Goal: Task Accomplishment & Management: Use online tool/utility

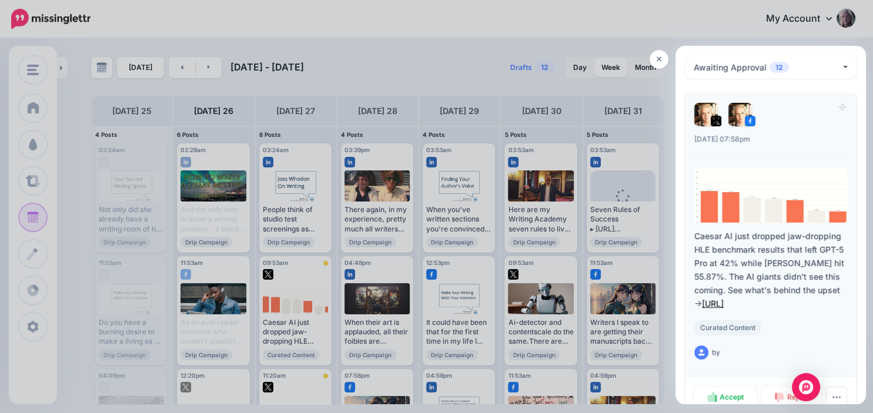
click at [724, 300] on link "https://lttr.ai/AiDIv" at bounding box center [713, 304] width 22 height 10
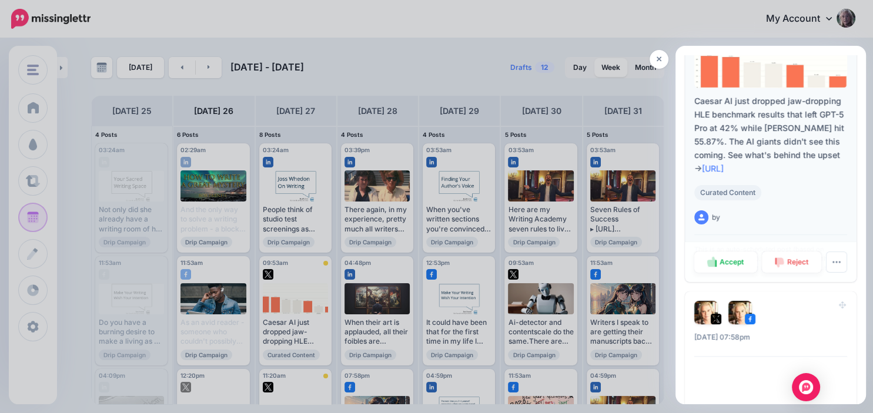
scroll to position [203, 0]
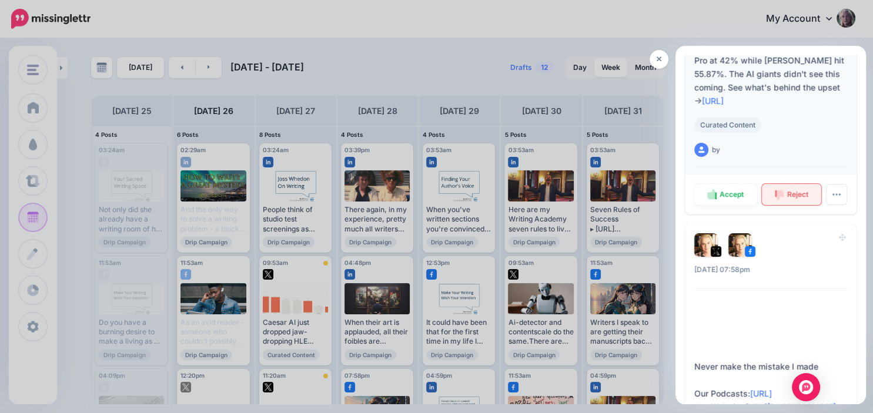
click at [793, 192] on span "Reject" at bounding box center [797, 194] width 21 height 7
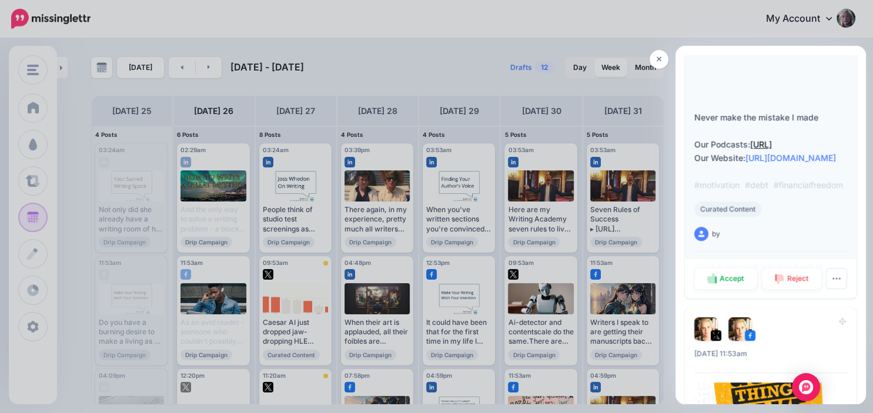
scroll to position [474, 0]
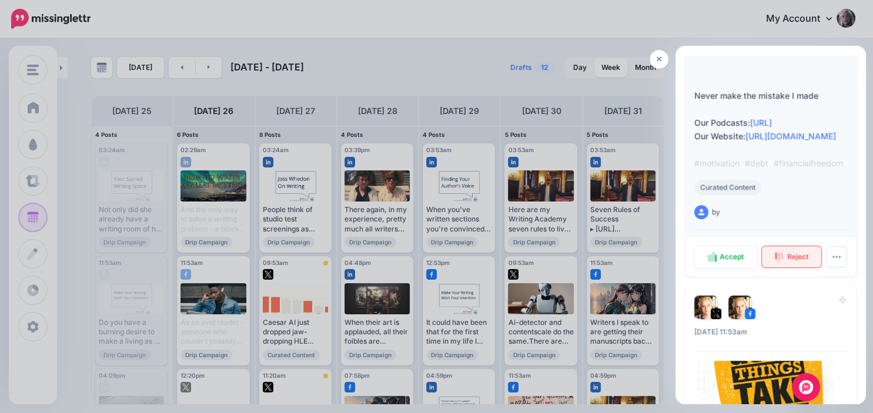
click at [801, 264] on link "Reject" at bounding box center [792, 256] width 60 height 21
click at [803, 267] on link "Reject" at bounding box center [792, 256] width 59 height 21
click at [304, 283] on div at bounding box center [436, 206] width 873 height 413
click at [793, 267] on link "Reject" at bounding box center [792, 256] width 59 height 21
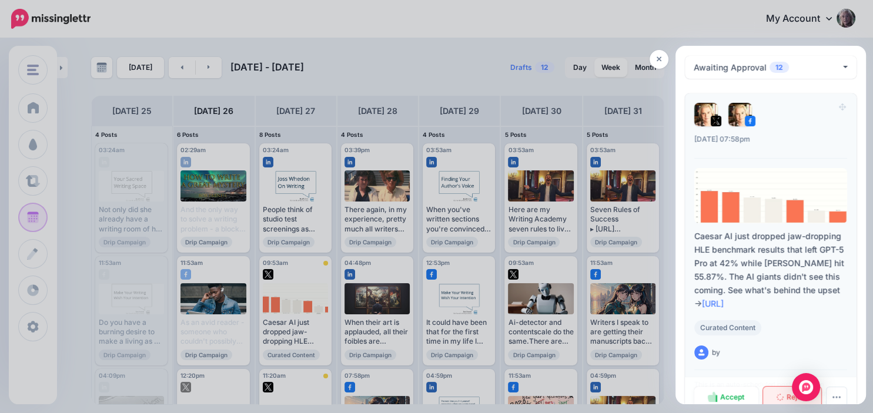
scroll to position [68, 0]
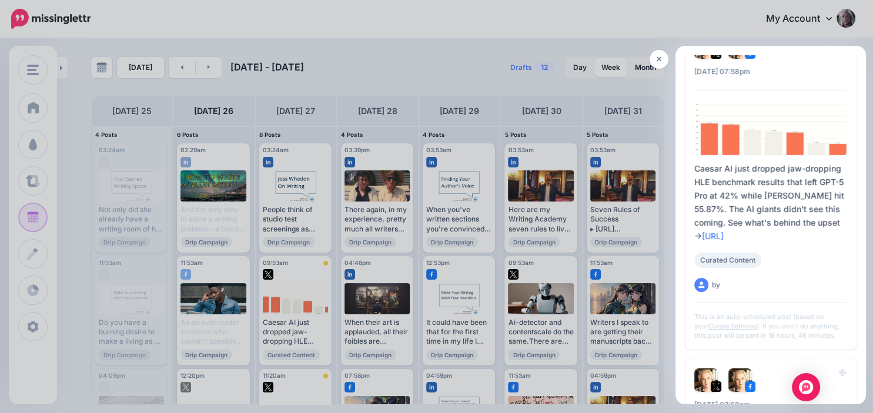
click at [797, 337] on link "Reject" at bounding box center [792, 347] width 59 height 21
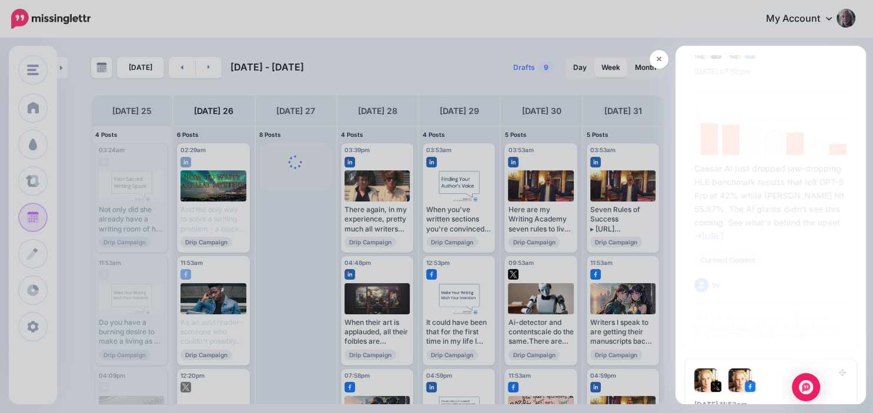
scroll to position [0, 0]
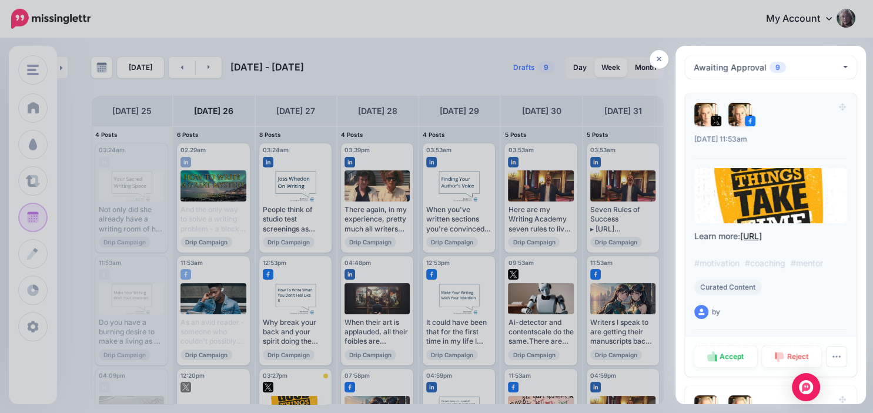
click at [762, 237] on link "https://lttr.ai/AiDIx" at bounding box center [751, 236] width 22 height 10
click at [784, 356] on link "Reject" at bounding box center [792, 356] width 60 height 21
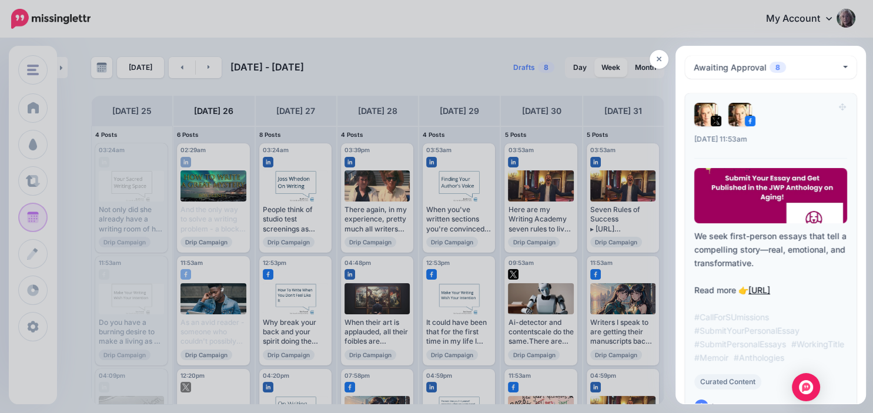
click at [770, 290] on link "https://lttr.ai/AiDIy" at bounding box center [759, 290] width 22 height 10
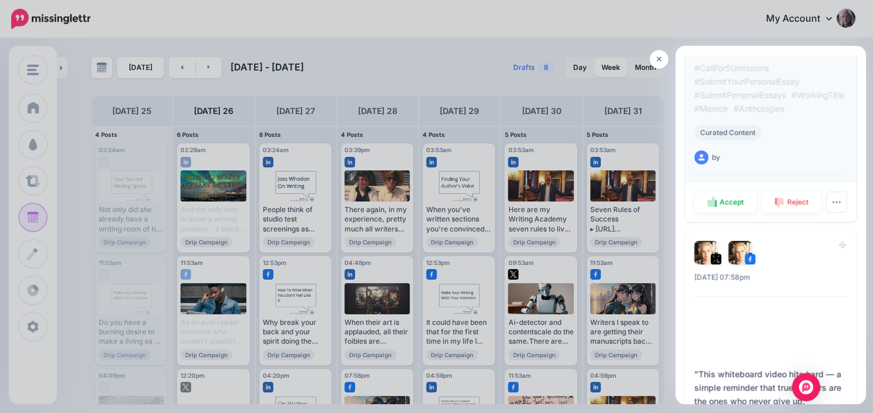
scroll to position [270, 0]
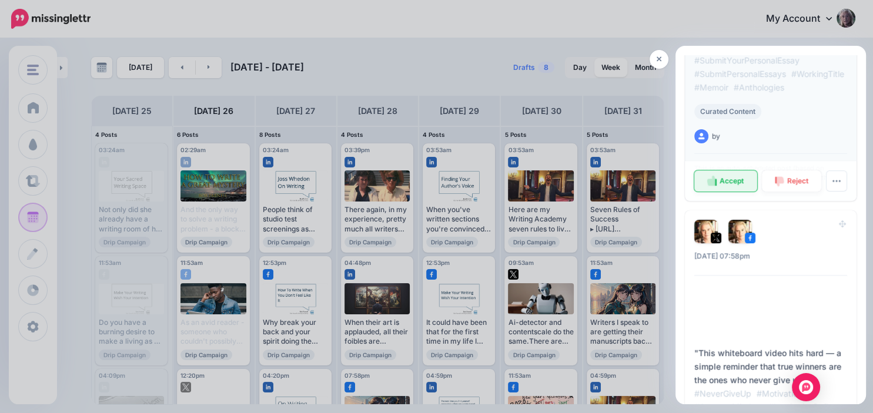
click at [737, 185] on span "Accept" at bounding box center [731, 181] width 24 height 7
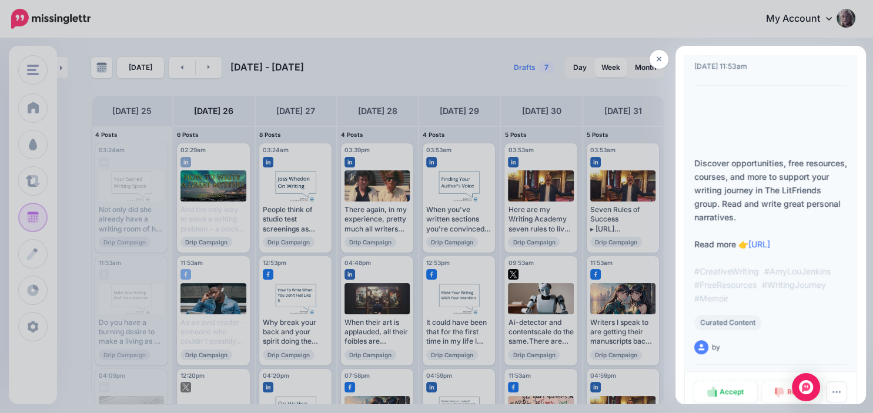
scroll to position [474, 0]
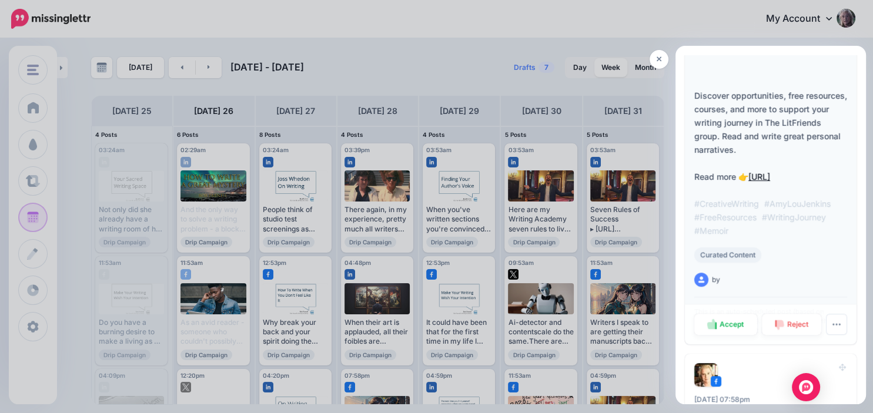
click at [770, 177] on link "https://lttr.ai/AiDI0" at bounding box center [759, 177] width 22 height 10
click at [794, 326] on span "Reject" at bounding box center [797, 324] width 21 height 7
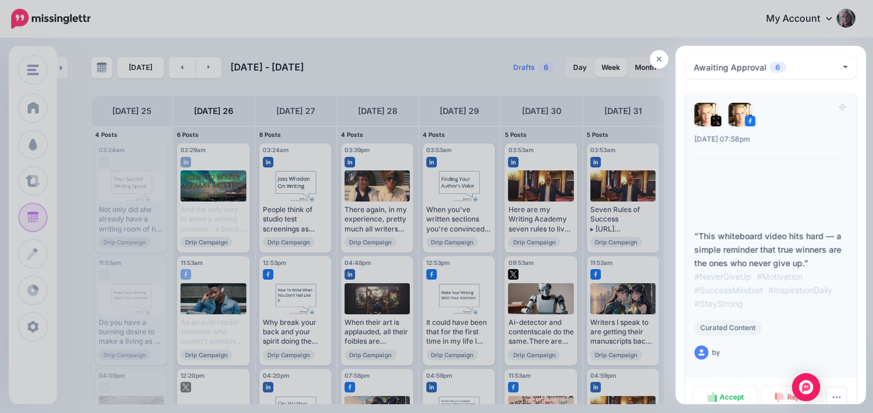
scroll to position [68, 0]
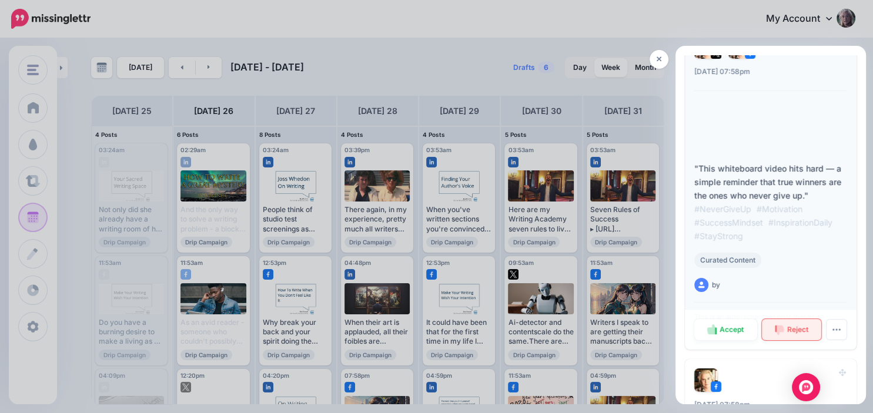
click at [798, 327] on span "Reject" at bounding box center [797, 329] width 21 height 7
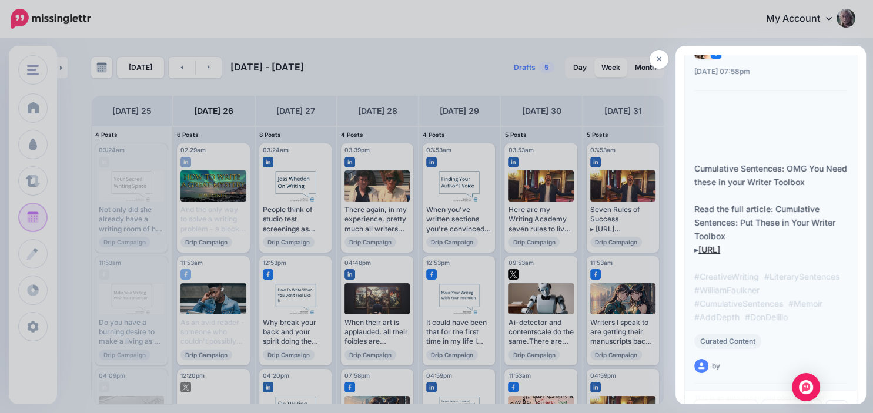
click at [720, 249] on link "https://lttr.ai/AiDI1" at bounding box center [709, 250] width 22 height 10
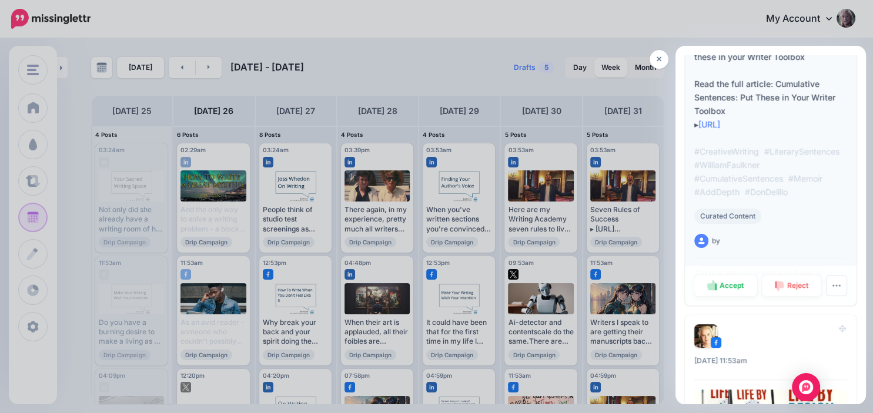
scroll to position [203, 0]
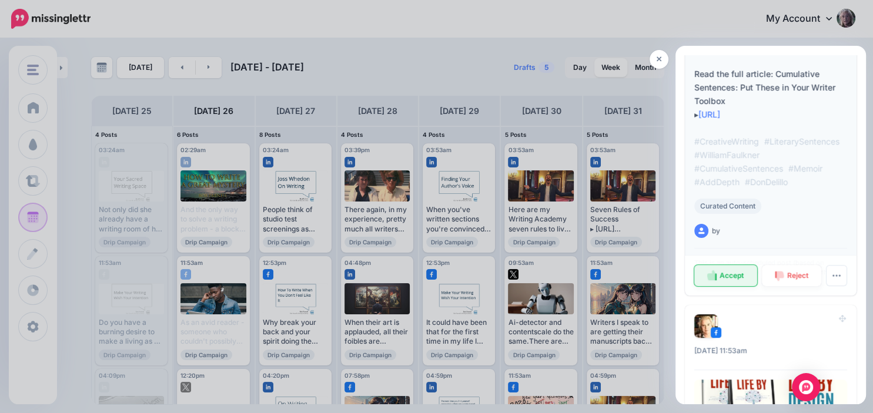
click at [735, 273] on span "Accept" at bounding box center [731, 275] width 24 height 7
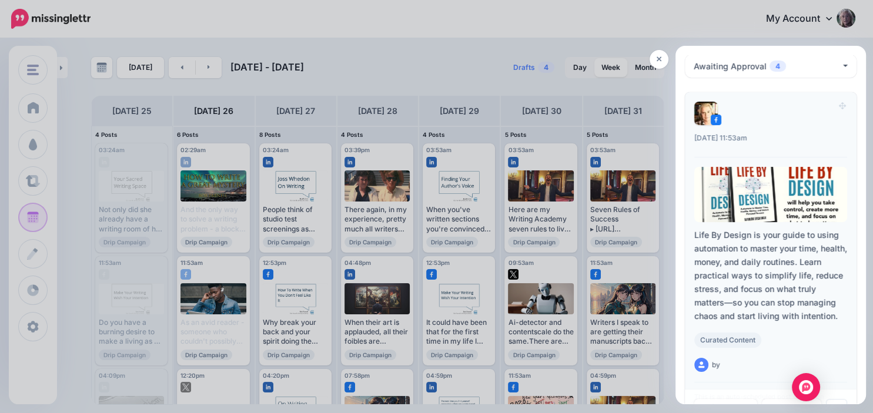
scroll to position [0, 0]
click at [765, 209] on div at bounding box center [770, 195] width 153 height 55
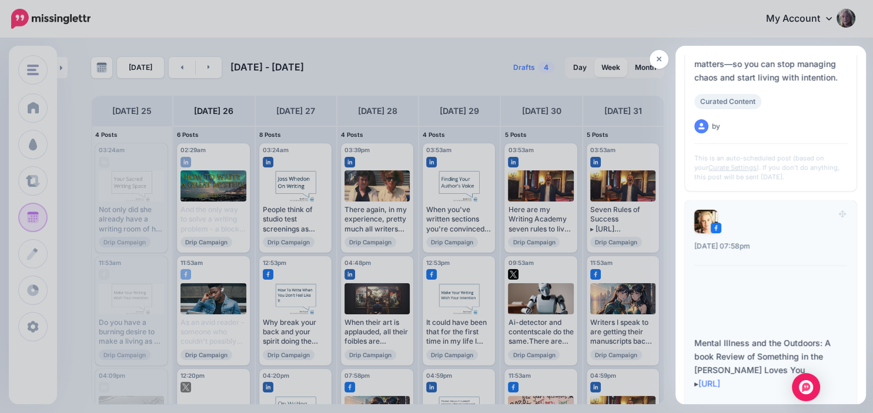
scroll to position [270, 0]
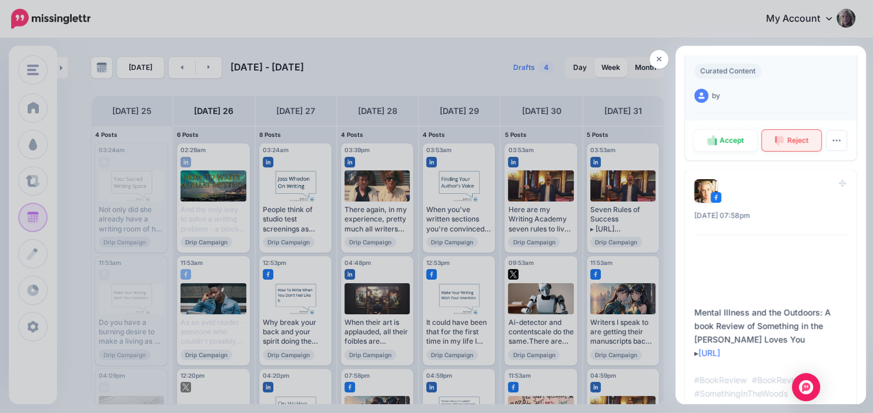
click at [795, 139] on span "Reject" at bounding box center [797, 140] width 21 height 7
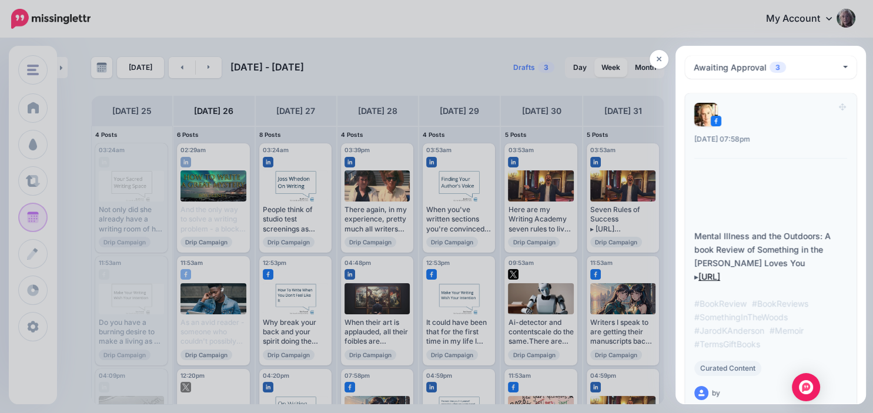
click at [720, 277] on link "https://lttr.ai/AiDI3" at bounding box center [709, 277] width 22 height 10
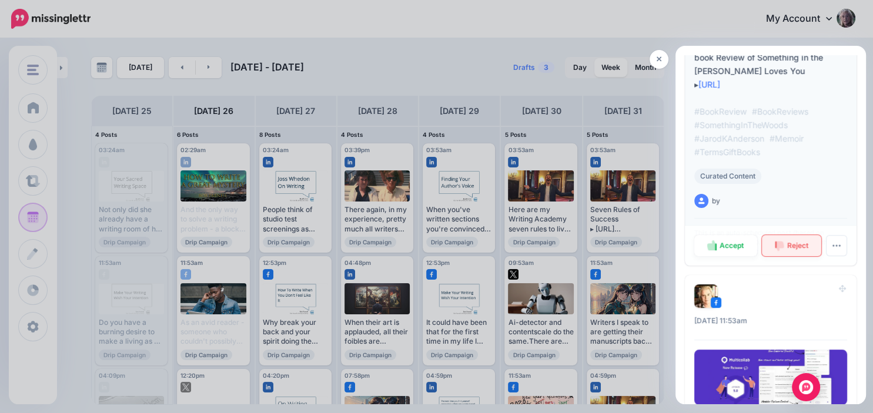
scroll to position [203, 0]
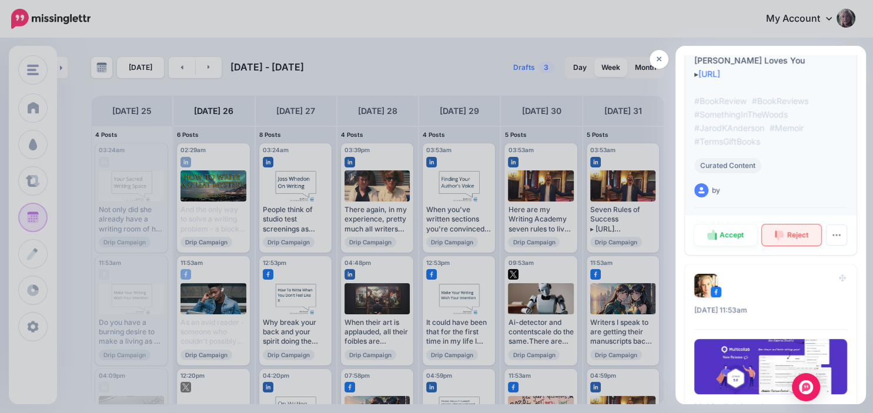
click at [791, 230] on link "Reject" at bounding box center [792, 235] width 60 height 21
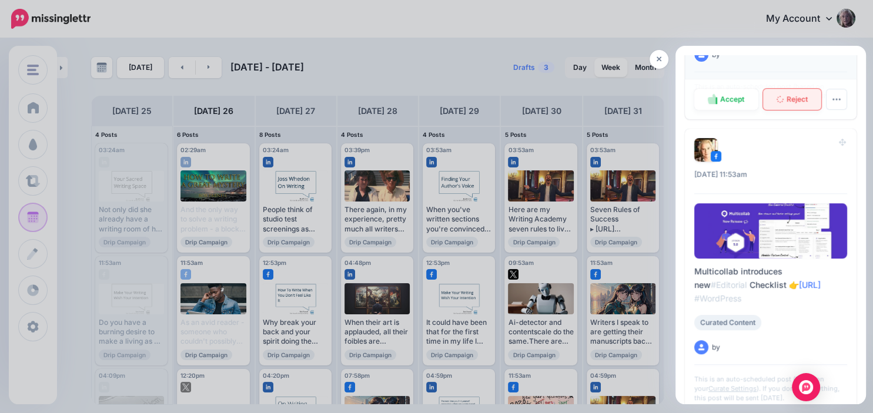
scroll to position [406, 0]
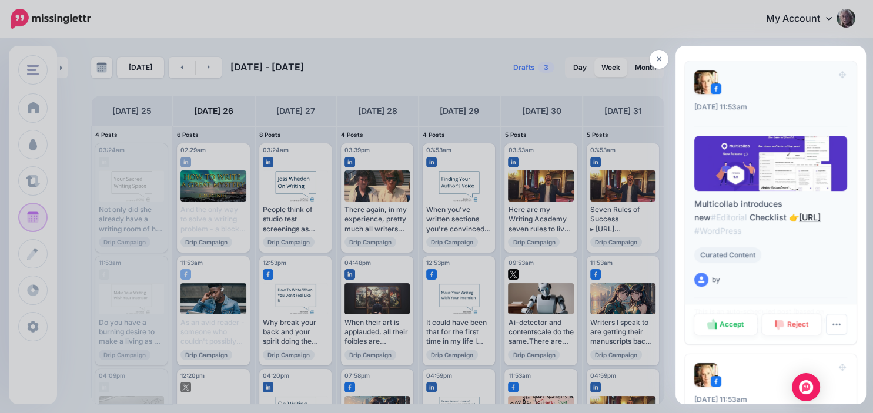
click at [799, 219] on link "https://lttr.ai/AiDI4" at bounding box center [810, 217] width 22 height 10
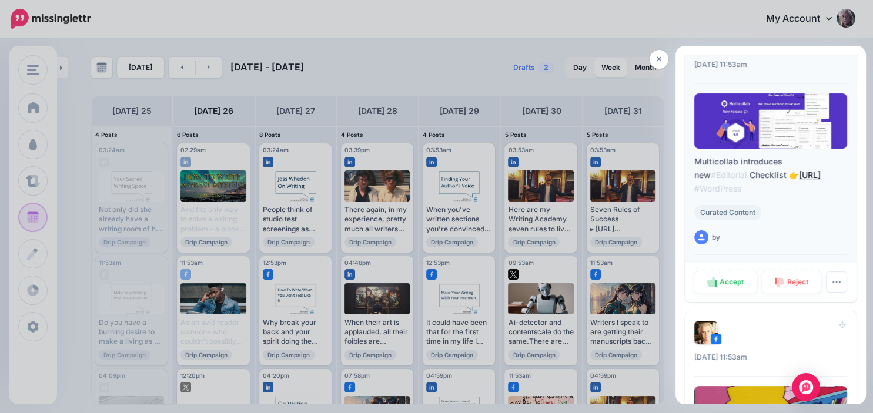
scroll to position [100, 0]
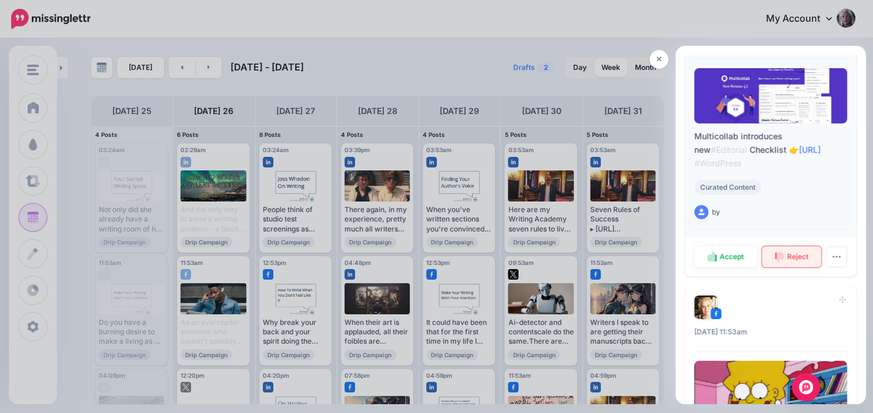
click at [804, 250] on link "Reject" at bounding box center [792, 256] width 60 height 21
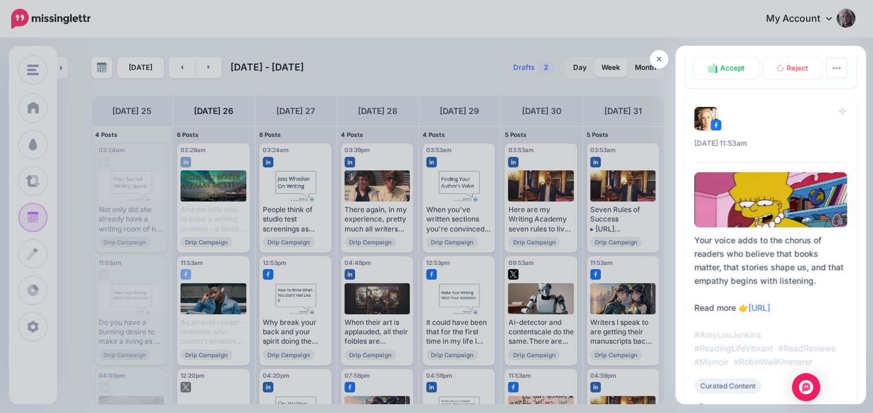
scroll to position [303, 0]
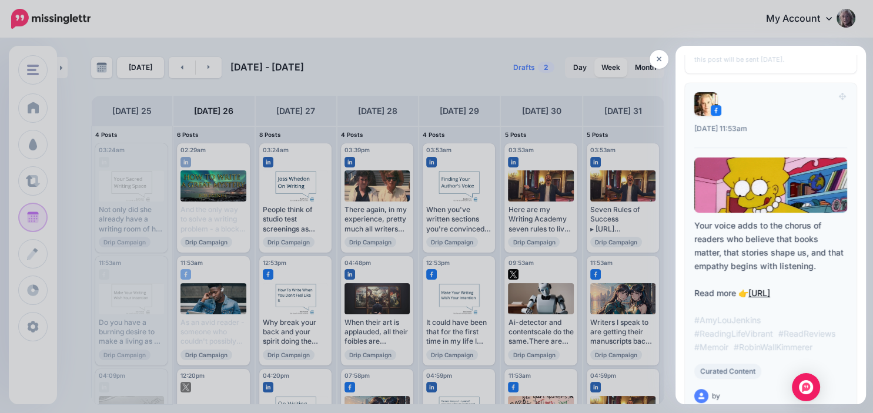
click at [770, 289] on link "https://lttr.ai/AiDI5" at bounding box center [759, 293] width 22 height 10
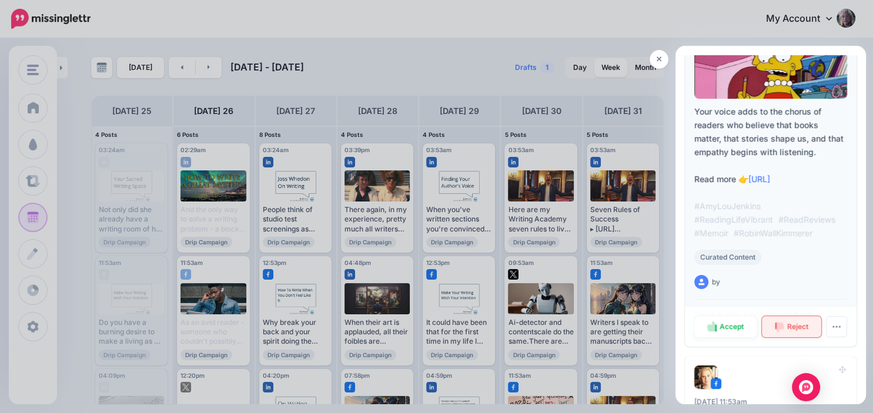
scroll to position [146, 0]
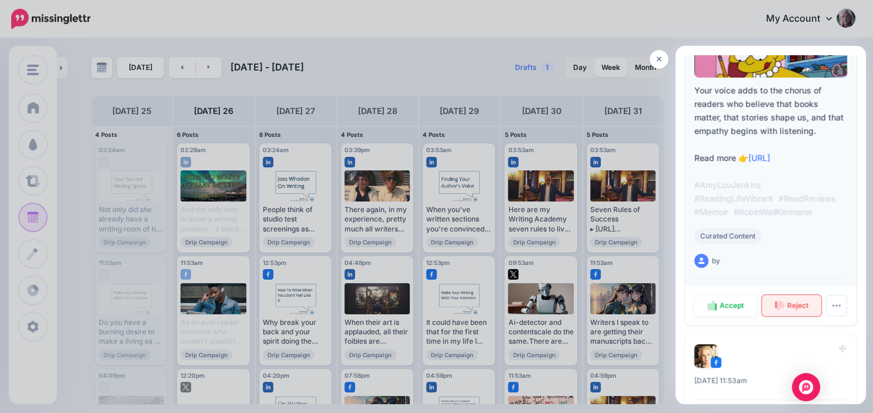
click at [786, 298] on link "Reject" at bounding box center [792, 305] width 60 height 21
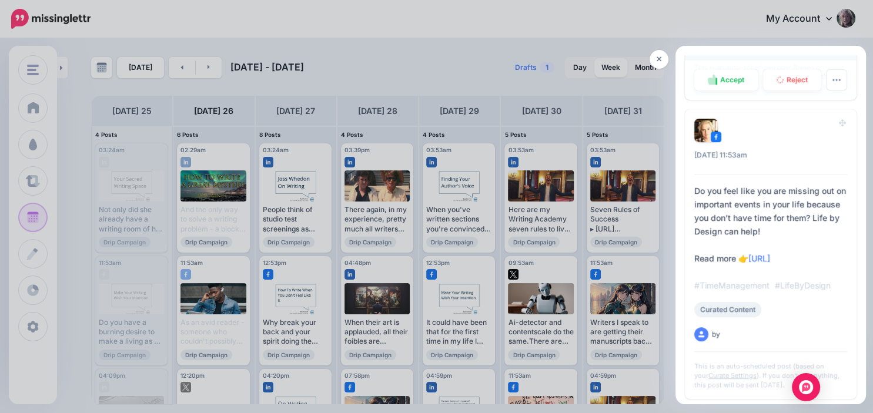
scroll to position [385, 0]
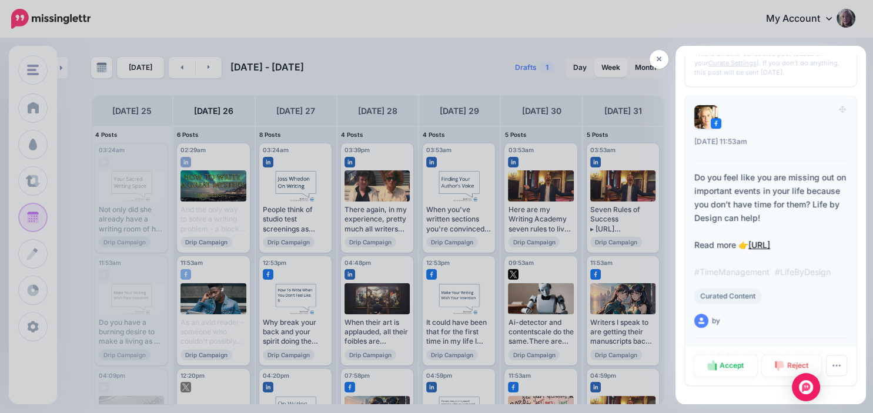
click at [770, 241] on link "https://lttr.ai/AiDI6" at bounding box center [759, 245] width 22 height 10
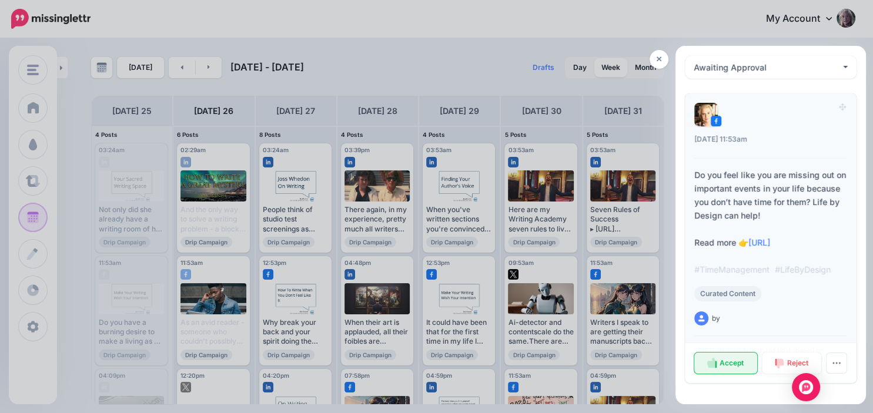
click at [726, 363] on span "Accept" at bounding box center [731, 363] width 24 height 7
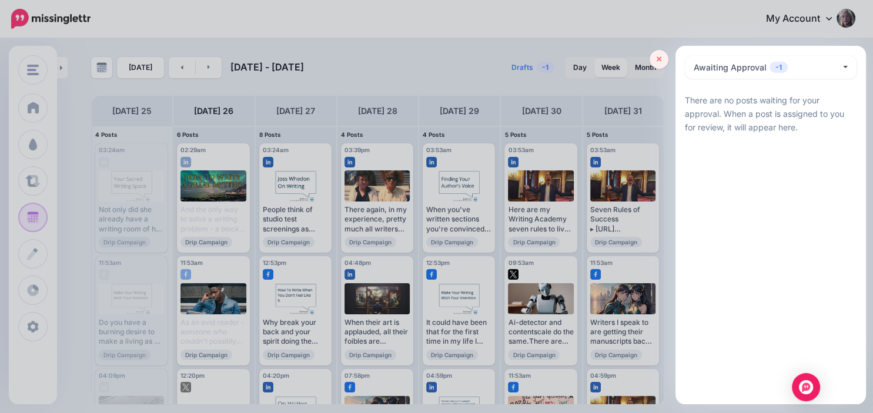
click at [656, 55] on link at bounding box center [658, 59] width 19 height 19
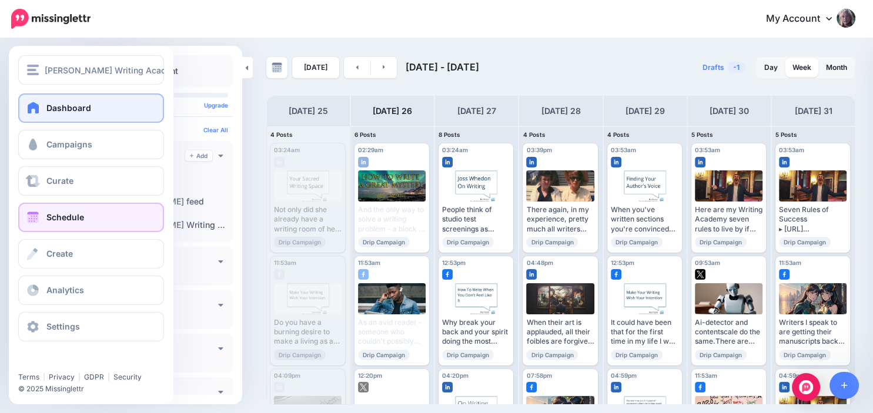
click at [56, 105] on span "Dashboard" at bounding box center [68, 108] width 45 height 10
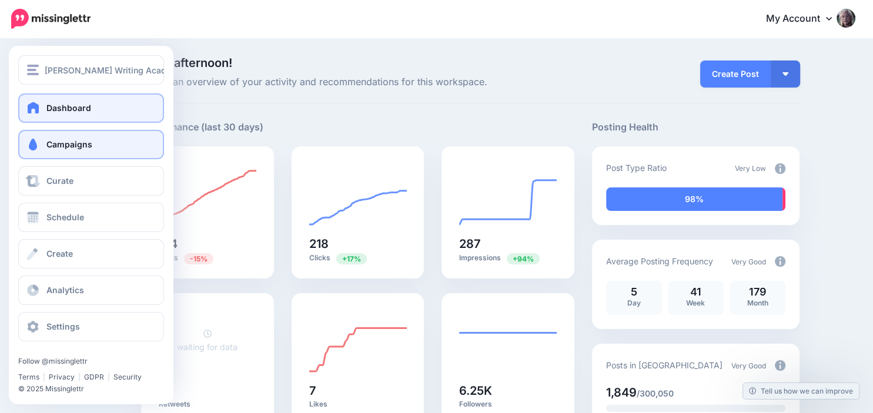
click at [41, 140] on span at bounding box center [32, 145] width 15 height 12
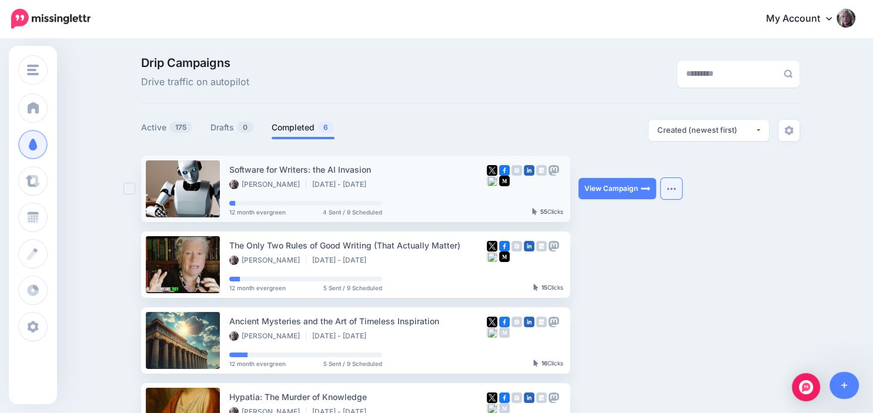
click at [674, 185] on button "button" at bounding box center [671, 188] width 21 height 21
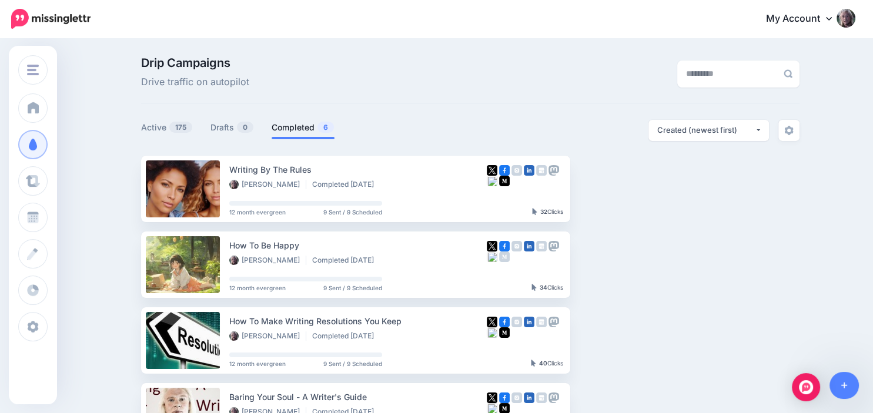
click at [674, 185] on button "button" at bounding box center [671, 188] width 21 height 21
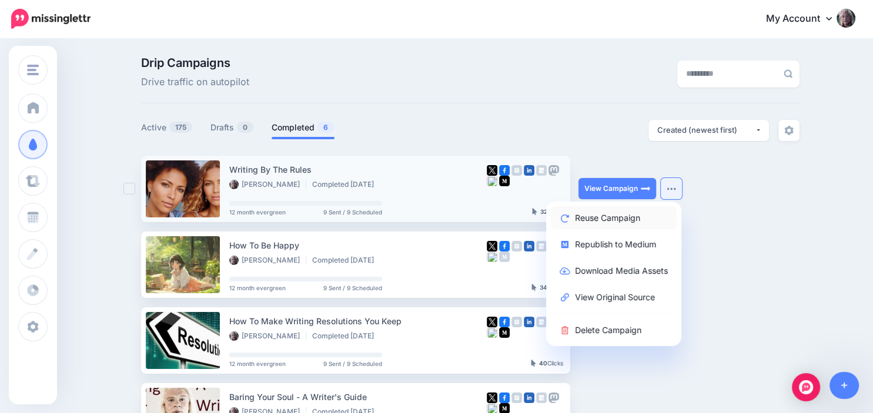
click at [640, 217] on link "Reuse Campaign" at bounding box center [614, 217] width 126 height 23
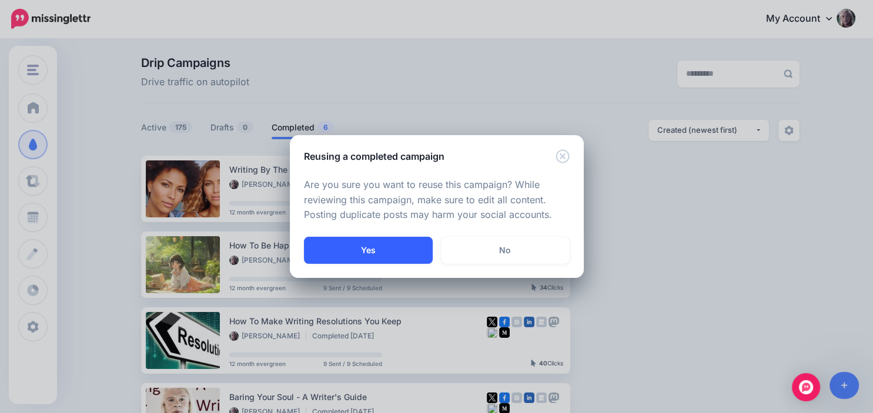
click at [409, 246] on button "Yes" at bounding box center [368, 250] width 129 height 27
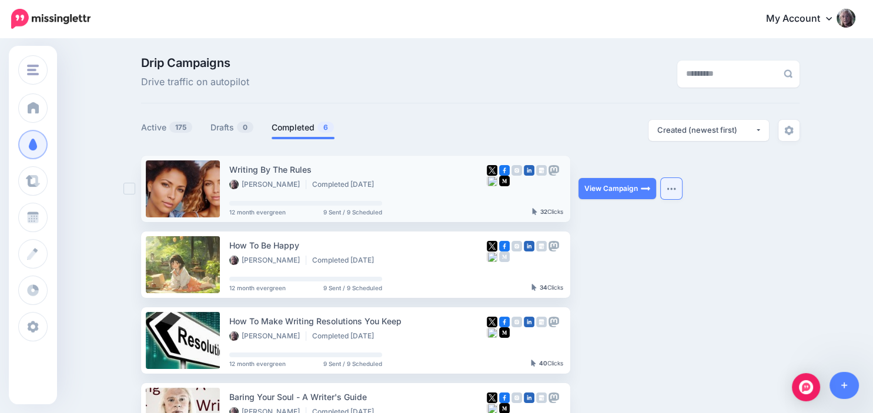
click at [666, 190] on button "button" at bounding box center [671, 188] width 21 height 21
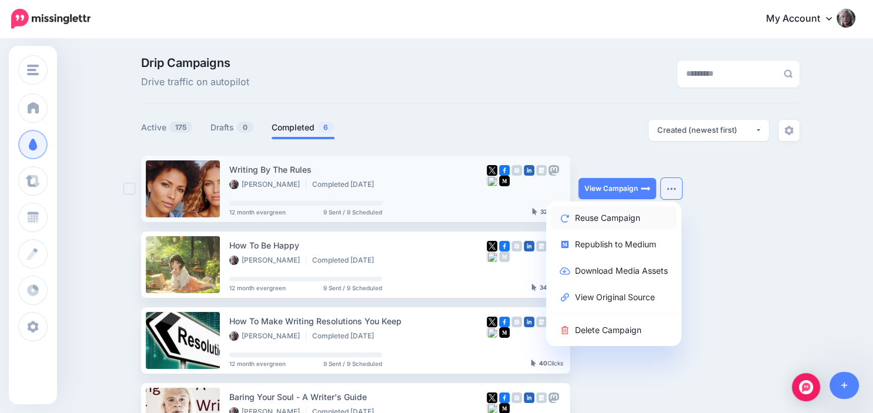
click at [627, 215] on link "Reuse Campaign" at bounding box center [614, 217] width 126 height 23
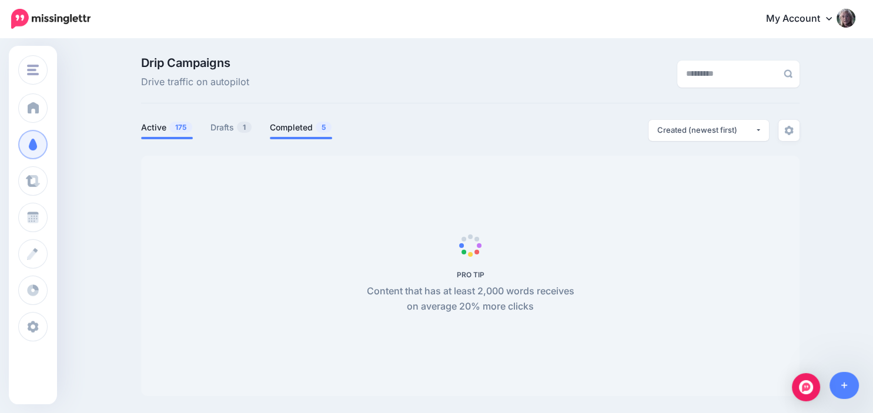
click at [302, 127] on link "Completed 5" at bounding box center [301, 127] width 62 height 14
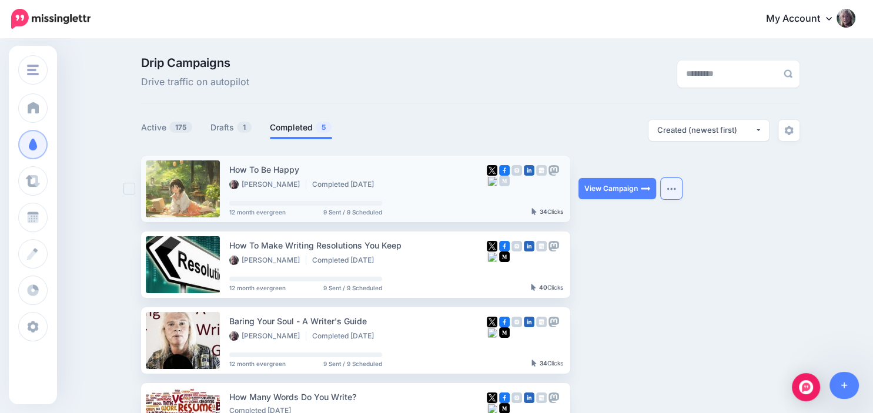
click at [667, 196] on button "button" at bounding box center [671, 188] width 21 height 21
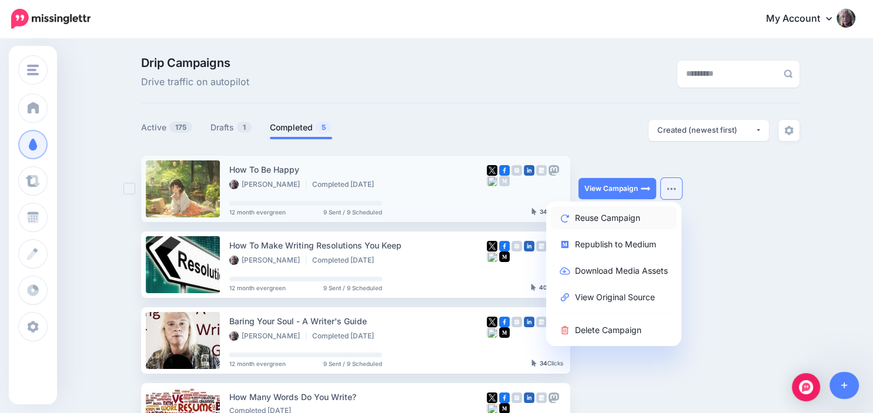
click at [637, 212] on link "Reuse Campaign" at bounding box center [614, 217] width 126 height 23
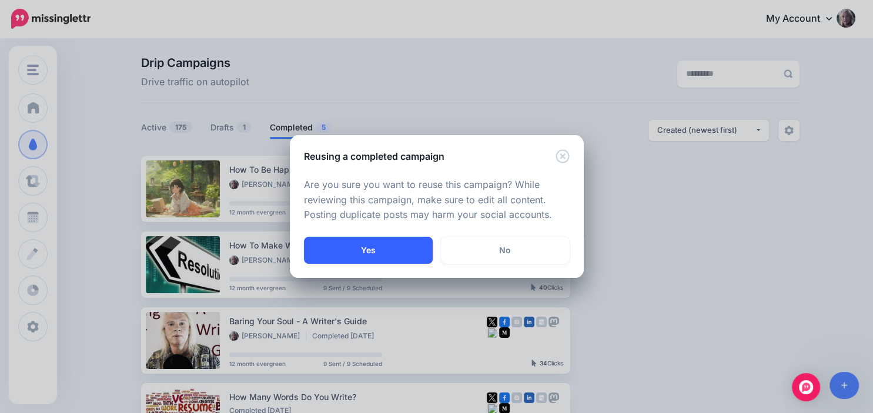
click at [400, 248] on button "Yes" at bounding box center [368, 250] width 129 height 27
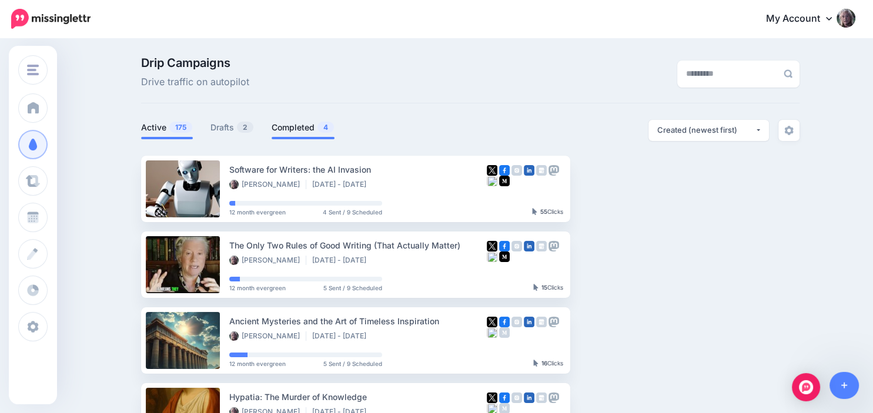
click at [304, 126] on link "Completed 4" at bounding box center [303, 127] width 63 height 14
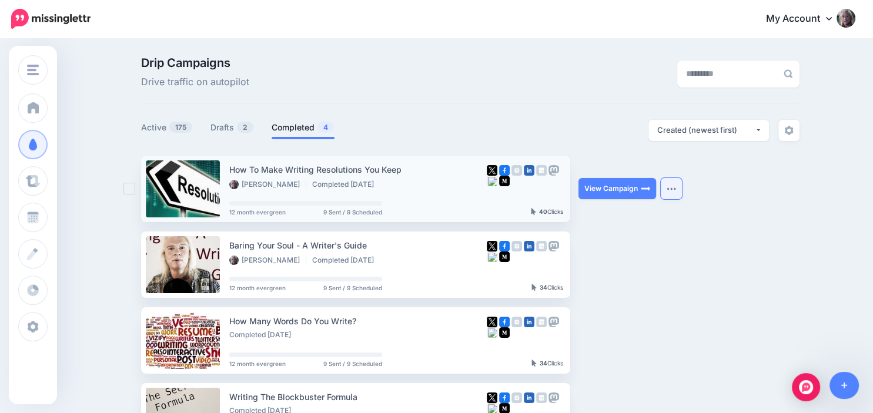
click at [671, 190] on img "button" at bounding box center [671, 189] width 9 height 4
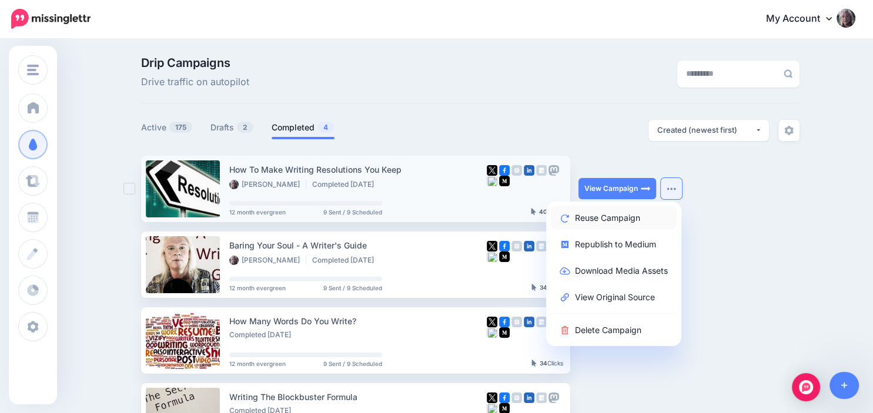
click at [633, 213] on link "Reuse Campaign" at bounding box center [614, 217] width 126 height 23
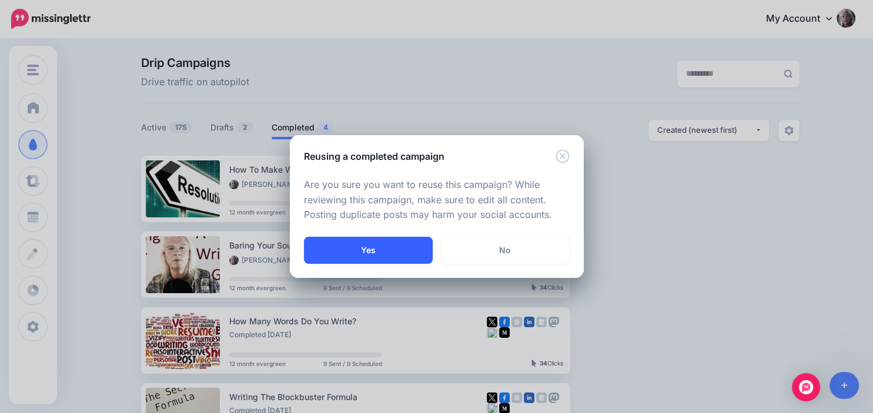
click at [410, 250] on button "Yes" at bounding box center [368, 250] width 129 height 27
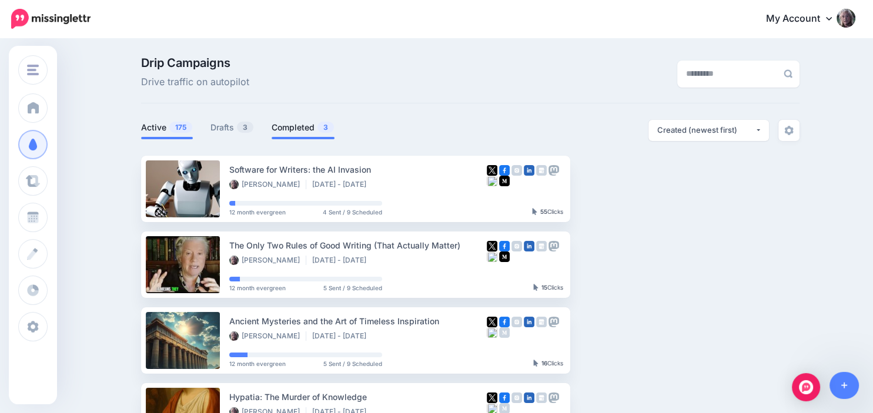
click at [301, 129] on link "Completed 3" at bounding box center [303, 127] width 63 height 14
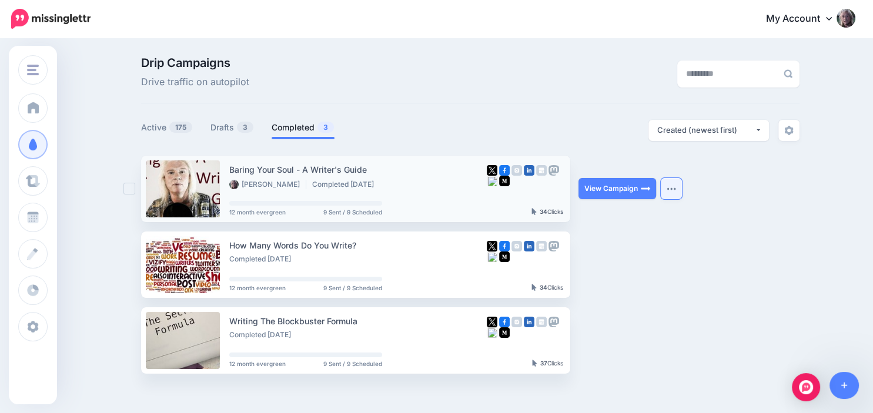
click at [668, 185] on button "button" at bounding box center [671, 188] width 21 height 21
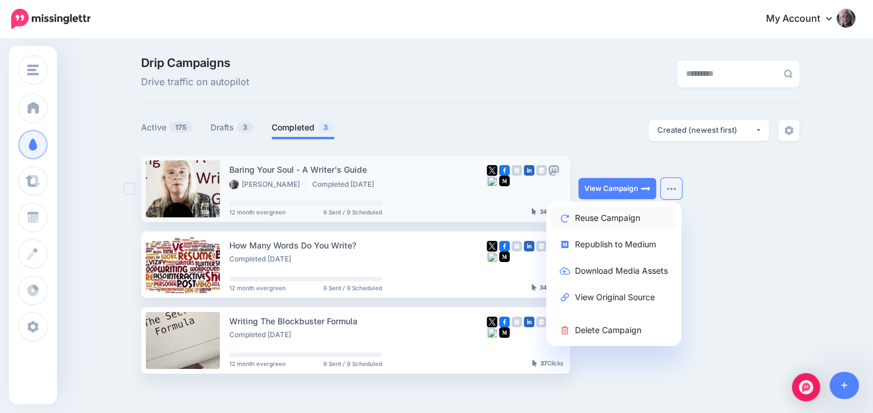
click at [626, 216] on link "Reuse Campaign" at bounding box center [614, 217] width 126 height 23
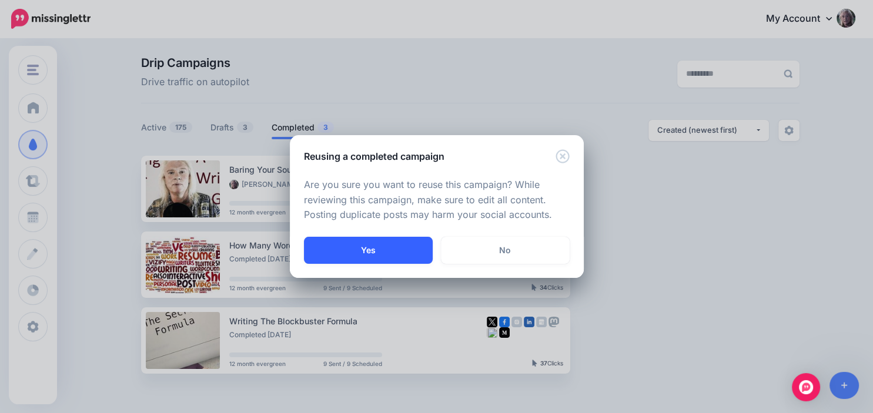
click at [363, 250] on button "Yes" at bounding box center [368, 250] width 129 height 27
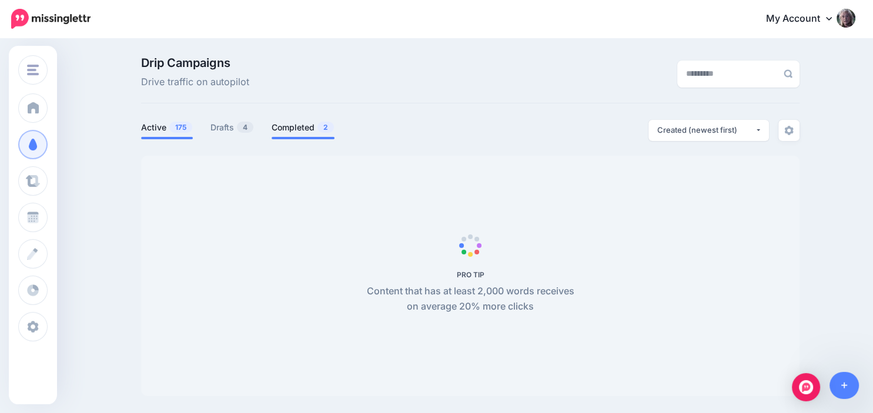
click at [296, 129] on link "Completed 2" at bounding box center [303, 127] width 63 height 14
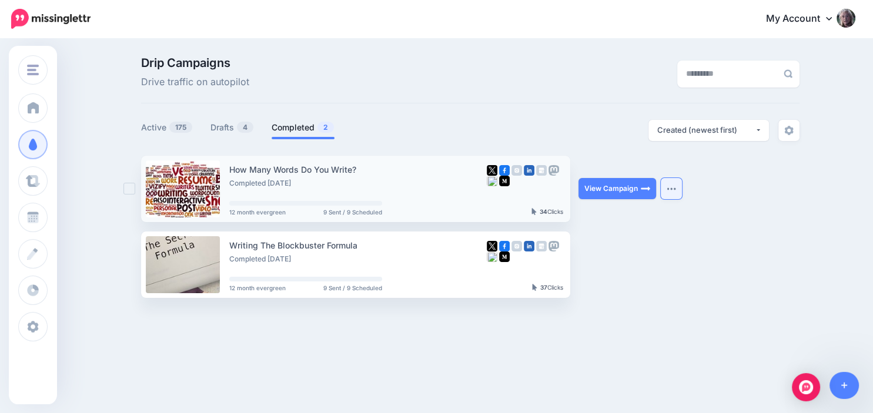
click at [666, 185] on button "button" at bounding box center [671, 188] width 21 height 21
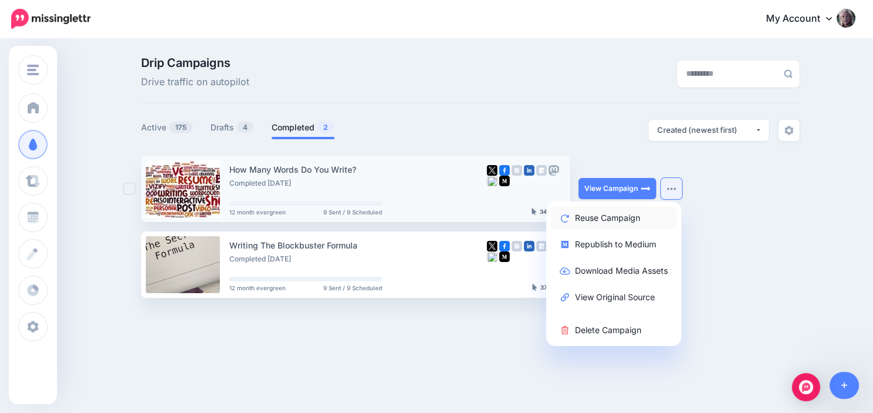
click at [624, 210] on link "Reuse Campaign" at bounding box center [614, 217] width 126 height 23
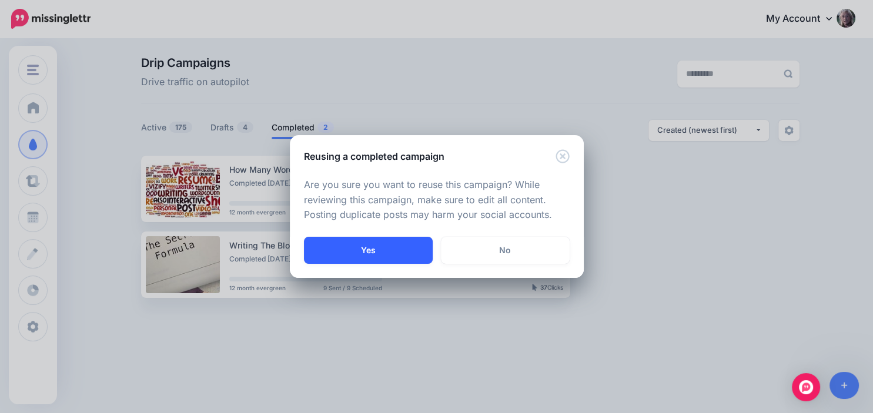
click at [393, 243] on button "Yes" at bounding box center [368, 250] width 129 height 27
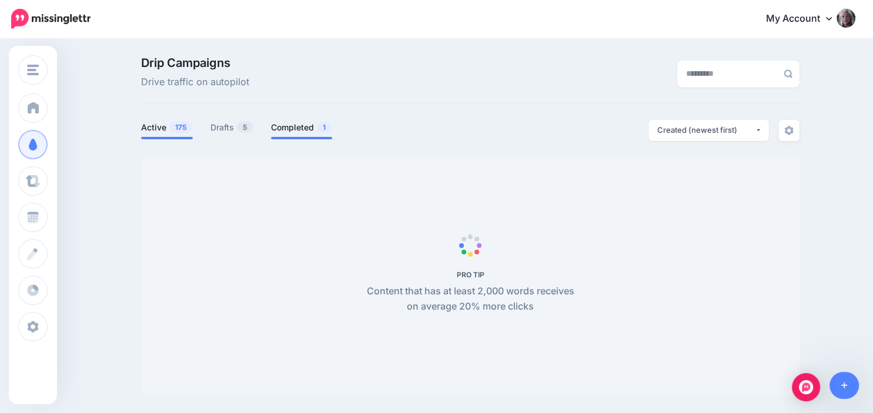
click at [292, 130] on link "Completed 1" at bounding box center [301, 127] width 61 height 14
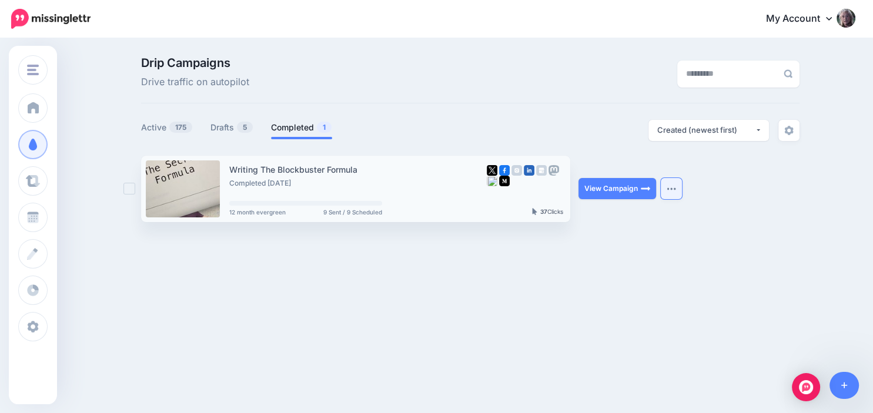
click at [677, 186] on button "button" at bounding box center [671, 188] width 21 height 21
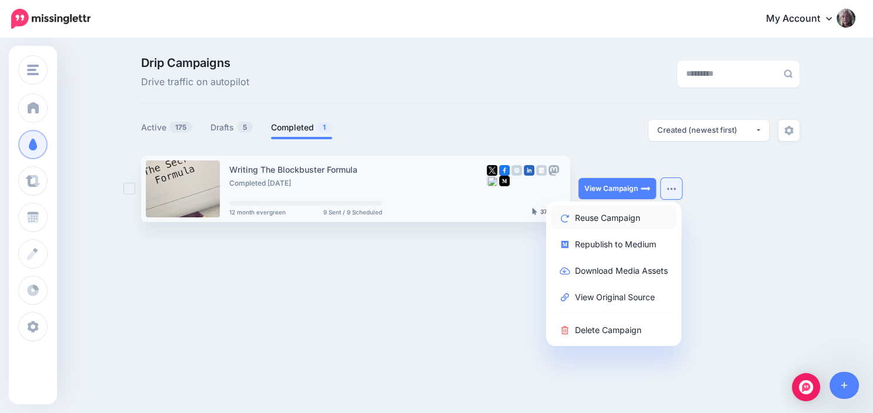
click at [622, 216] on link "Reuse Campaign" at bounding box center [614, 217] width 126 height 23
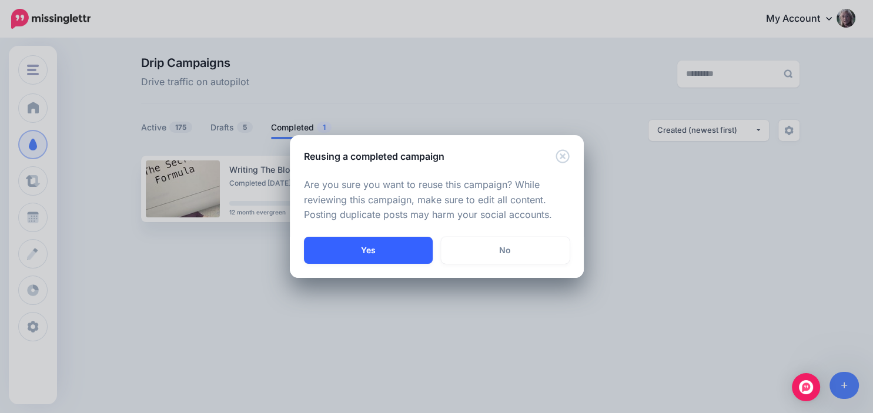
click at [397, 246] on button "Yes" at bounding box center [368, 250] width 129 height 27
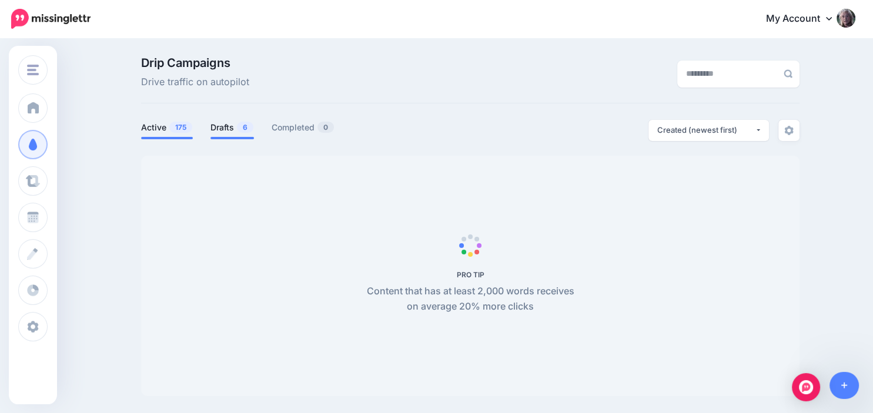
click at [229, 129] on link "Drafts 6" at bounding box center [231, 127] width 43 height 14
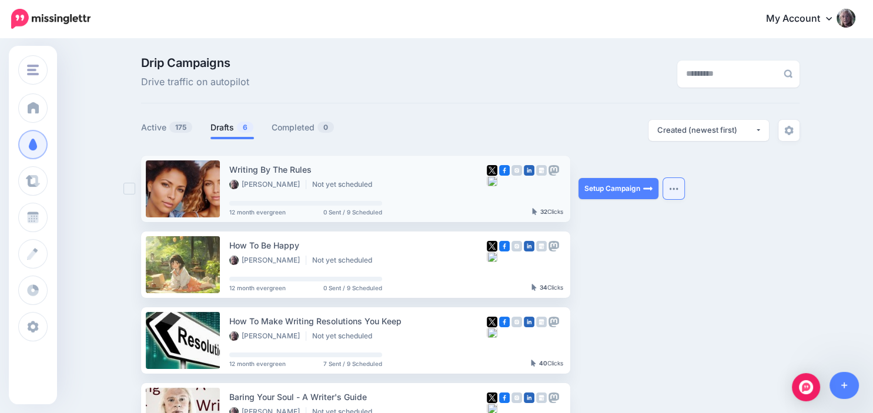
click at [669, 185] on button "button" at bounding box center [673, 188] width 21 height 21
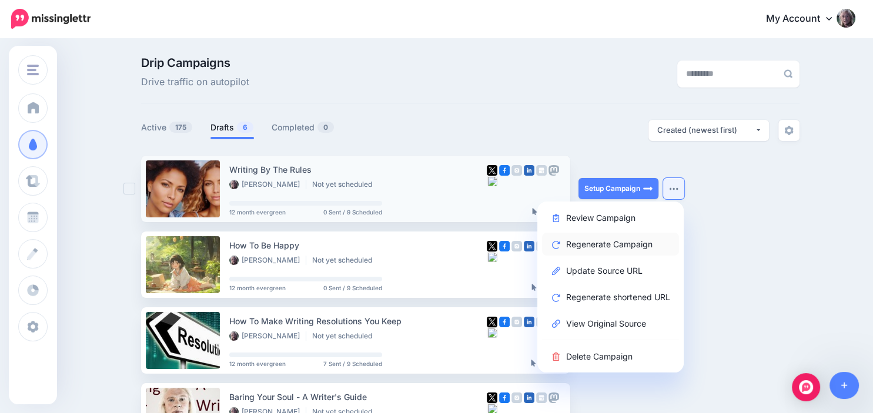
click at [622, 247] on link "Regenerate Campaign" at bounding box center [610, 244] width 137 height 23
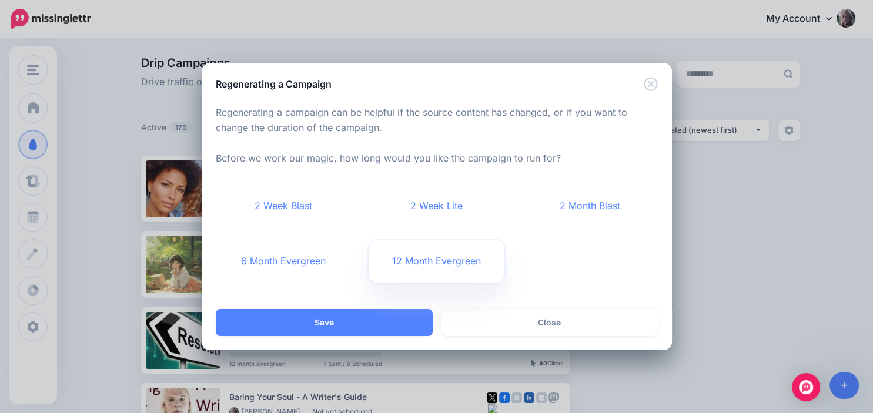
click at [453, 253] on link "12 Month Evergreen" at bounding box center [437, 261] width 136 height 43
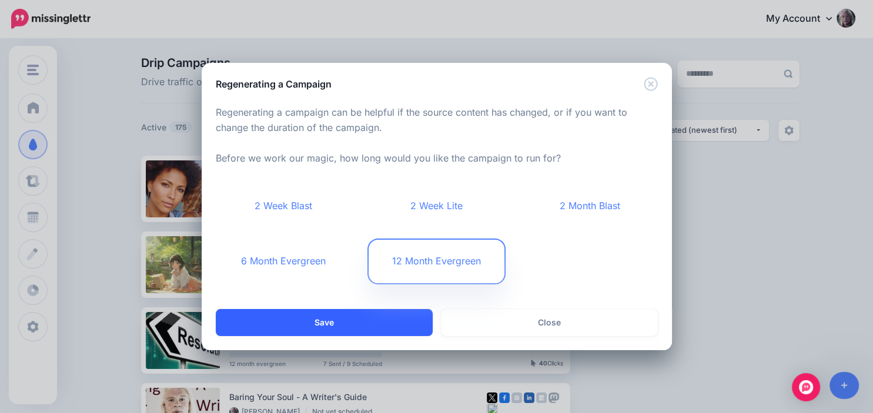
click at [349, 324] on button "Save" at bounding box center [324, 322] width 217 height 27
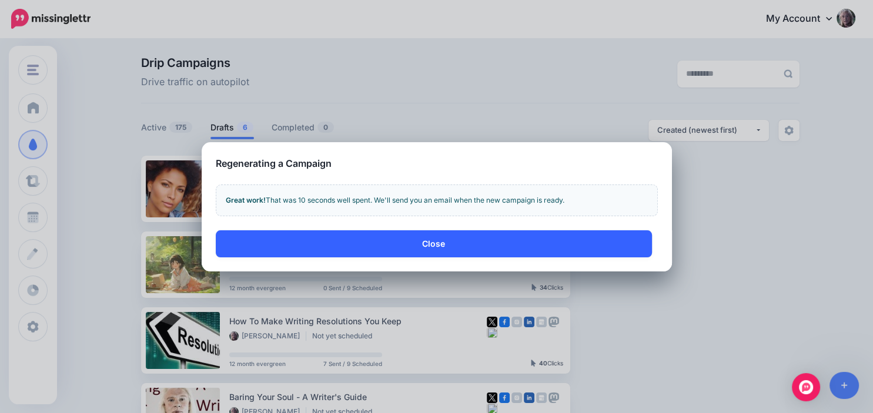
click at [495, 250] on button "Close" at bounding box center [434, 243] width 436 height 27
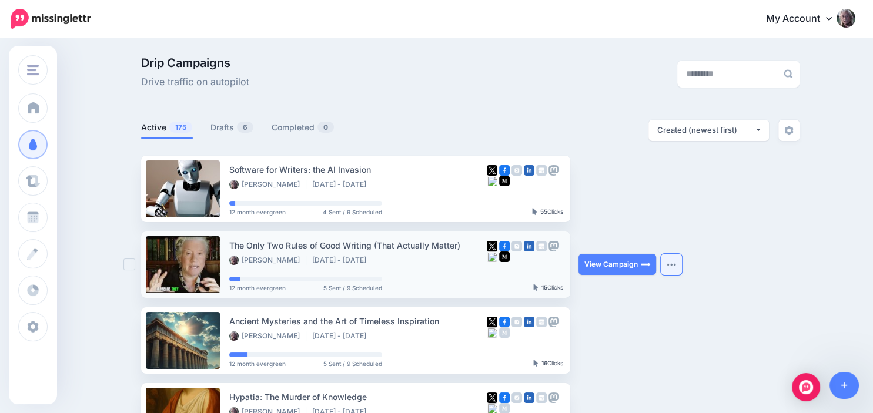
click at [669, 260] on button "button" at bounding box center [671, 264] width 21 height 21
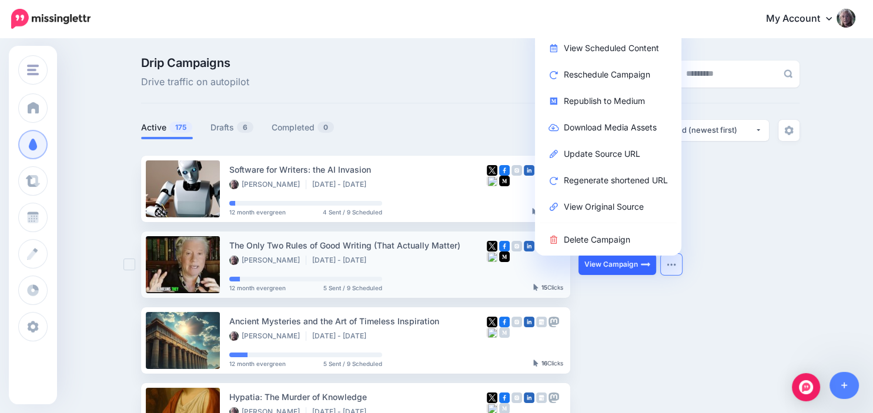
click at [617, 261] on link "View Campaign" at bounding box center [617, 264] width 78 height 21
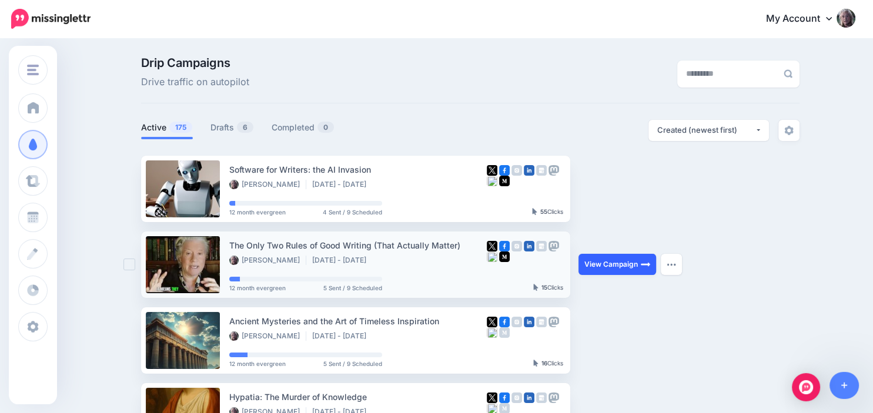
click at [617, 261] on link "View Campaign" at bounding box center [617, 264] width 78 height 21
click at [671, 264] on img "button" at bounding box center [671, 265] width 9 height 4
click at [232, 128] on link "Drafts 6" at bounding box center [231, 127] width 43 height 14
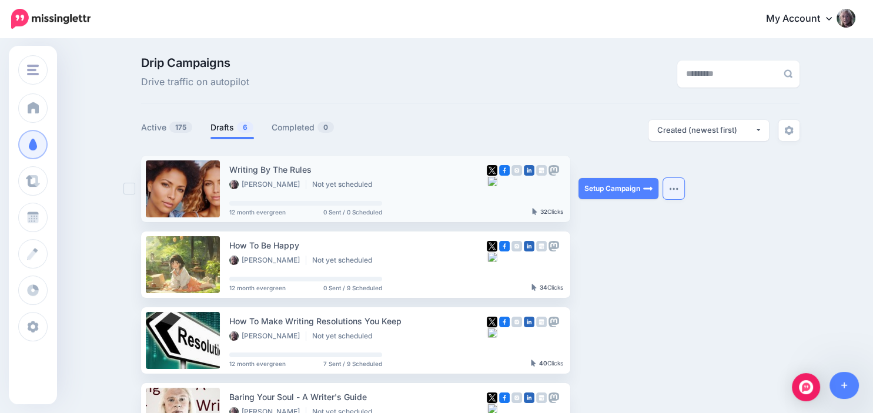
click at [670, 186] on button "button" at bounding box center [673, 188] width 21 height 21
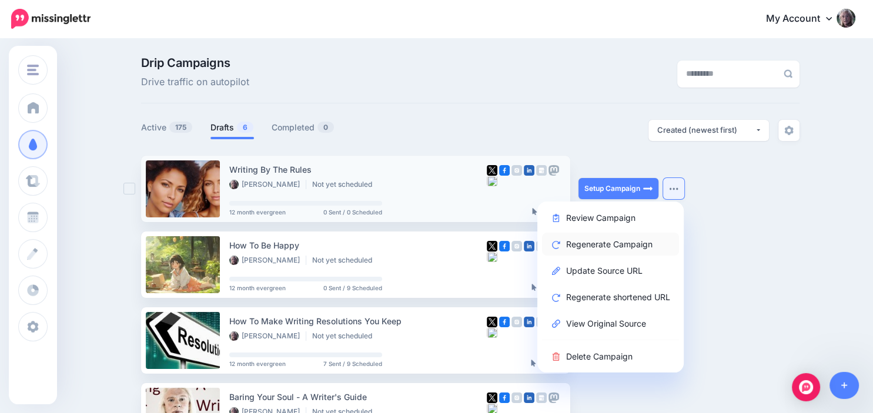
click at [621, 246] on link "Regenerate Campaign" at bounding box center [610, 244] width 137 height 23
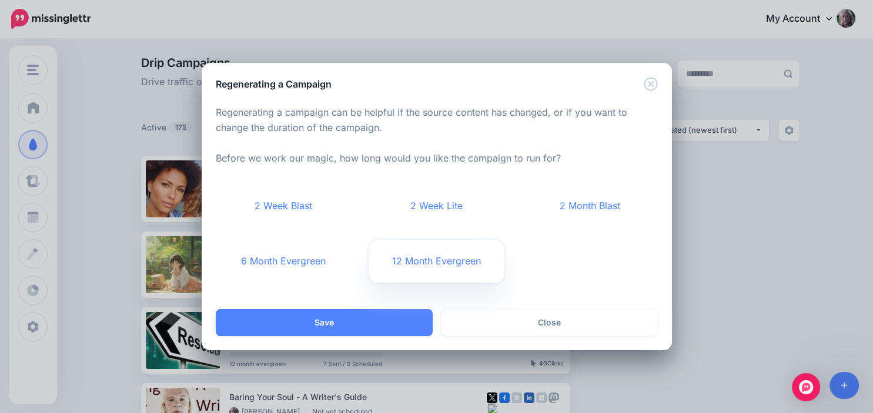
click at [416, 267] on link "12 Month Evergreen" at bounding box center [437, 261] width 136 height 43
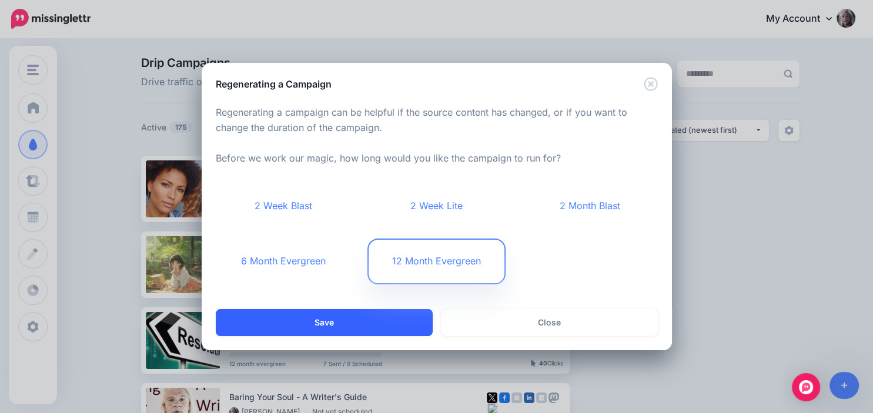
click at [349, 332] on button "Save" at bounding box center [324, 322] width 217 height 27
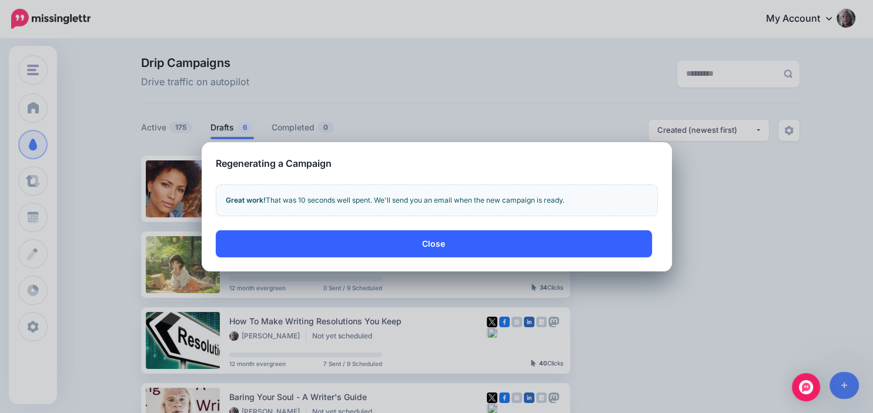
click at [436, 243] on button "Close" at bounding box center [434, 243] width 436 height 27
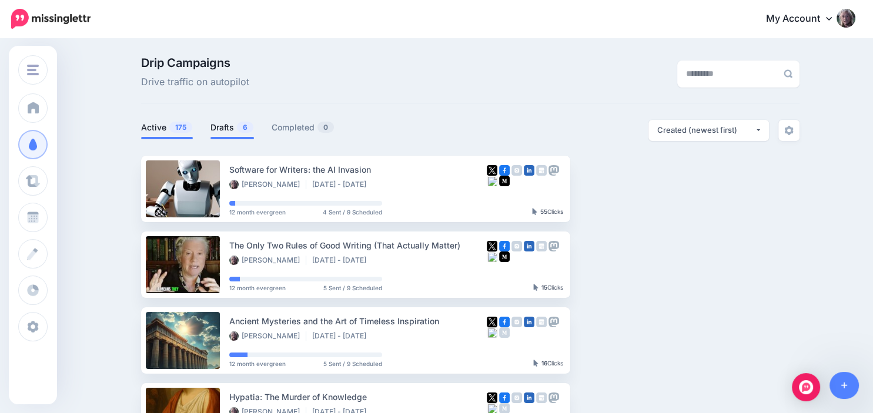
click at [223, 127] on link "Drafts 6" at bounding box center [231, 127] width 43 height 14
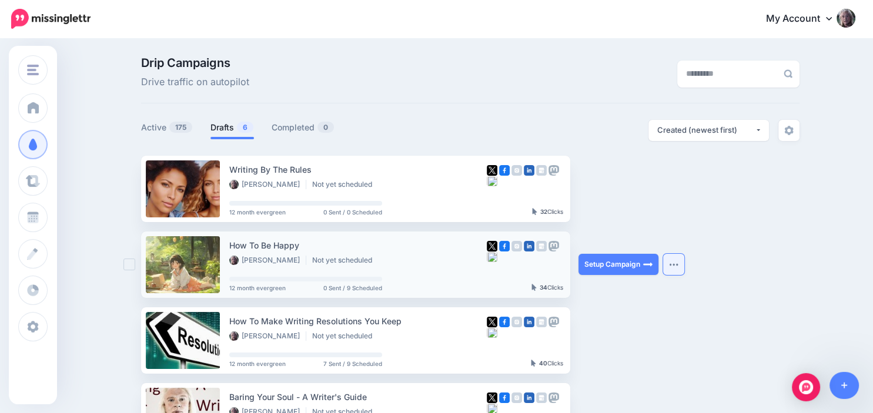
click at [680, 262] on button "button" at bounding box center [673, 264] width 21 height 21
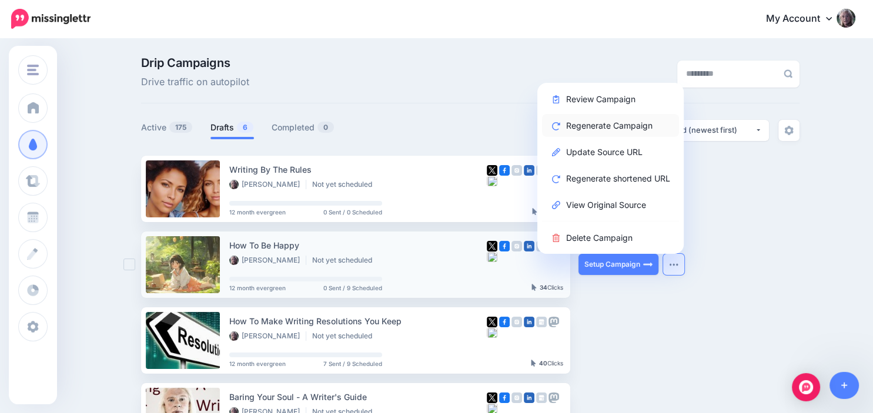
click at [631, 124] on link "Regenerate Campaign" at bounding box center [610, 125] width 137 height 23
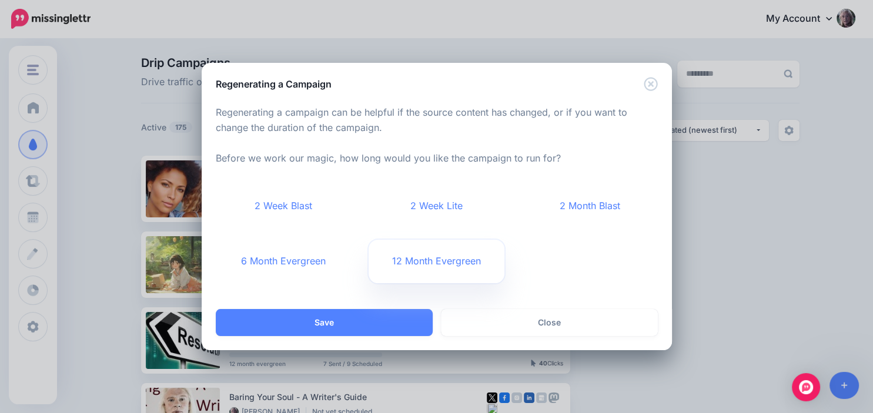
click at [447, 256] on link "12 Month Evergreen" at bounding box center [437, 261] width 136 height 43
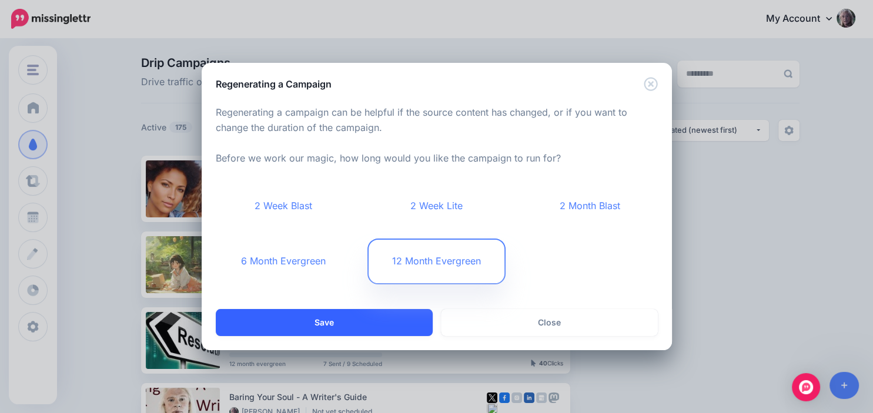
click at [335, 324] on button "Save" at bounding box center [324, 322] width 217 height 27
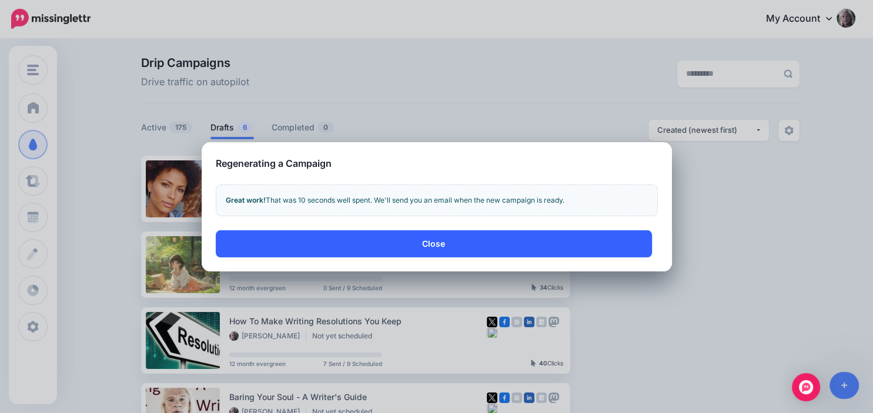
click at [444, 233] on button "Close" at bounding box center [434, 243] width 436 height 27
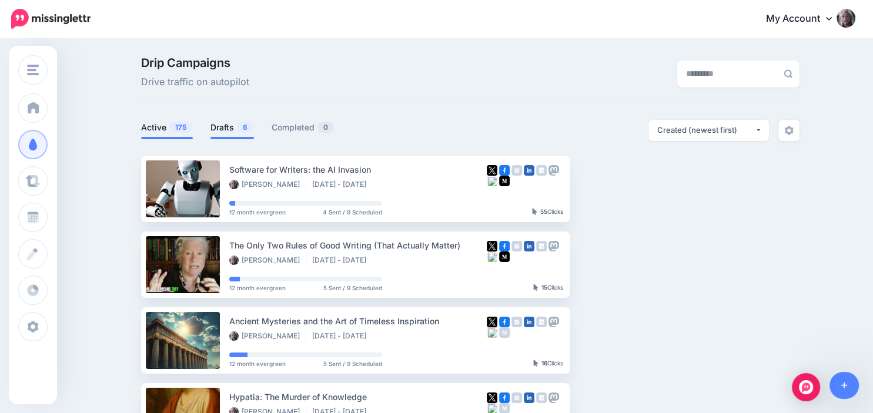
click at [233, 123] on link "Drafts 6" at bounding box center [231, 127] width 43 height 14
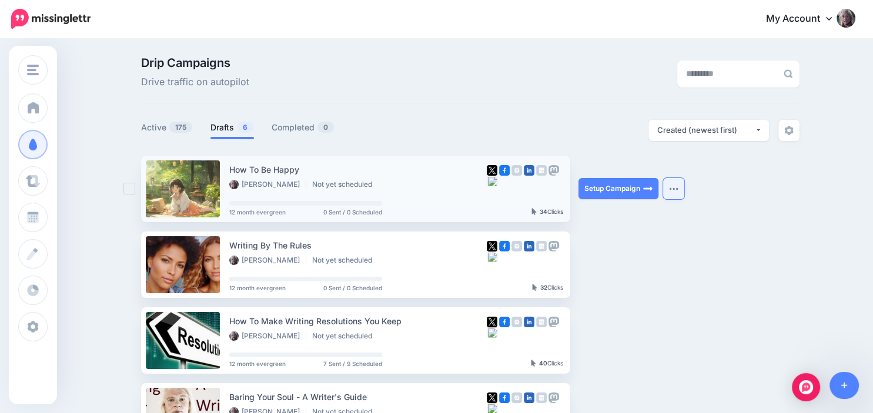
click at [682, 187] on button "button" at bounding box center [673, 188] width 21 height 21
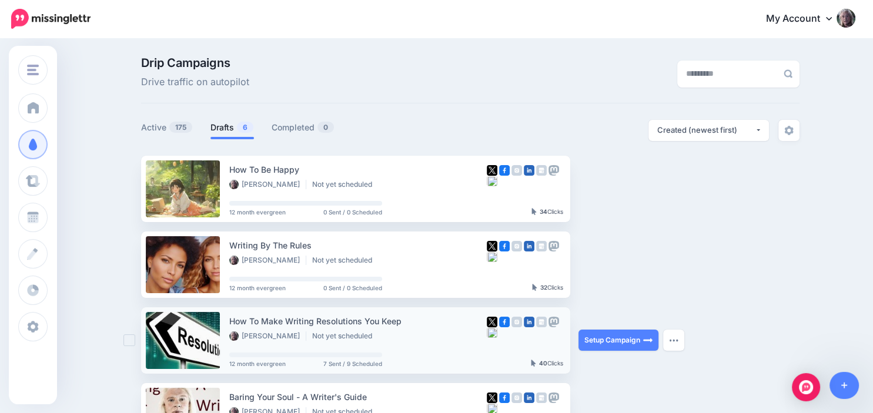
click at [662, 340] on div "Setup Campaign Review Campaign Regenerate Campaign Update Source URL Regenerate…" at bounding box center [622, 340] width 88 height 66
click at [669, 341] on button "button" at bounding box center [673, 340] width 21 height 21
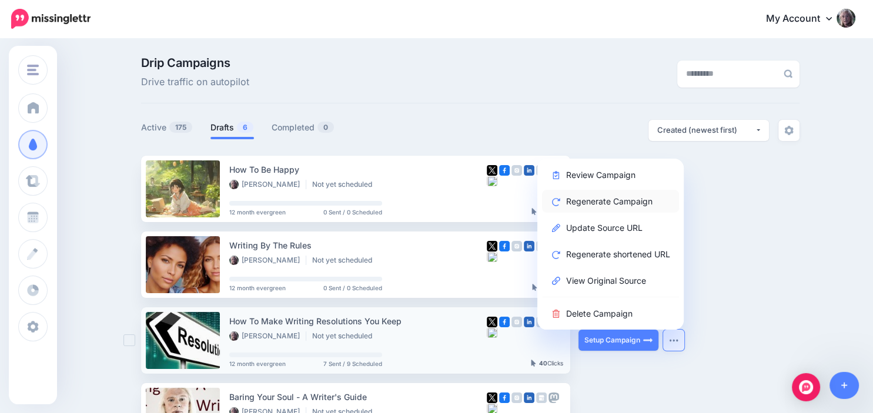
click at [631, 203] on link "Regenerate Campaign" at bounding box center [610, 201] width 137 height 23
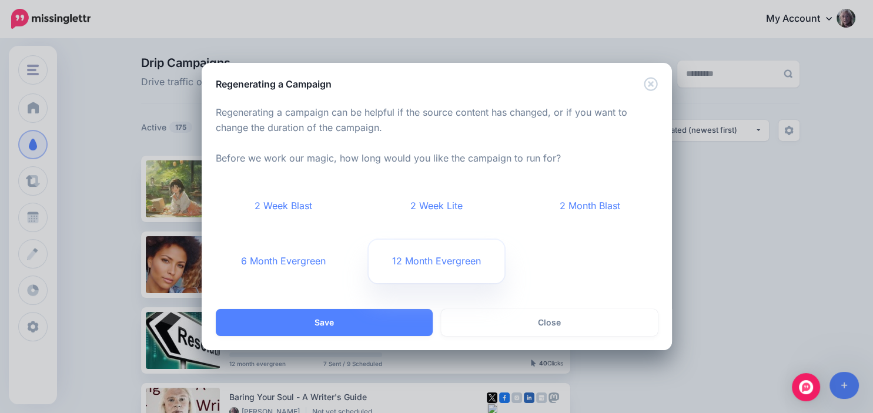
click at [461, 259] on link "12 Month Evergreen" at bounding box center [437, 261] width 136 height 43
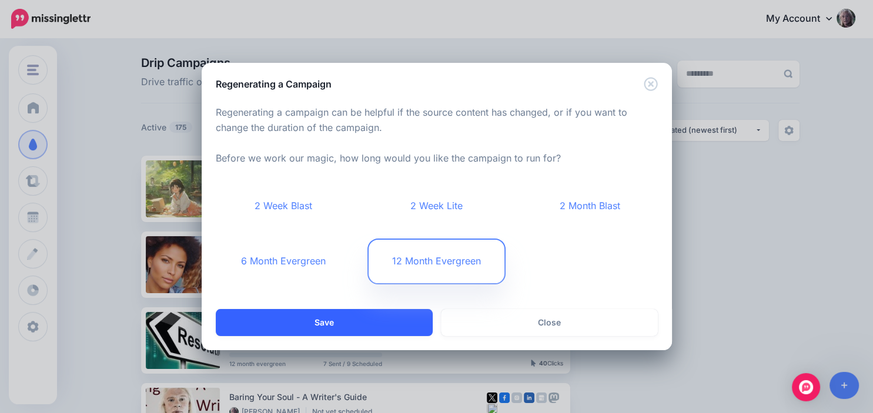
click at [366, 316] on button "Save" at bounding box center [324, 322] width 217 height 27
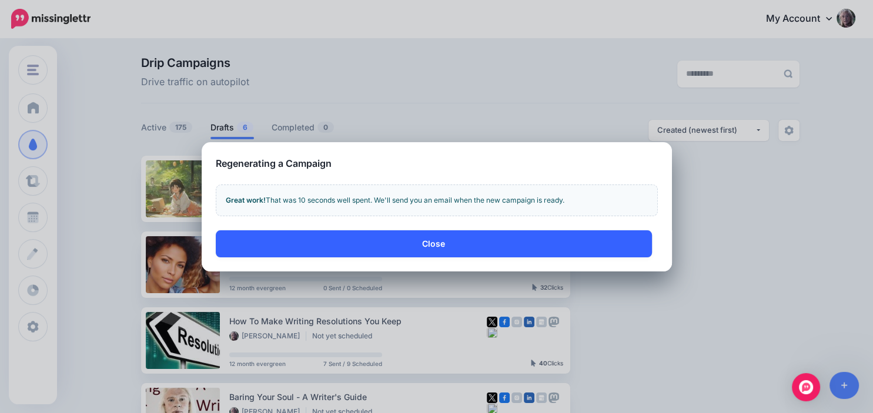
click at [359, 241] on button "Close" at bounding box center [434, 243] width 436 height 27
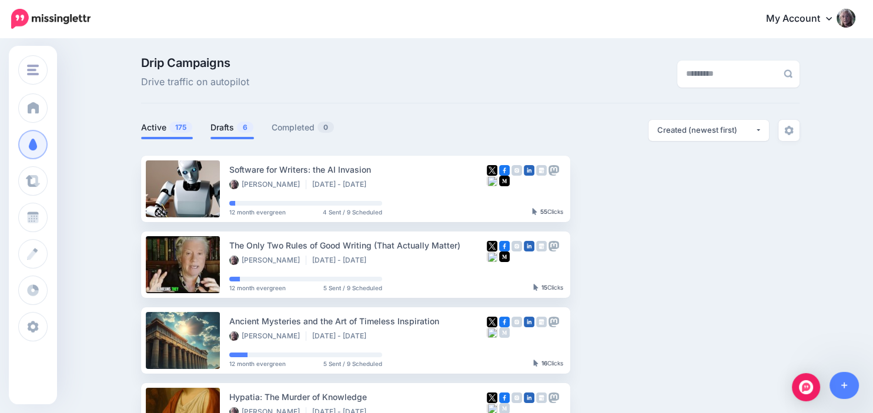
click at [225, 125] on link "Drafts 6" at bounding box center [231, 127] width 43 height 14
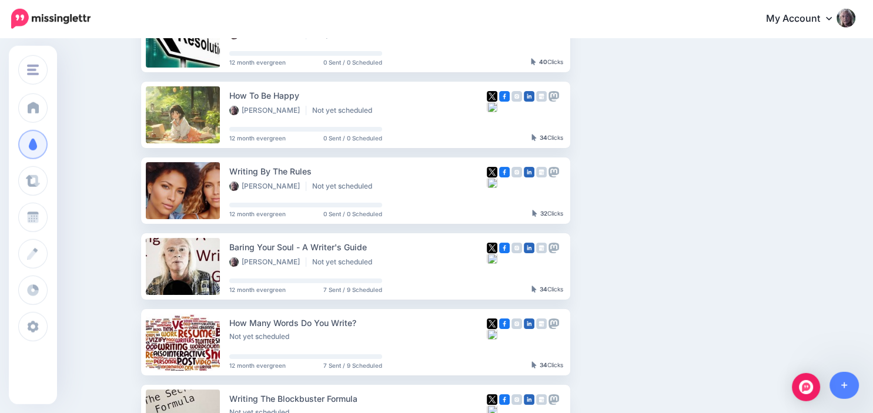
scroll to position [152, 0]
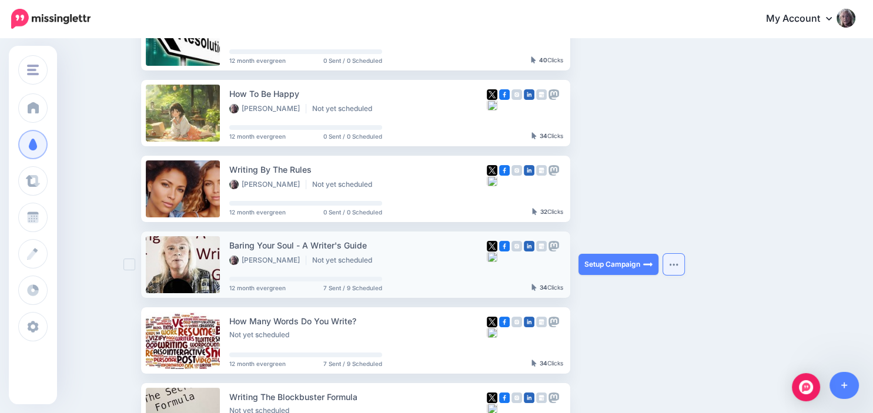
click at [672, 267] on button "button" at bounding box center [673, 264] width 21 height 21
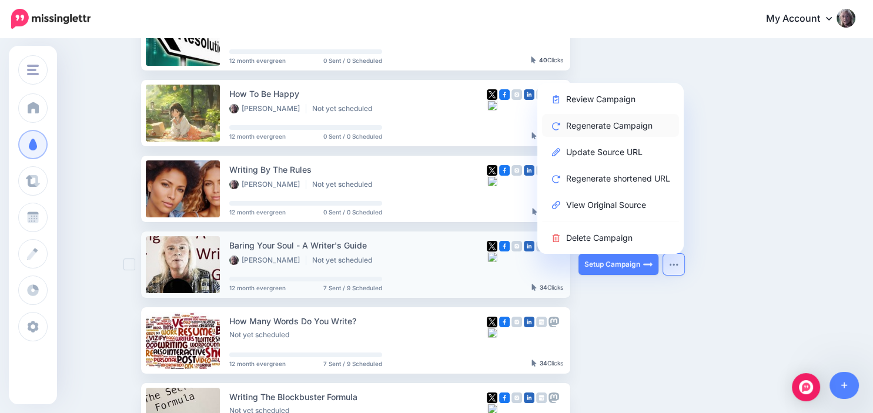
click at [621, 128] on link "Regenerate Campaign" at bounding box center [610, 125] width 137 height 23
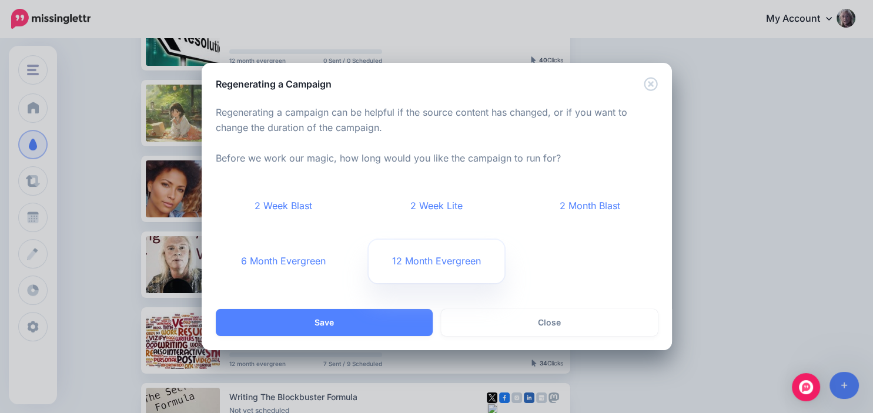
click at [439, 257] on link "12 Month Evergreen" at bounding box center [437, 261] width 136 height 43
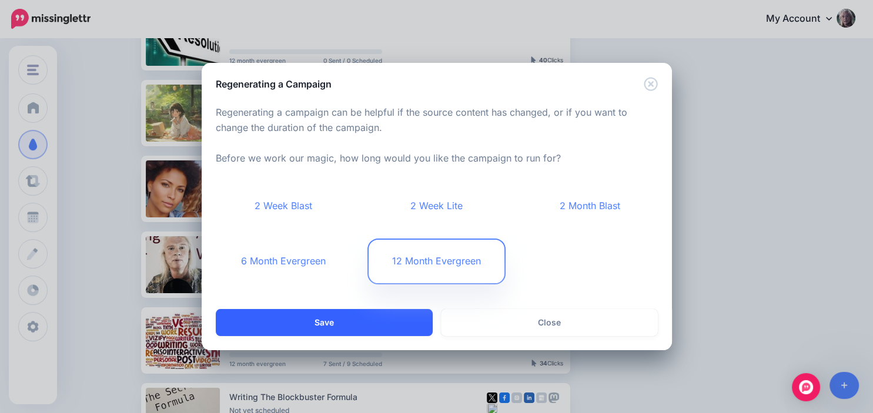
click at [368, 324] on button "Save" at bounding box center [324, 322] width 217 height 27
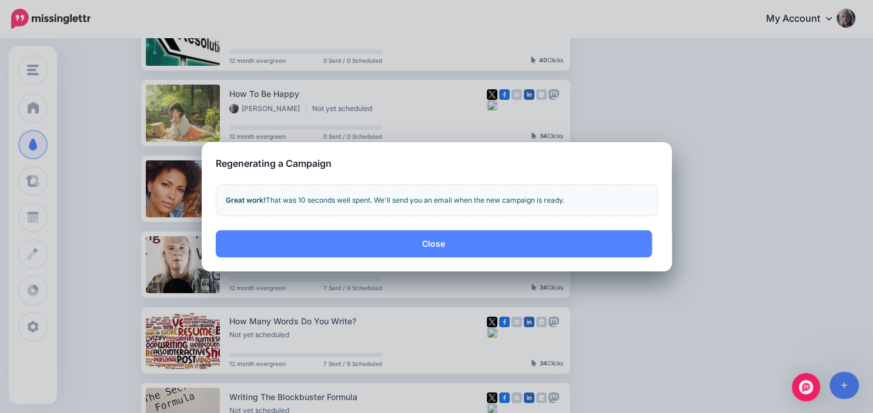
click at [643, 340] on div "Regenerating a Campaign Loading content Regenerating a campaign can be helpful …" at bounding box center [436, 206] width 873 height 413
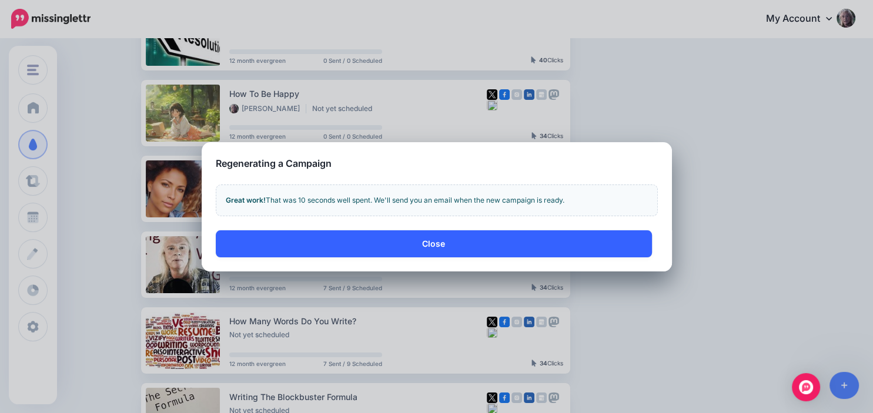
click at [581, 240] on button "Close" at bounding box center [434, 243] width 436 height 27
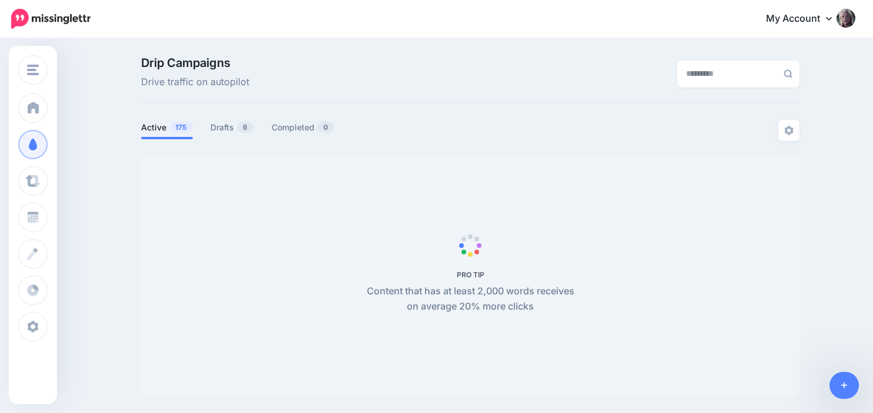
scroll to position [101, 0]
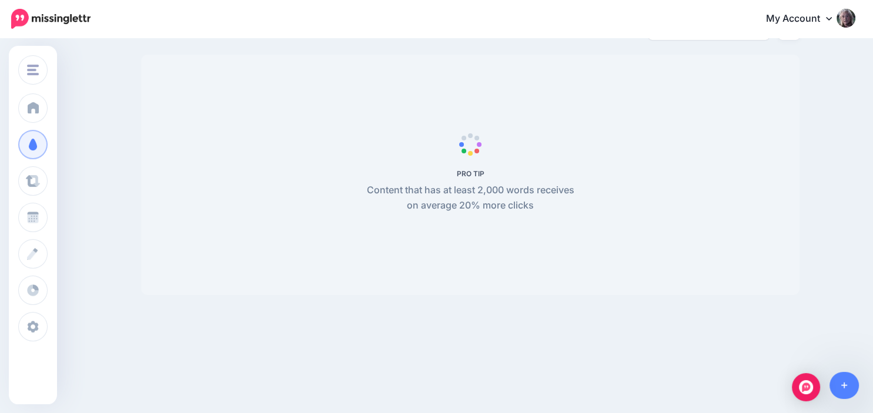
click at [581, 240] on span "PRO TIP Content that has at least 2,000 words receives on average 20% more clic…" at bounding box center [470, 175] width 658 height 240
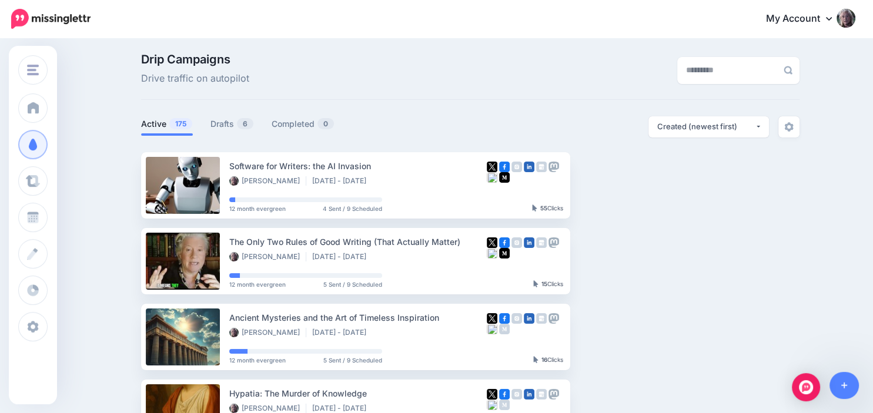
scroll to position [1, 0]
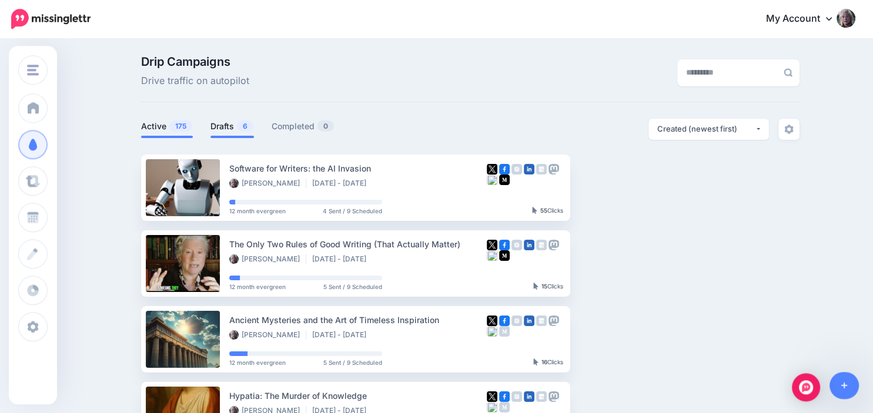
click at [219, 129] on link "Drafts 6" at bounding box center [231, 126] width 43 height 14
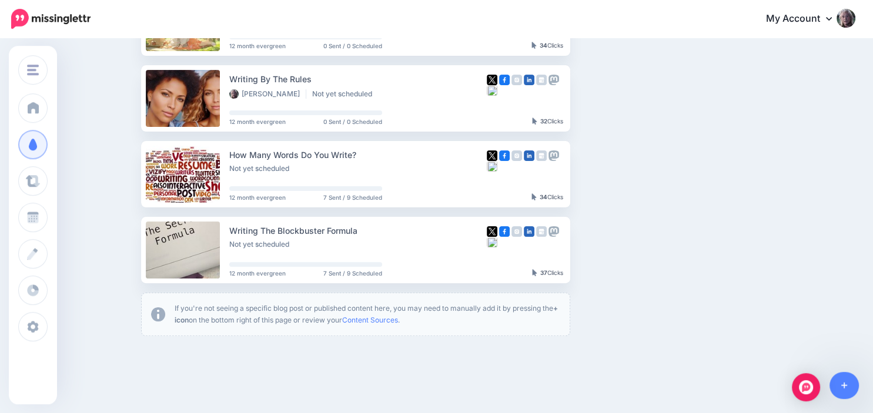
scroll to position [356, 0]
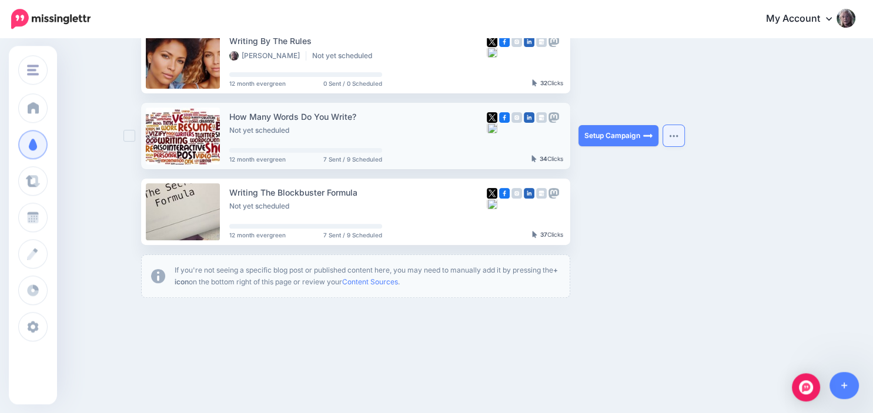
click at [669, 137] on img "button" at bounding box center [673, 136] width 9 height 4
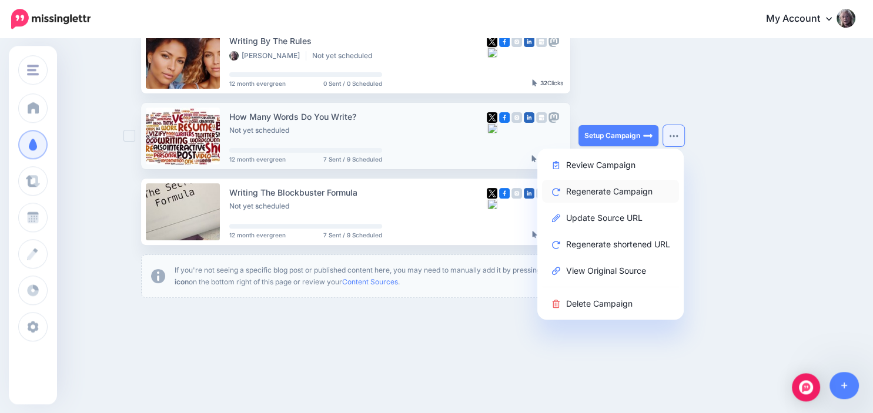
click at [605, 191] on link "Regenerate Campaign" at bounding box center [610, 191] width 137 height 23
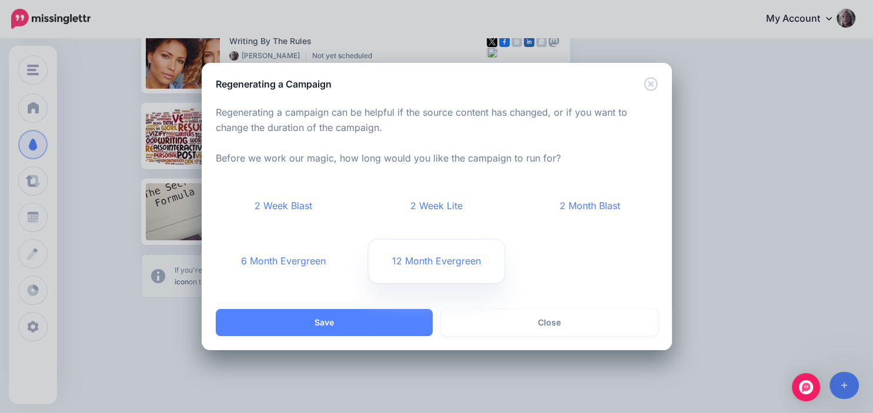
click at [427, 267] on link "12 Month Evergreen" at bounding box center [437, 261] width 136 height 43
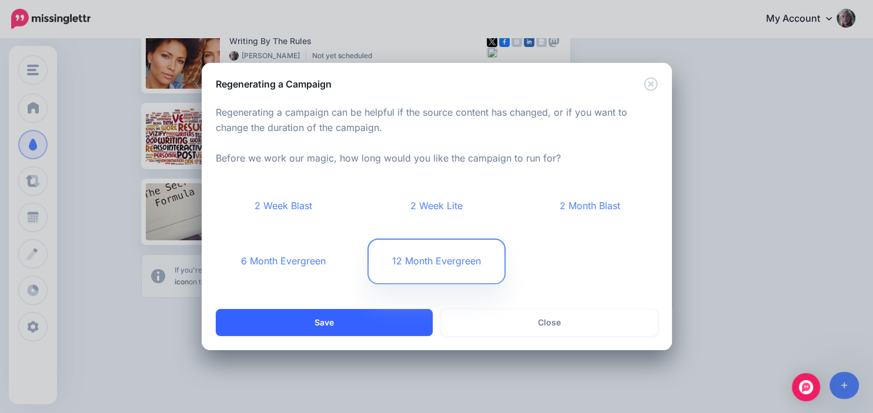
click at [354, 317] on button "Save" at bounding box center [324, 322] width 217 height 27
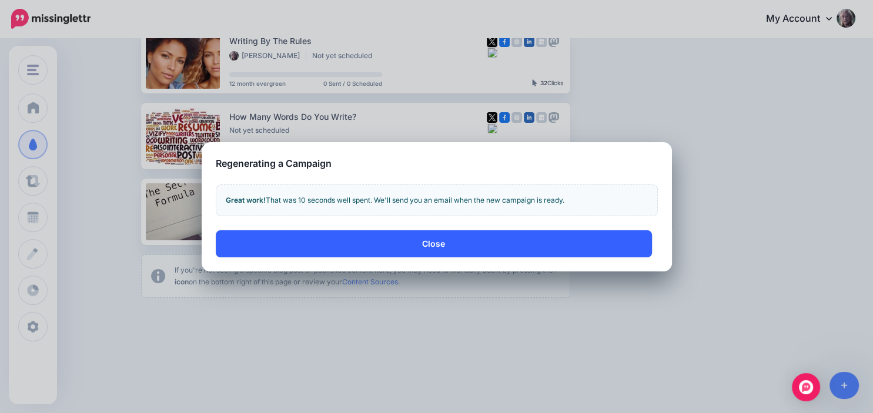
click at [445, 239] on button "Close" at bounding box center [434, 243] width 436 height 27
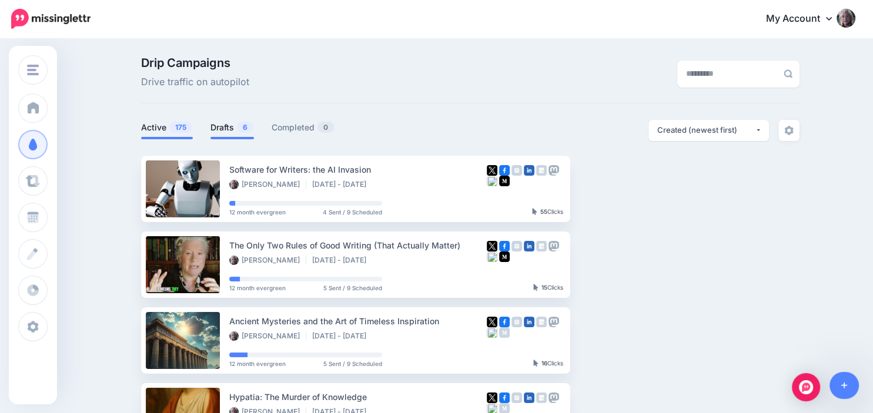
click at [233, 130] on link "Drafts 6" at bounding box center [231, 127] width 43 height 14
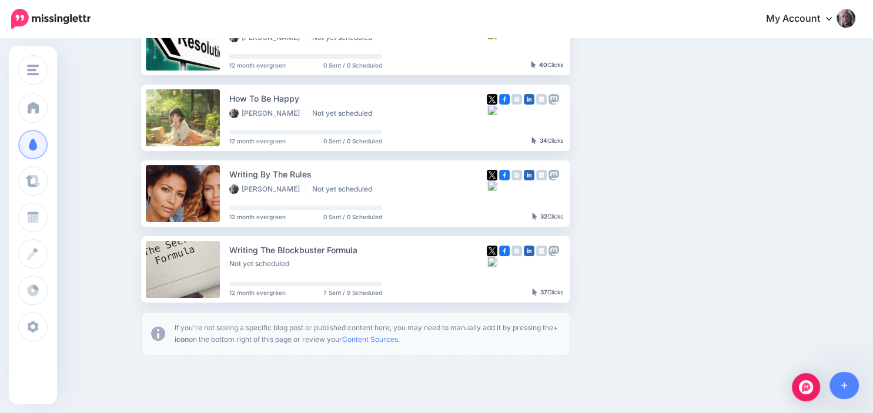
scroll to position [300, 0]
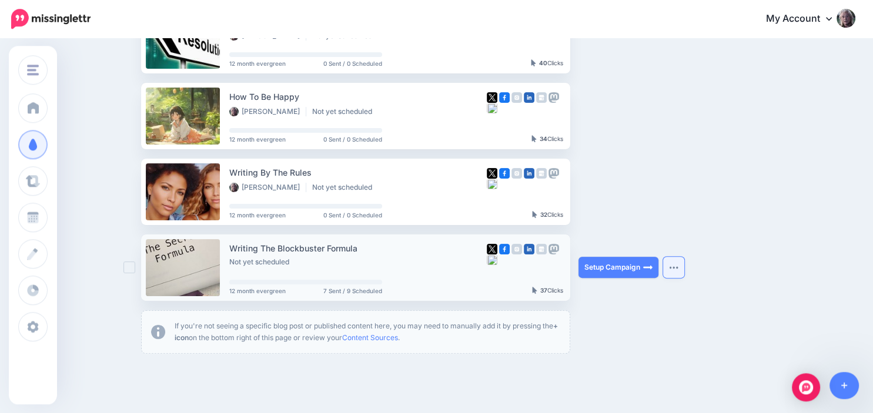
click at [681, 269] on button "button" at bounding box center [673, 267] width 21 height 21
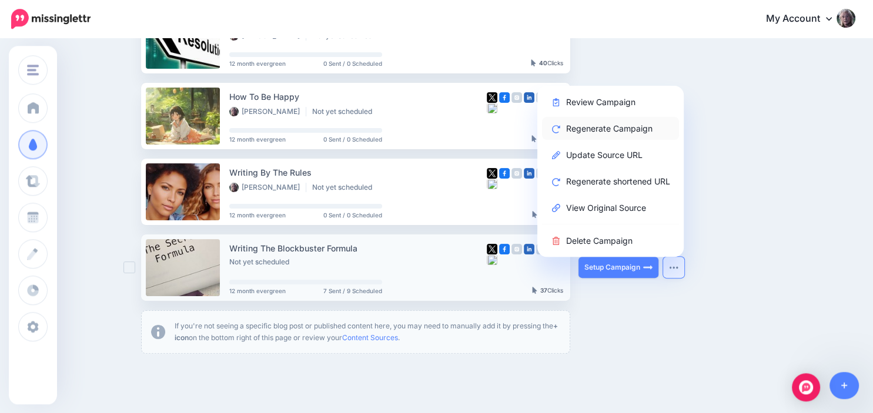
click at [605, 127] on link "Regenerate Campaign" at bounding box center [610, 128] width 137 height 23
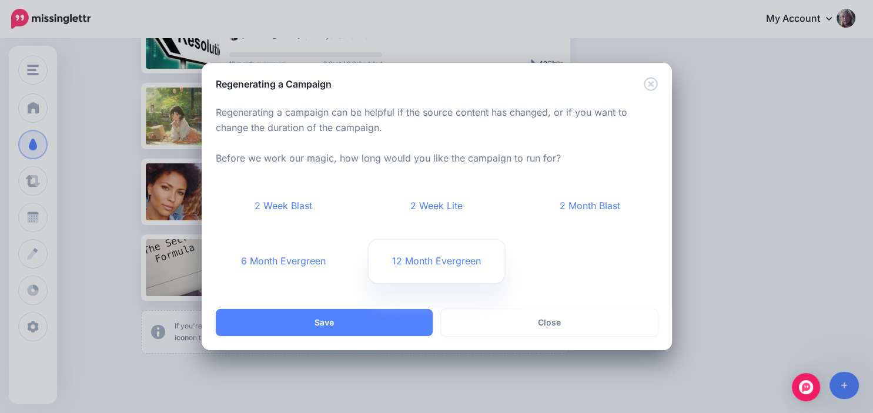
click at [424, 264] on link "12 Month Evergreen" at bounding box center [437, 261] width 136 height 43
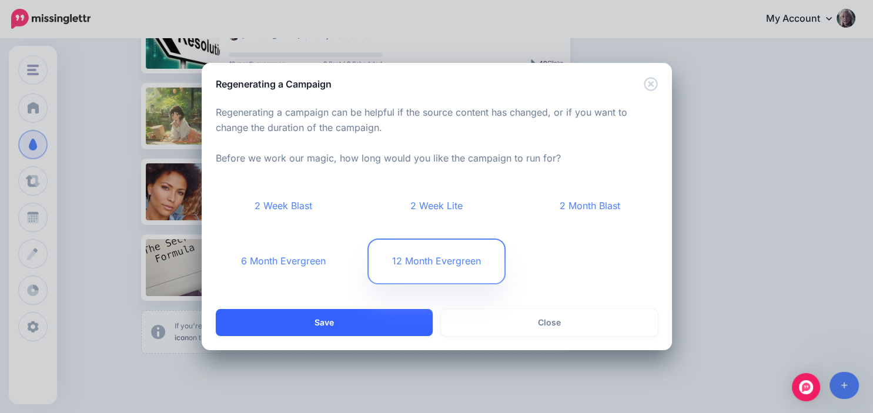
click at [350, 325] on button "Save" at bounding box center [324, 322] width 217 height 27
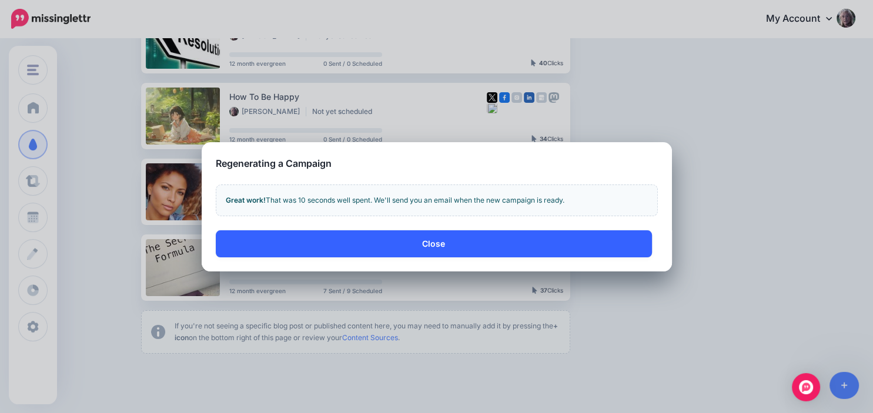
click at [436, 242] on button "Close" at bounding box center [434, 243] width 436 height 27
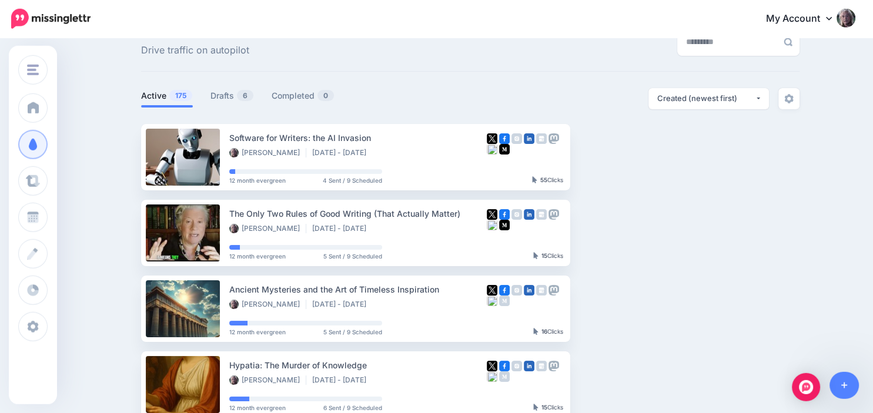
scroll to position [22, 0]
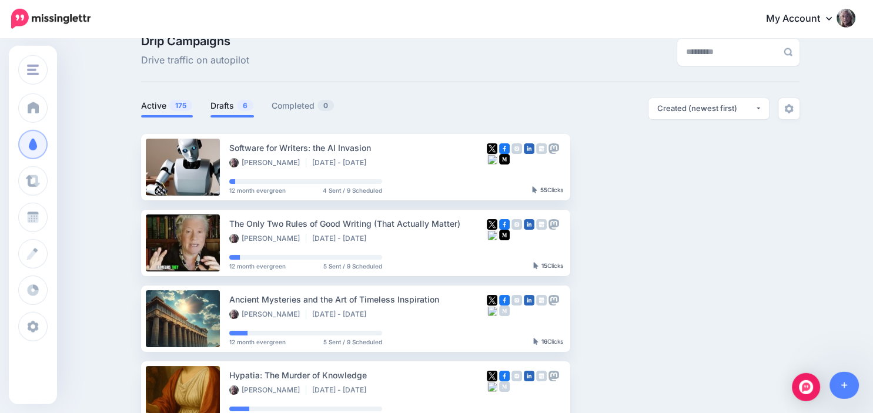
click at [231, 102] on link "Drafts 6" at bounding box center [231, 106] width 43 height 14
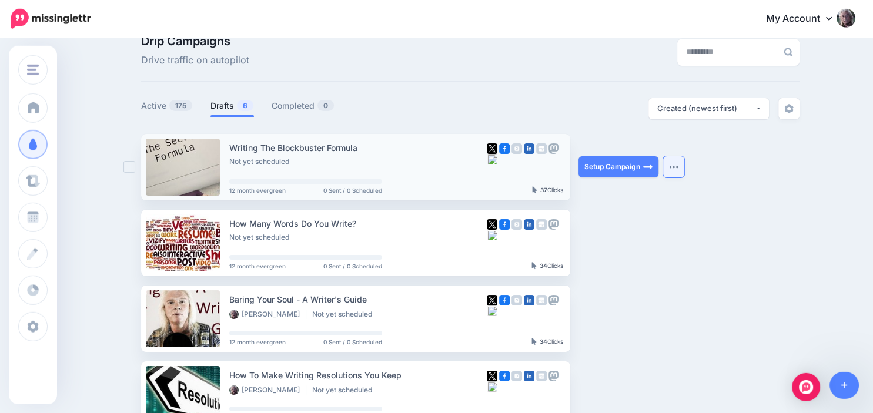
click at [670, 165] on img "button" at bounding box center [673, 167] width 9 height 4
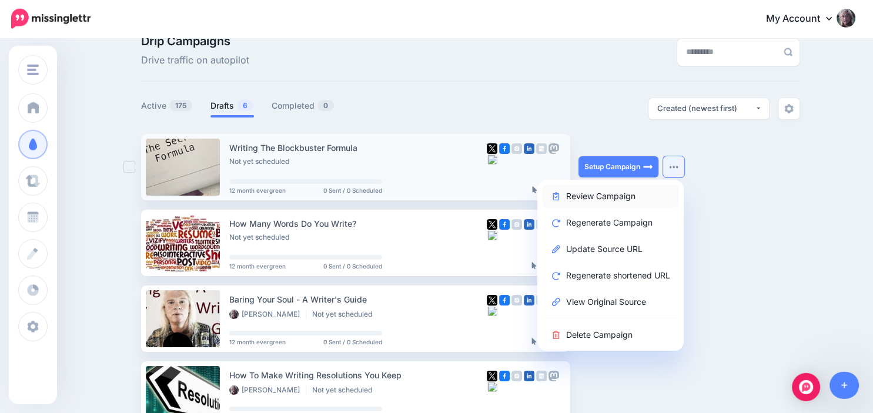
click at [606, 195] on link "Review Campaign" at bounding box center [610, 196] width 137 height 23
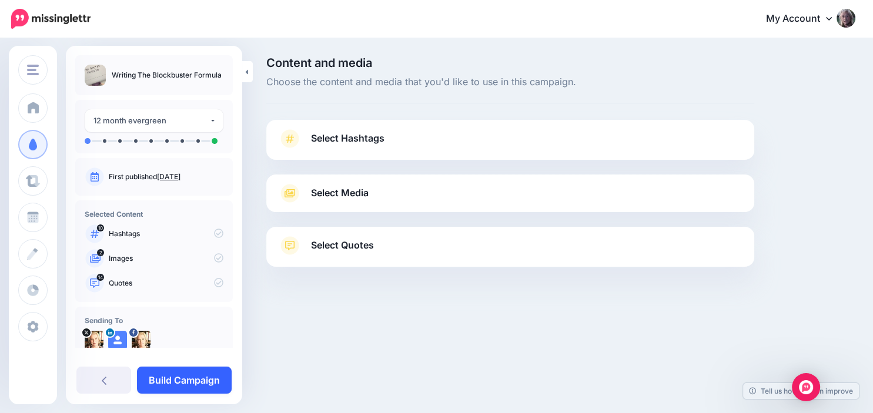
click at [194, 376] on link "Build Campaign" at bounding box center [184, 380] width 95 height 27
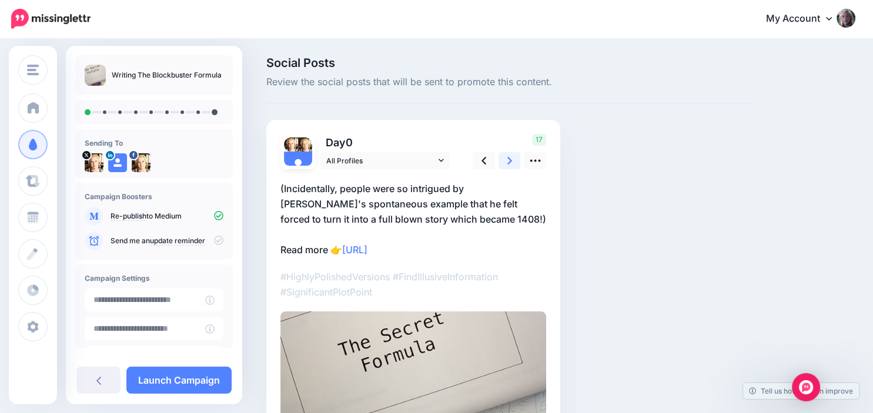
click at [510, 163] on icon at bounding box center [509, 161] width 5 height 12
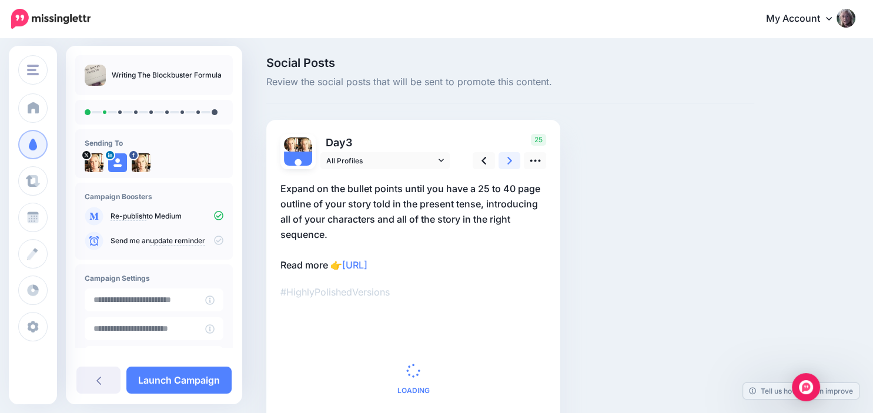
click at [510, 163] on icon at bounding box center [509, 161] width 5 height 12
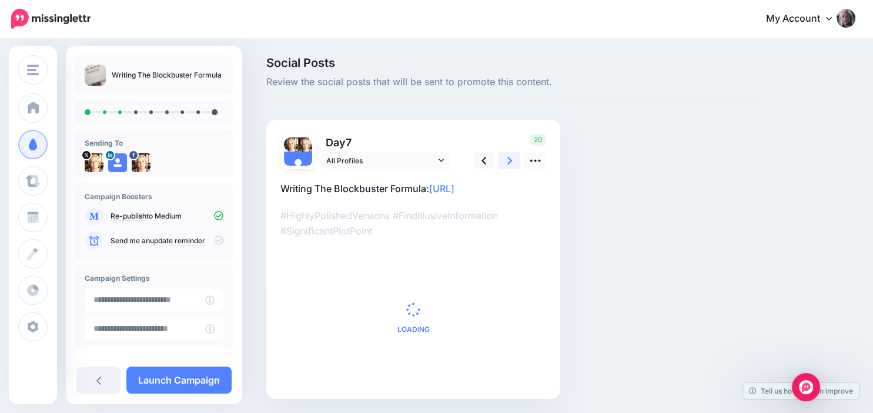
click at [510, 163] on icon at bounding box center [509, 161] width 5 height 12
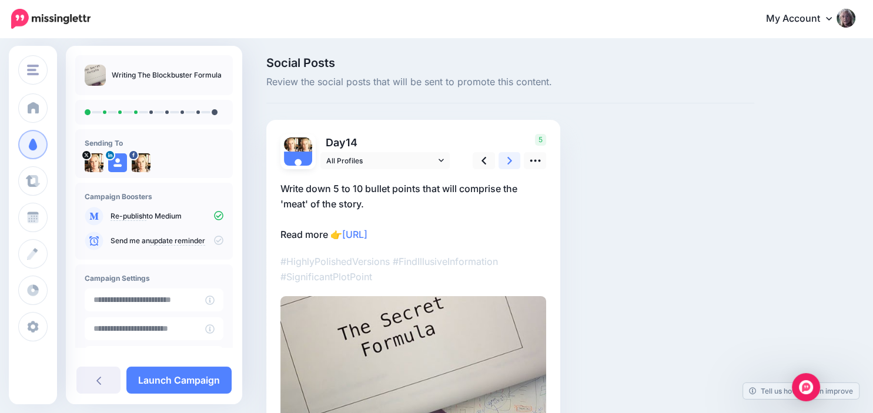
click at [510, 163] on icon at bounding box center [509, 161] width 5 height 12
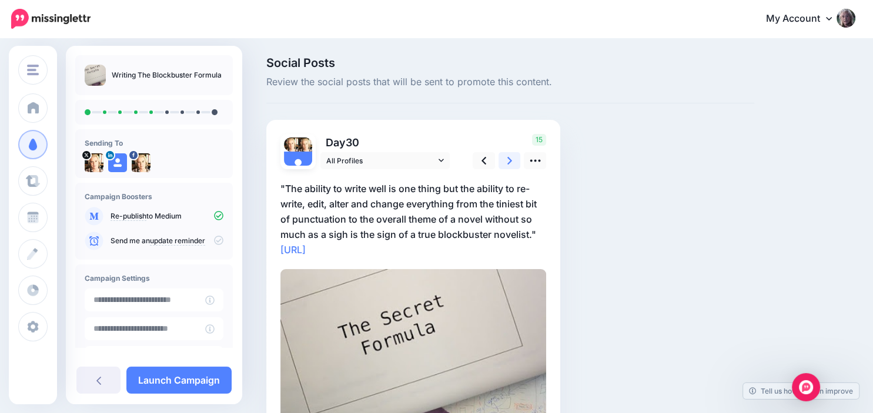
click at [510, 163] on icon at bounding box center [509, 161] width 5 height 12
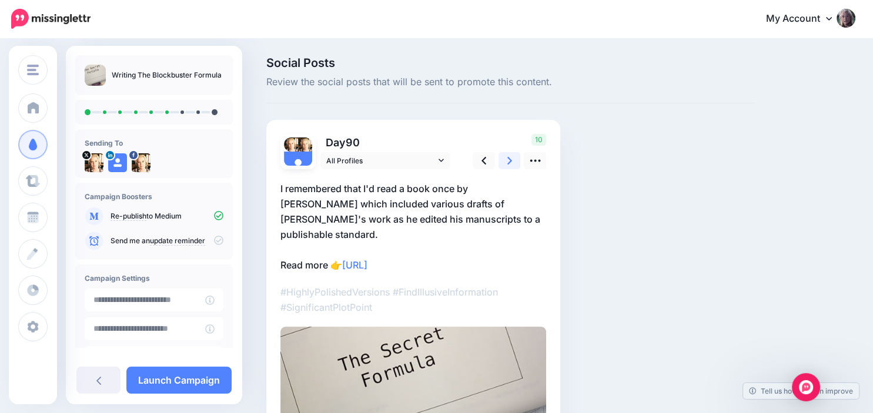
click at [510, 163] on icon at bounding box center [509, 161] width 5 height 12
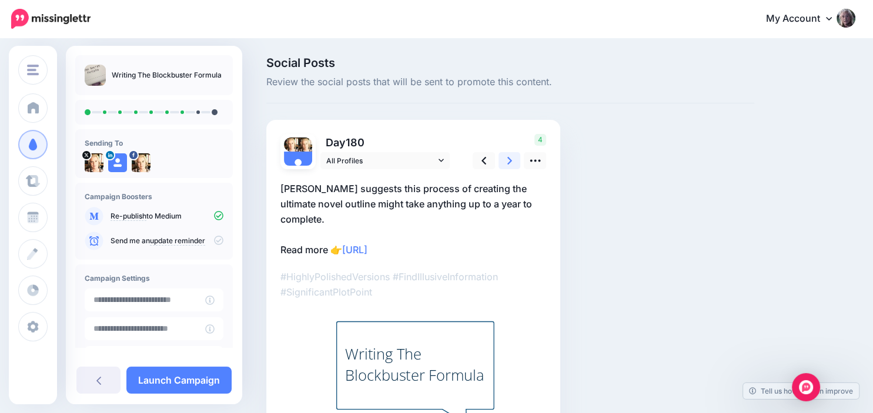
click at [510, 163] on icon at bounding box center [509, 161] width 5 height 12
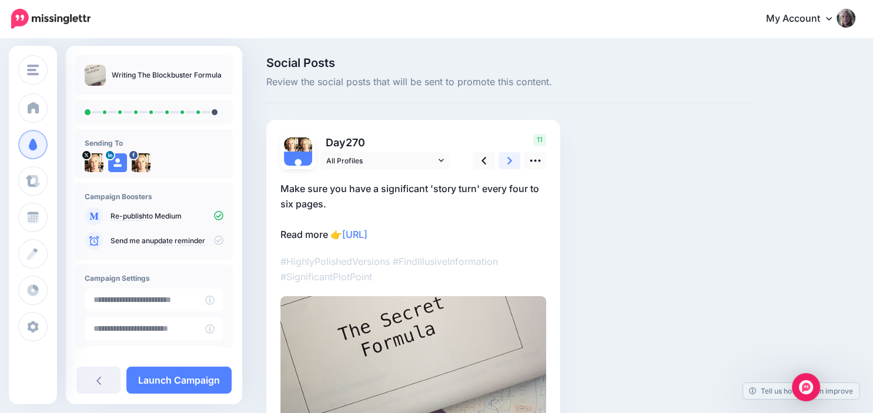
click at [510, 163] on icon at bounding box center [509, 161] width 5 height 12
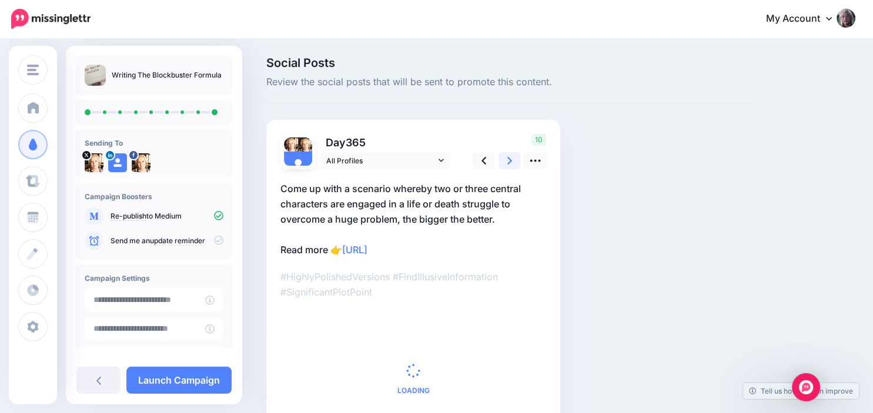
click at [510, 163] on icon at bounding box center [509, 161] width 5 height 12
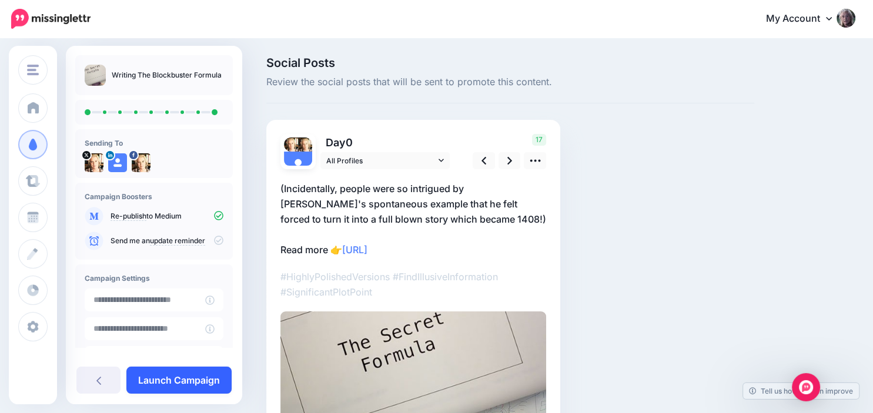
click at [172, 378] on link "Launch Campaign" at bounding box center [178, 380] width 105 height 27
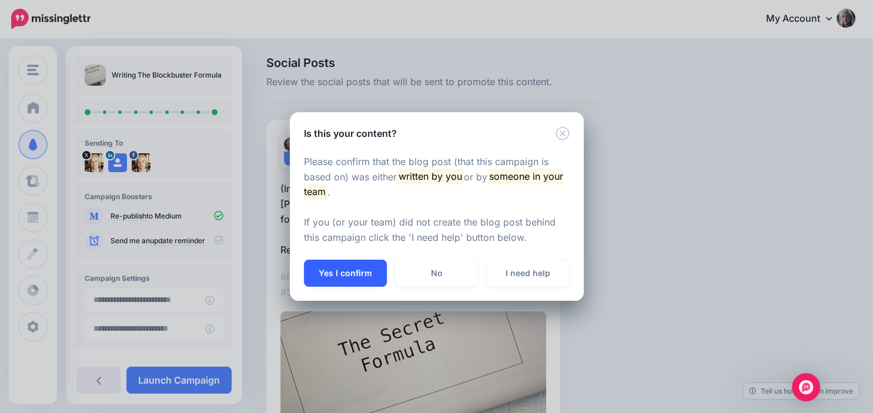
click at [359, 271] on button "Yes I confirm" at bounding box center [345, 273] width 83 height 27
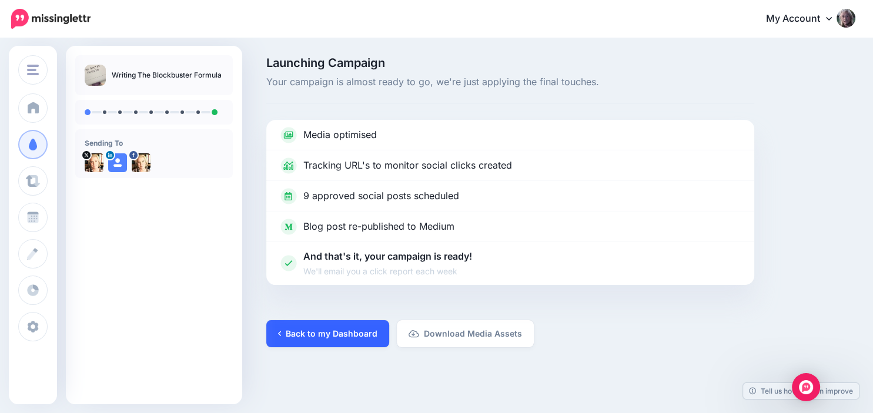
click at [367, 339] on link "Back to my Dashboard" at bounding box center [327, 333] width 123 height 27
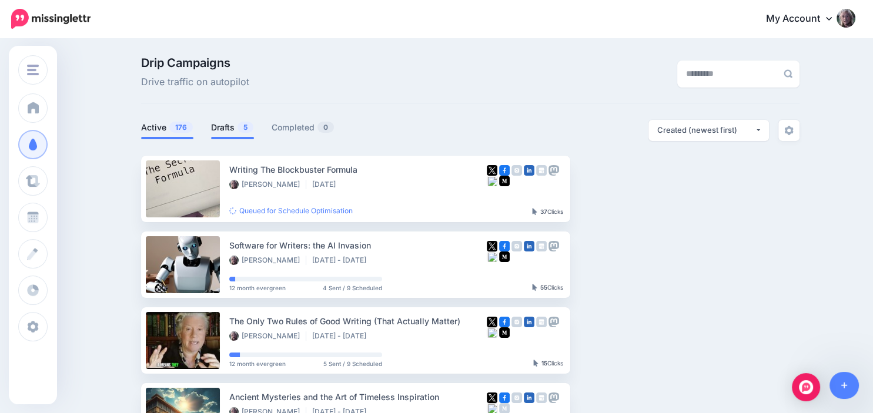
click at [232, 129] on link "Drafts 5" at bounding box center [232, 127] width 43 height 14
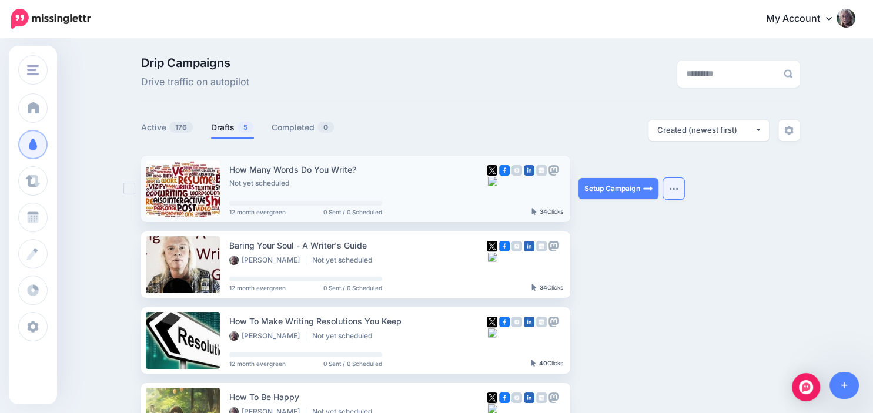
click at [671, 193] on button "button" at bounding box center [673, 188] width 21 height 21
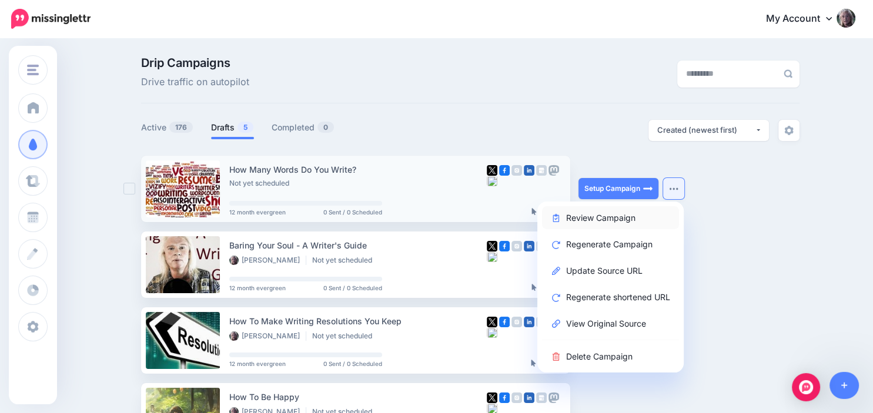
click at [641, 213] on link "Review Campaign" at bounding box center [610, 217] width 137 height 23
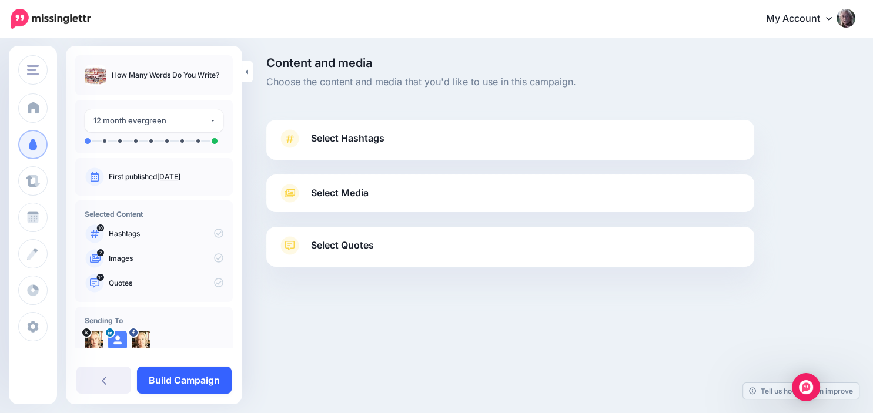
click at [190, 384] on link "Build Campaign" at bounding box center [184, 380] width 95 height 27
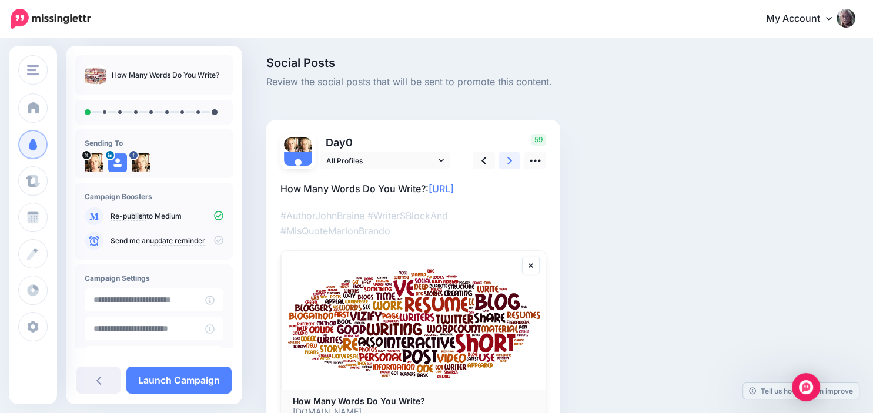
click at [507, 163] on icon at bounding box center [509, 161] width 5 height 8
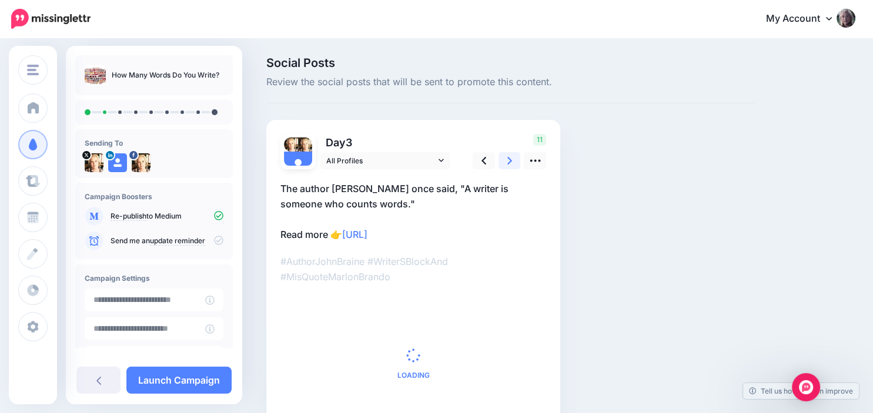
click at [507, 163] on icon at bounding box center [509, 161] width 5 height 8
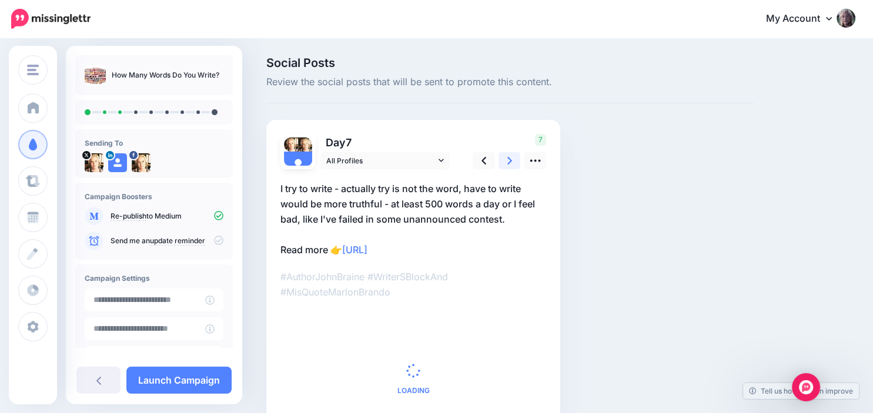
click at [507, 163] on icon at bounding box center [509, 161] width 5 height 8
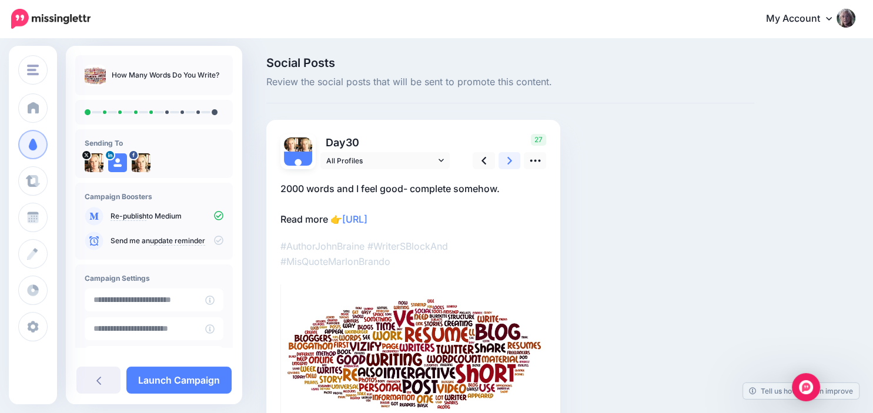
click at [507, 163] on icon at bounding box center [509, 161] width 5 height 8
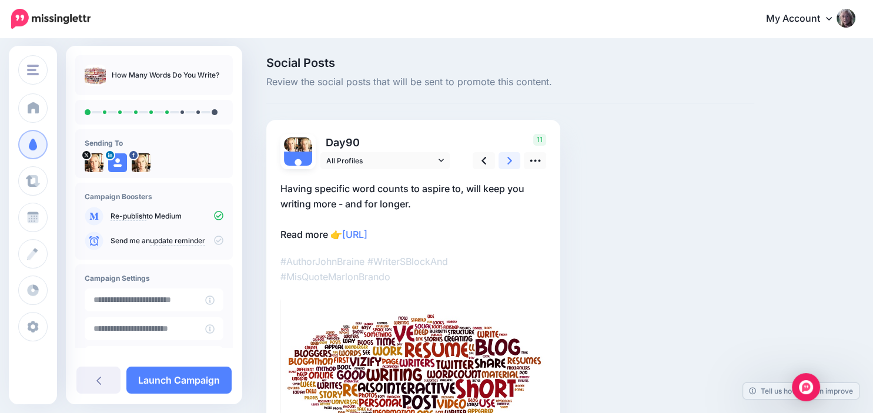
click at [507, 163] on icon at bounding box center [509, 161] width 5 height 8
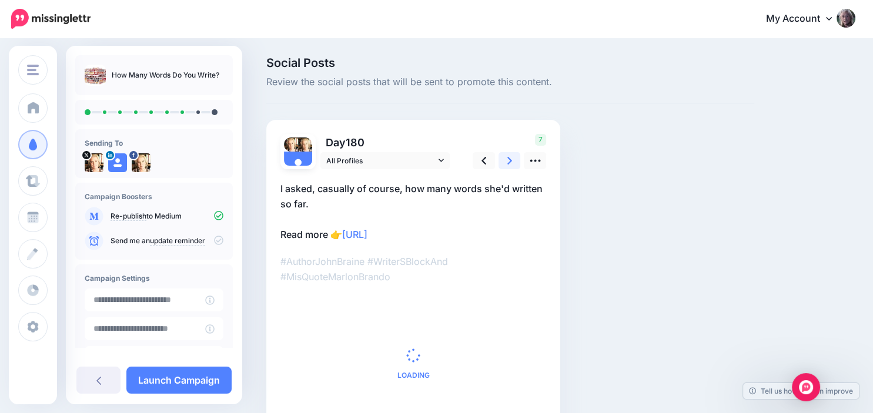
click at [507, 163] on icon at bounding box center [509, 161] width 5 height 8
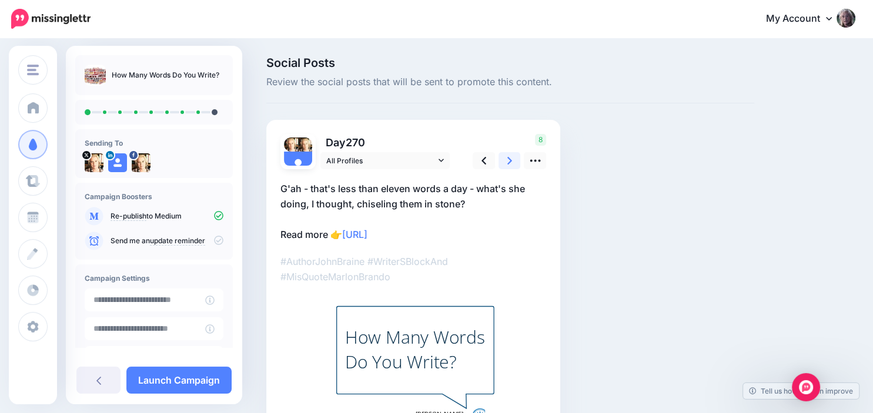
click at [507, 163] on icon at bounding box center [509, 161] width 5 height 8
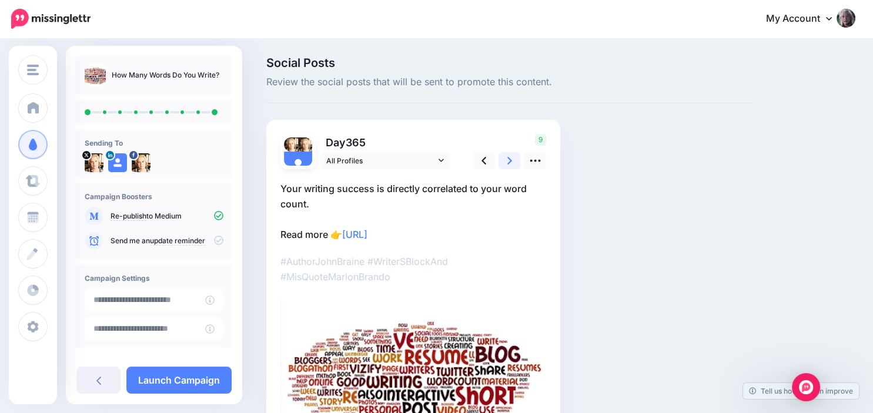
click at [507, 163] on icon at bounding box center [509, 161] width 5 height 8
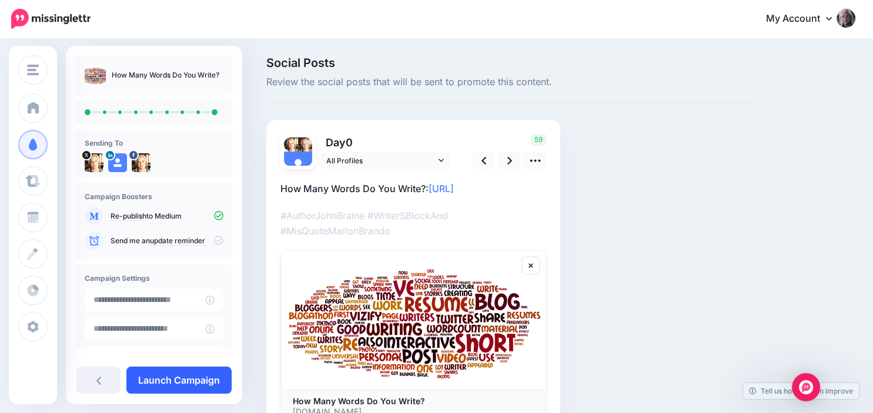
click at [175, 377] on link "Launch Campaign" at bounding box center [178, 380] width 105 height 27
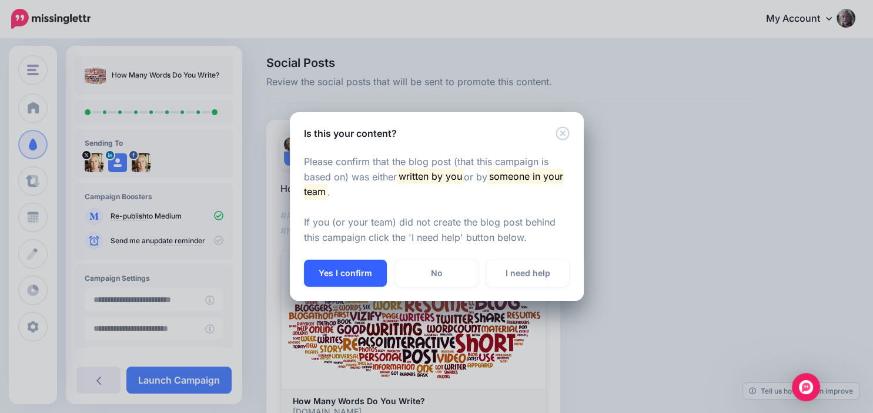
click at [359, 269] on button "Yes I confirm" at bounding box center [345, 273] width 83 height 27
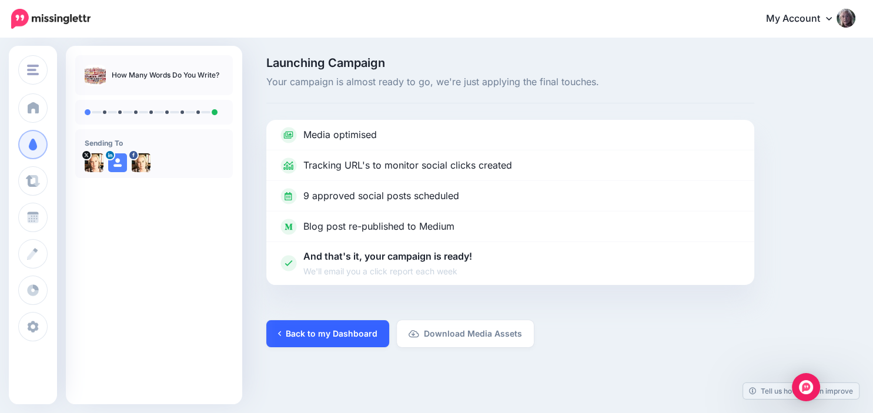
click at [335, 333] on link "Back to my Dashboard" at bounding box center [327, 333] width 123 height 27
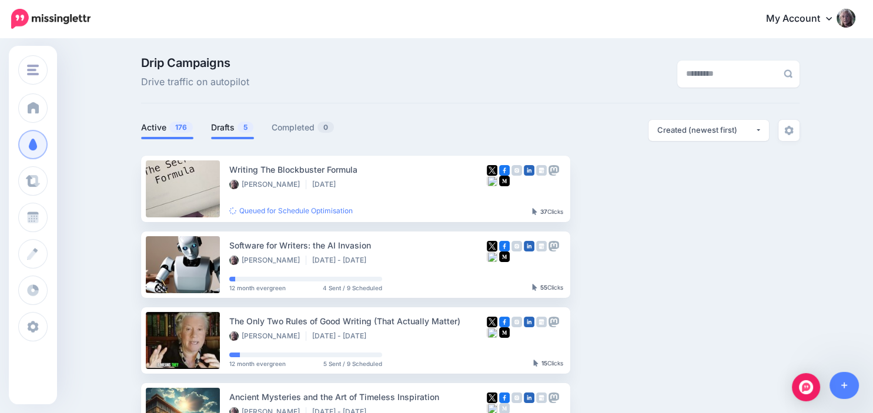
click at [232, 128] on link "Drafts 5" at bounding box center [232, 127] width 43 height 14
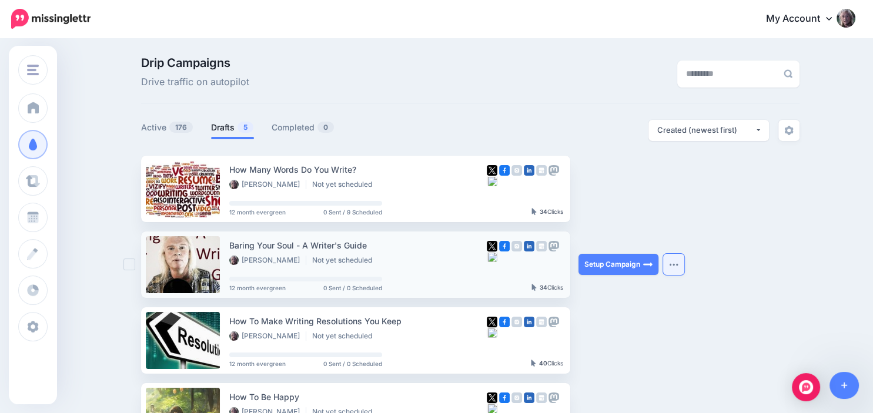
click at [671, 258] on button "button" at bounding box center [673, 264] width 21 height 21
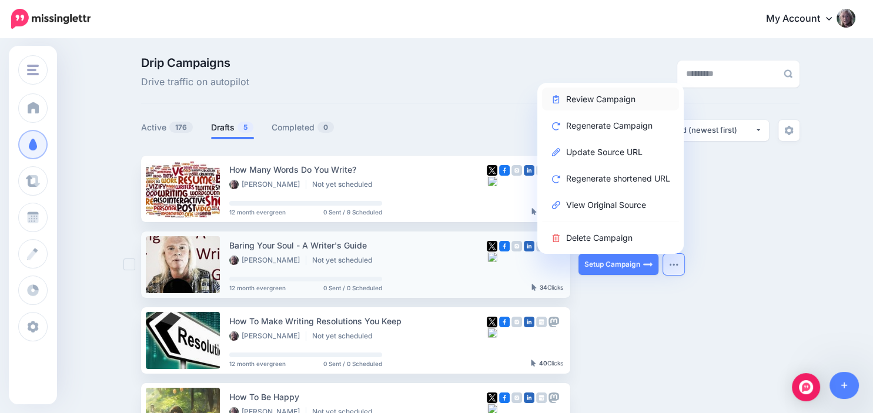
click at [608, 100] on link "Review Campaign" at bounding box center [610, 99] width 137 height 23
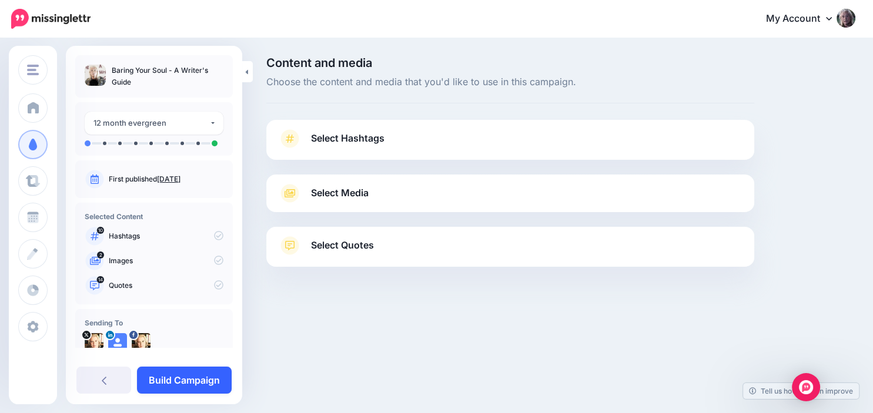
click at [200, 376] on link "Build Campaign" at bounding box center [184, 380] width 95 height 27
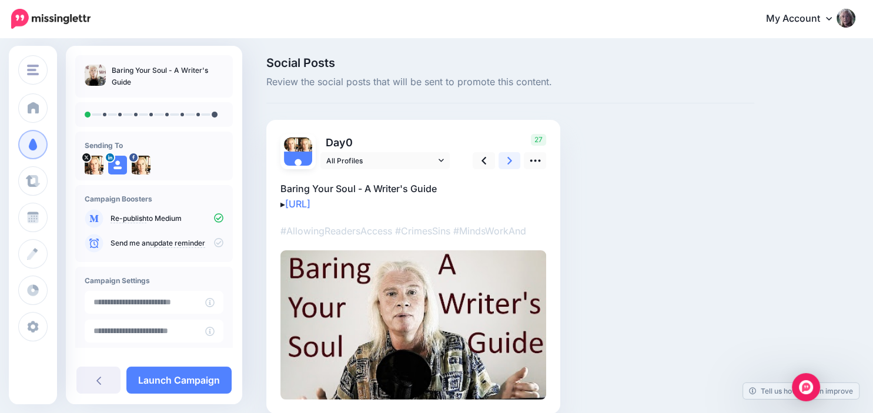
click at [505, 160] on link at bounding box center [509, 160] width 22 height 17
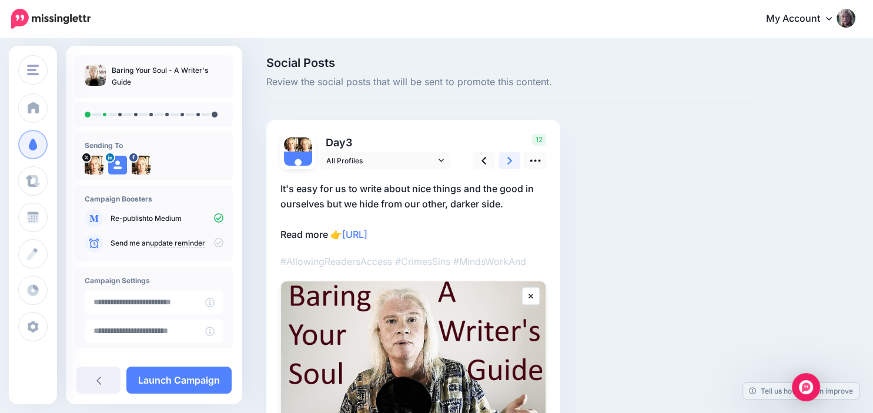
click at [505, 160] on link at bounding box center [509, 160] width 22 height 17
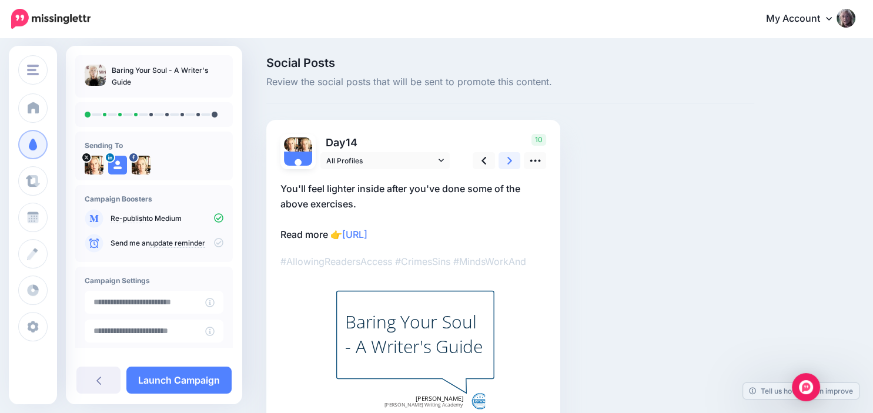
click at [505, 160] on link at bounding box center [509, 160] width 22 height 17
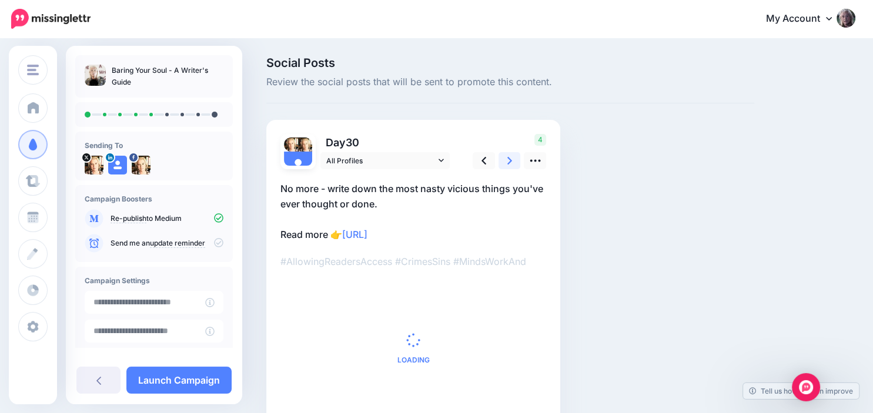
click at [505, 160] on link at bounding box center [509, 160] width 22 height 17
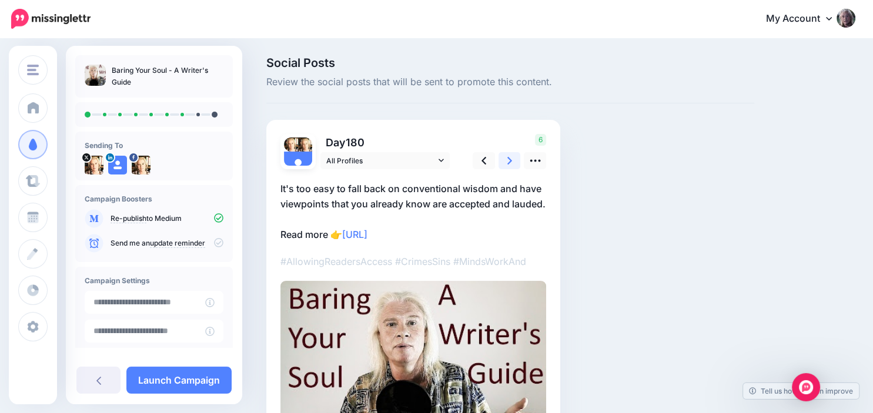
click at [505, 160] on link at bounding box center [509, 160] width 22 height 17
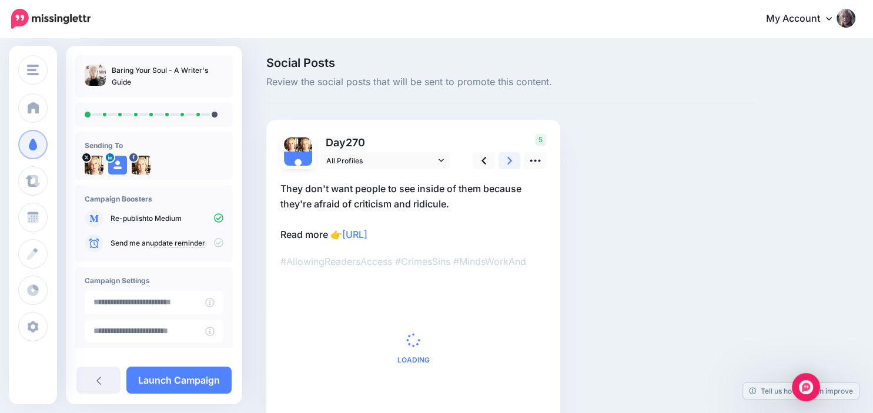
click at [505, 160] on link at bounding box center [509, 160] width 22 height 17
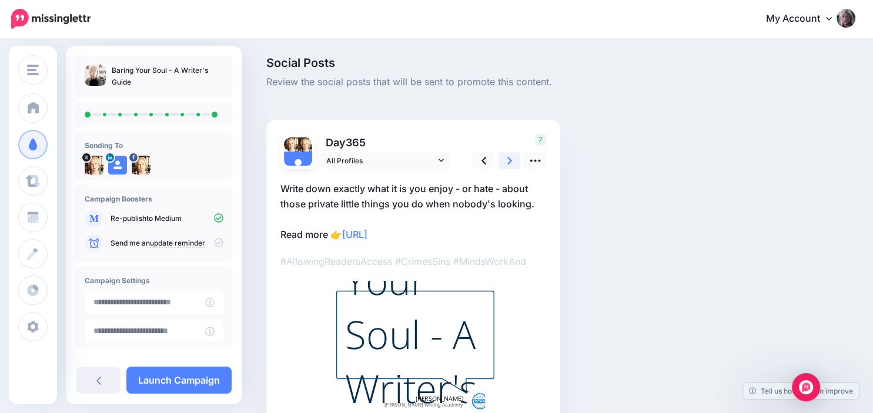
click at [505, 160] on link at bounding box center [509, 160] width 22 height 17
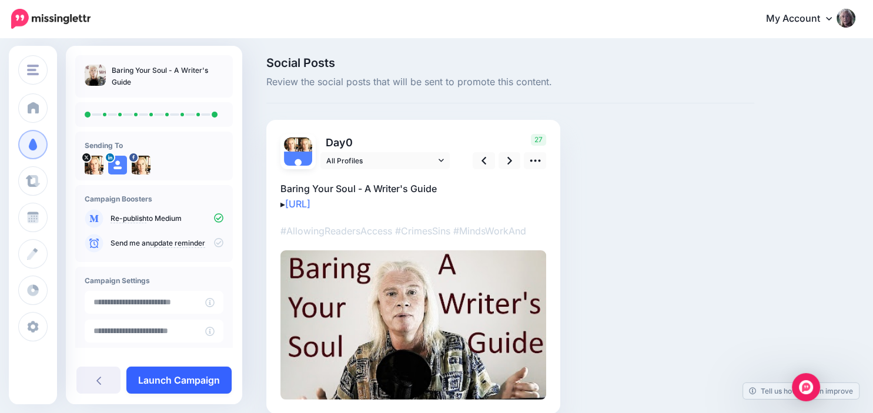
click at [160, 376] on link "Launch Campaign" at bounding box center [178, 380] width 105 height 27
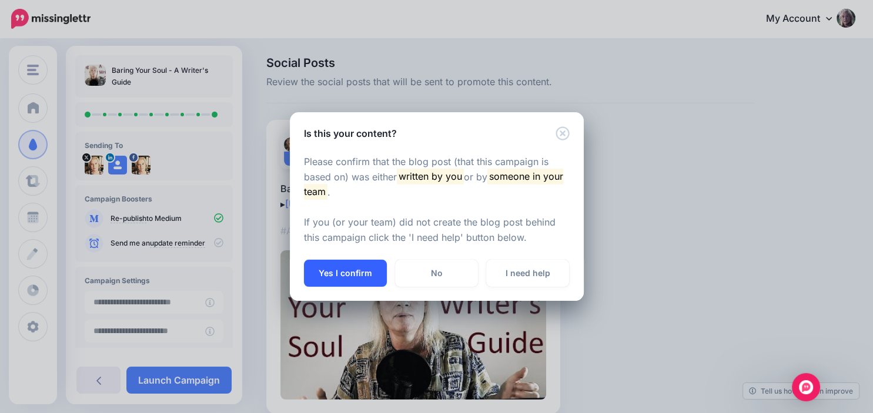
click at [380, 271] on button "Yes I confirm" at bounding box center [345, 273] width 83 height 27
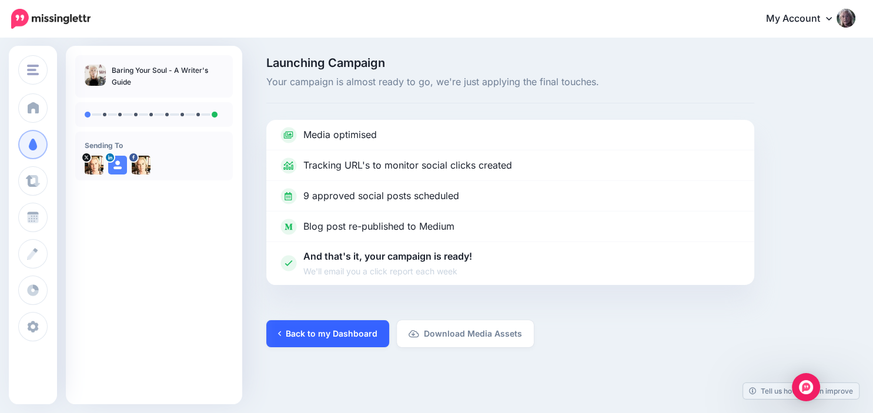
click at [347, 339] on link "Back to my Dashboard" at bounding box center [327, 333] width 123 height 27
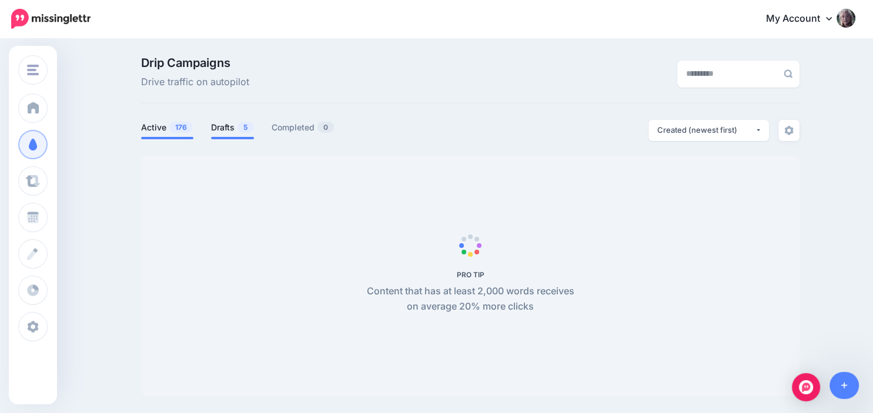
click at [225, 130] on link "Drafts 5" at bounding box center [232, 127] width 43 height 14
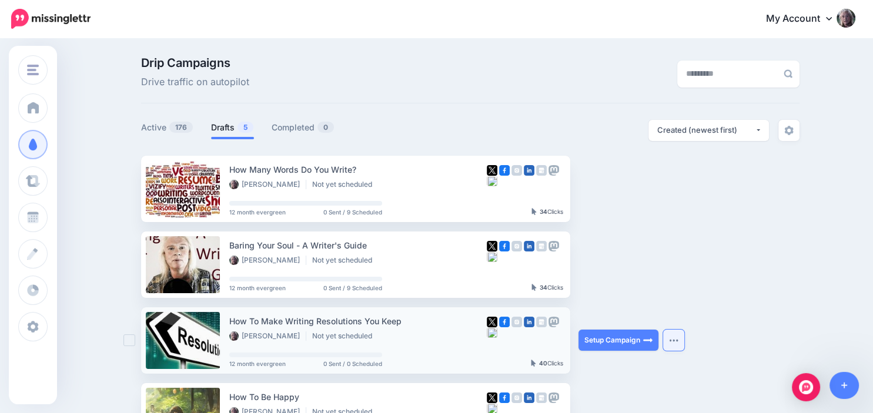
click at [675, 337] on button "button" at bounding box center [673, 340] width 21 height 21
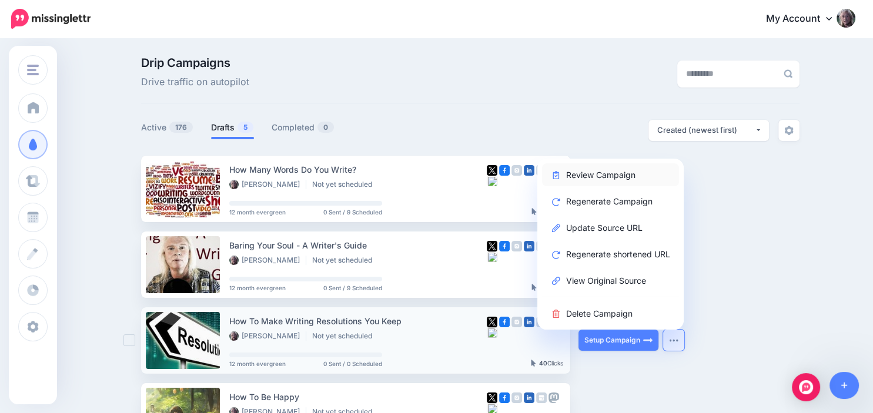
click at [617, 175] on link "Review Campaign" at bounding box center [610, 174] width 137 height 23
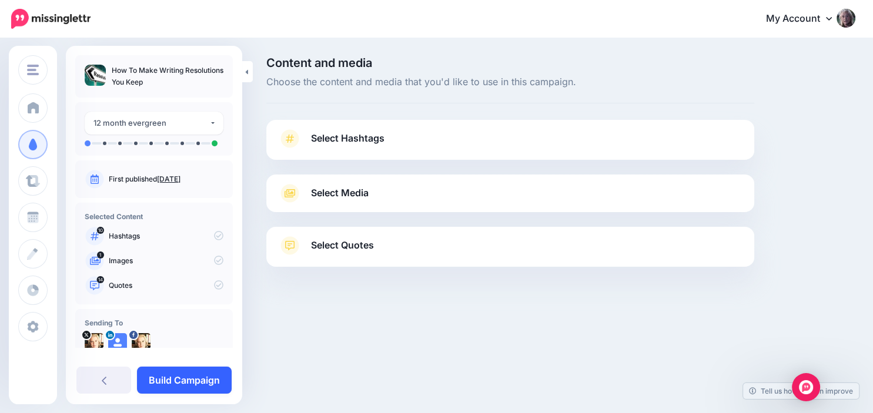
click at [185, 377] on link "Build Campaign" at bounding box center [184, 380] width 95 height 27
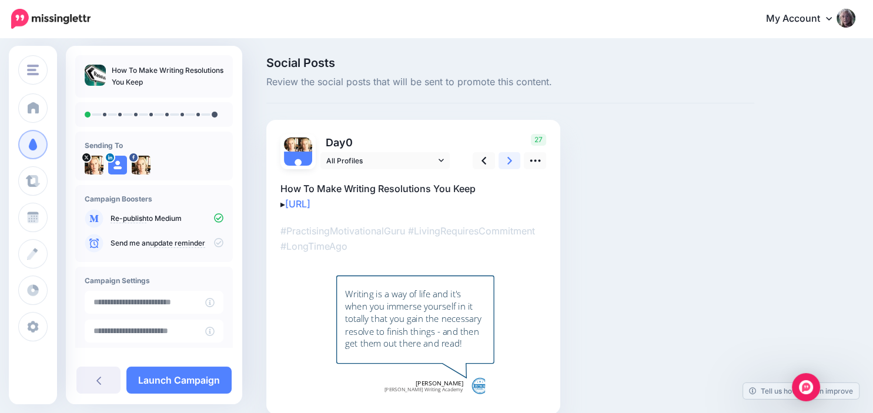
click at [508, 163] on icon at bounding box center [509, 161] width 5 height 8
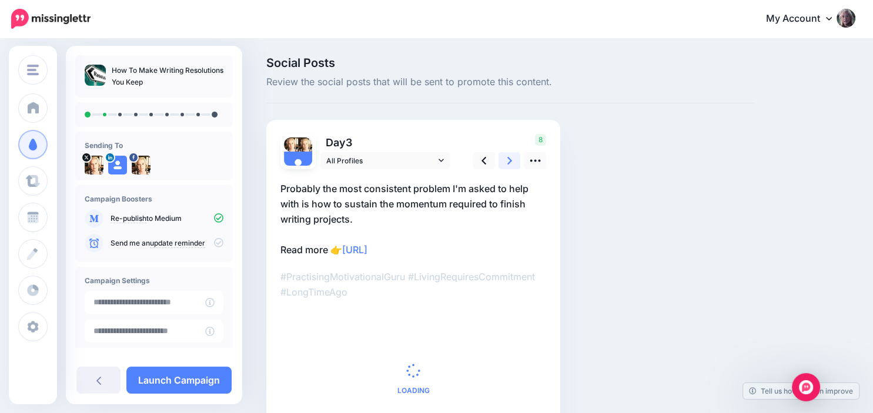
click at [508, 163] on icon at bounding box center [509, 161] width 5 height 8
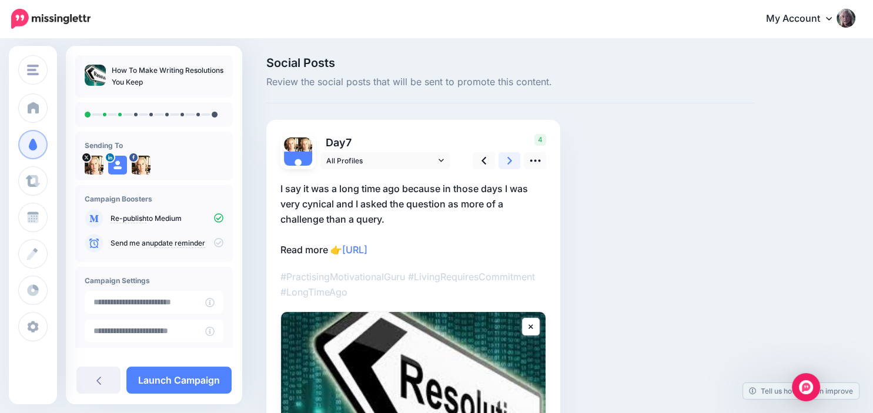
click at [508, 163] on icon at bounding box center [509, 161] width 5 height 8
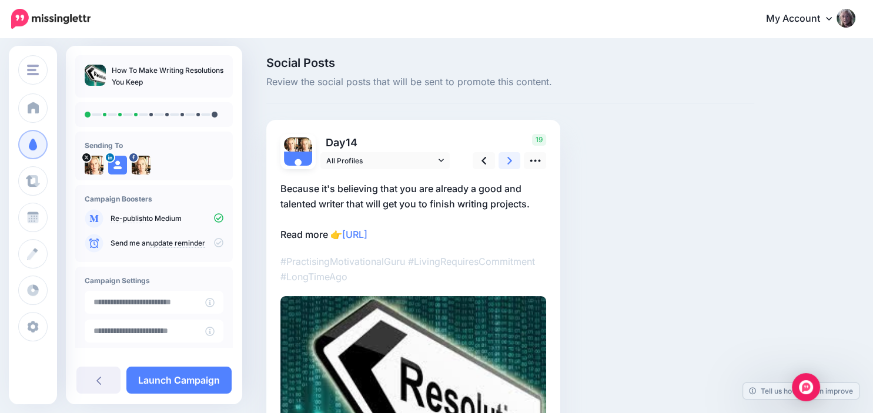
click at [508, 163] on icon at bounding box center [509, 161] width 5 height 8
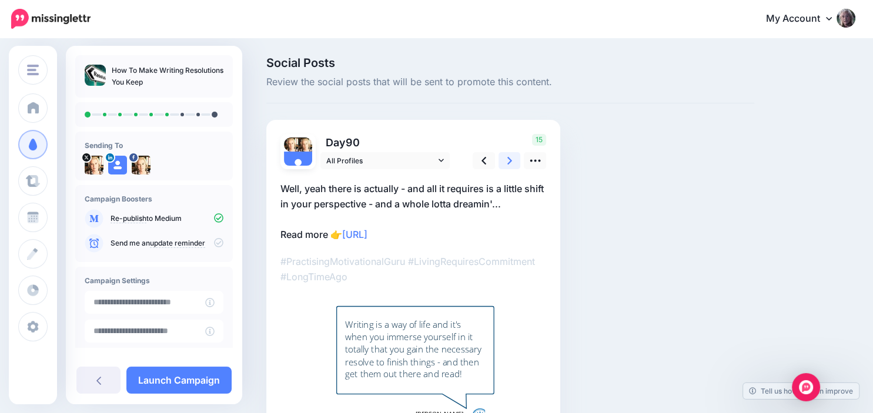
click at [508, 163] on icon at bounding box center [509, 161] width 5 height 8
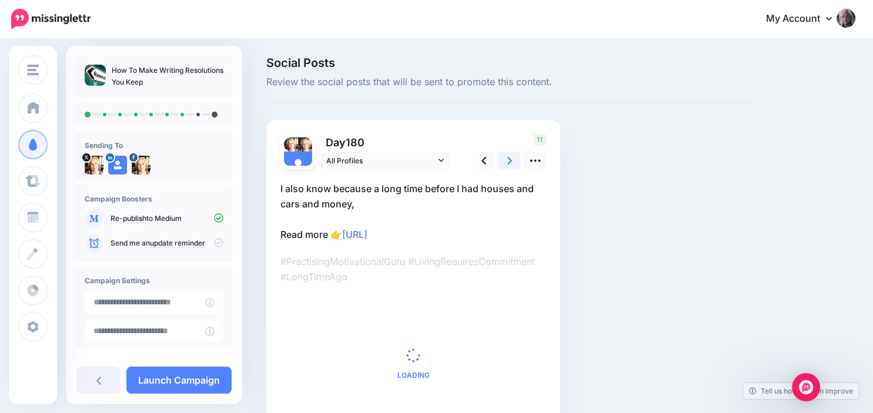
click at [508, 163] on icon at bounding box center [509, 161] width 5 height 8
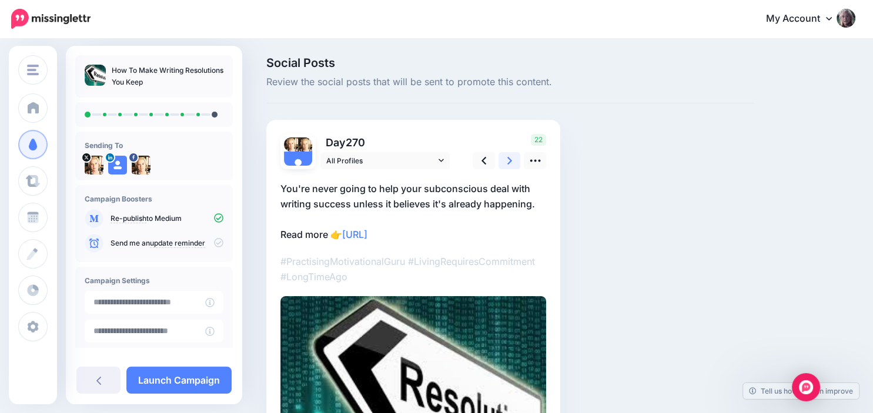
click at [508, 163] on icon at bounding box center [509, 161] width 5 height 8
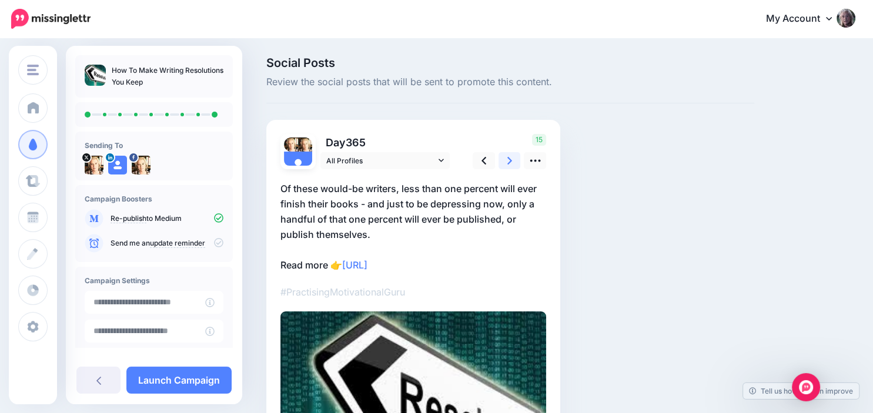
click at [508, 163] on icon at bounding box center [509, 161] width 5 height 8
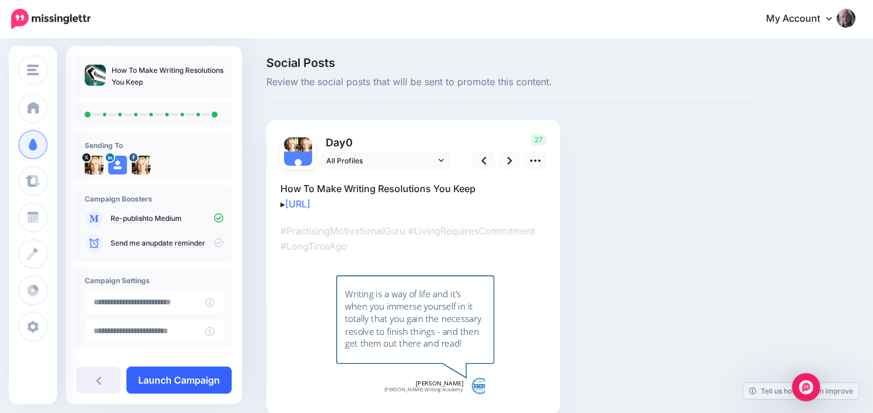
click at [168, 380] on link "Launch Campaign" at bounding box center [178, 380] width 105 height 27
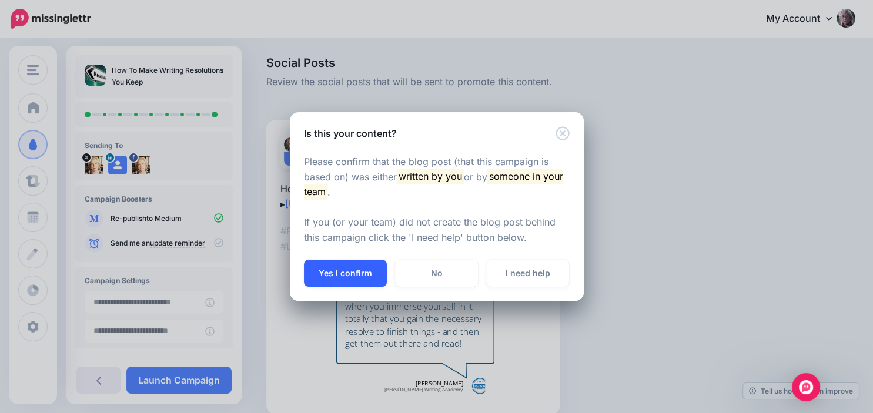
click at [342, 262] on button "Yes I confirm" at bounding box center [345, 273] width 83 height 27
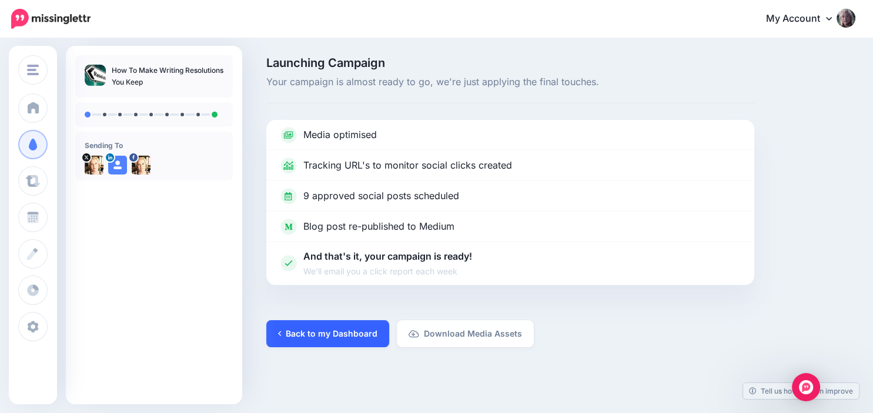
click at [333, 335] on link "Back to my Dashboard" at bounding box center [327, 333] width 123 height 27
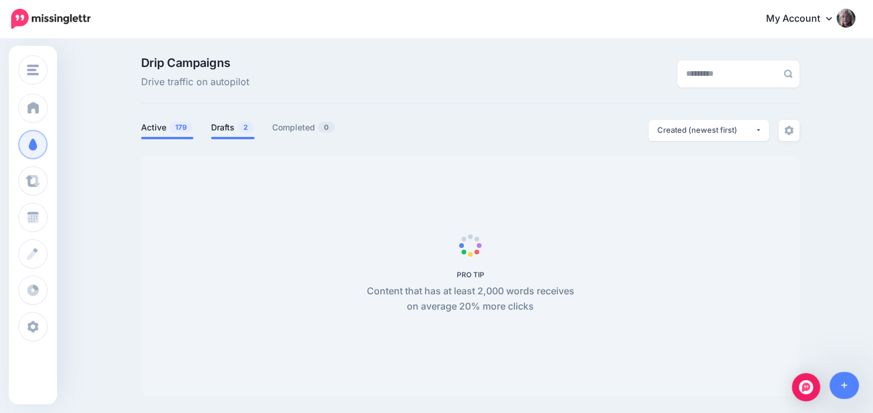
click at [228, 129] on link "Drafts 2" at bounding box center [232, 127] width 43 height 14
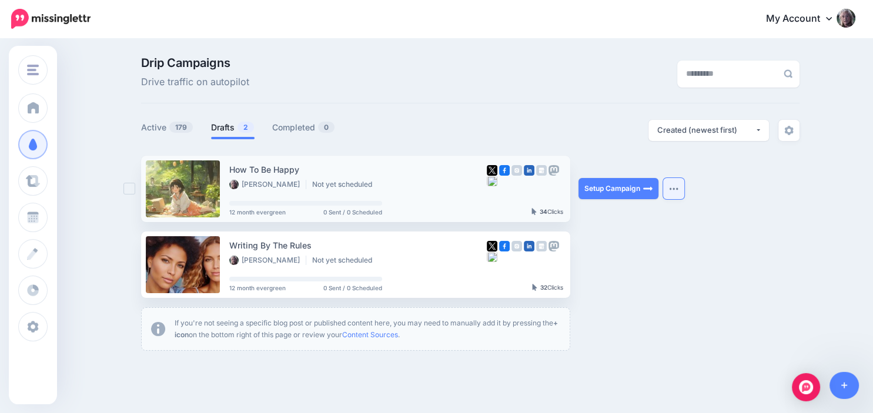
click at [668, 186] on button "button" at bounding box center [673, 188] width 21 height 21
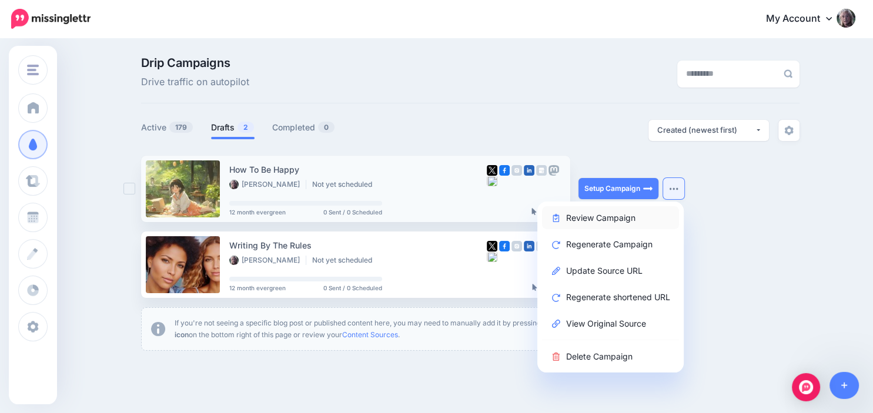
click at [632, 217] on link "Review Campaign" at bounding box center [610, 217] width 137 height 23
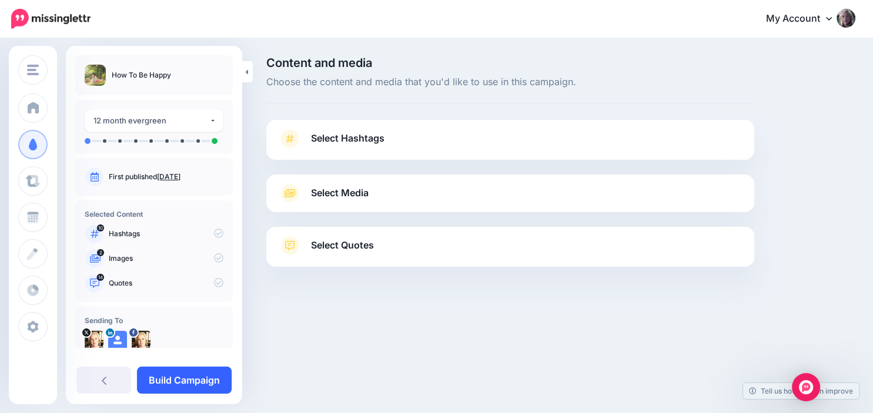
click at [186, 376] on link "Build Campaign" at bounding box center [184, 380] width 95 height 27
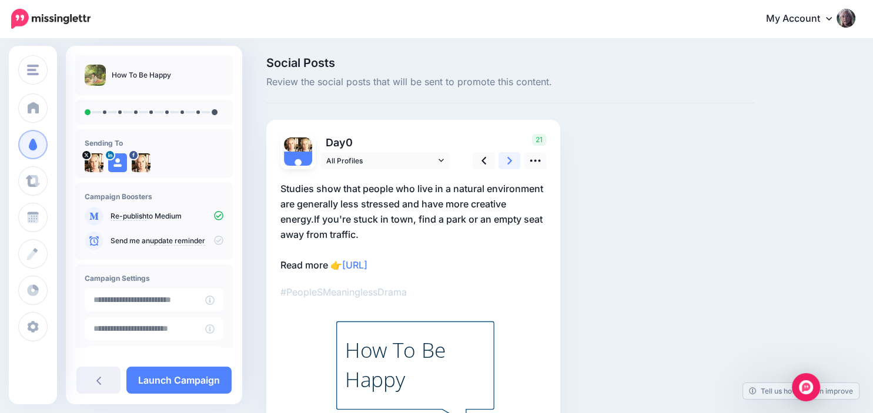
click at [511, 159] on icon at bounding box center [509, 161] width 5 height 12
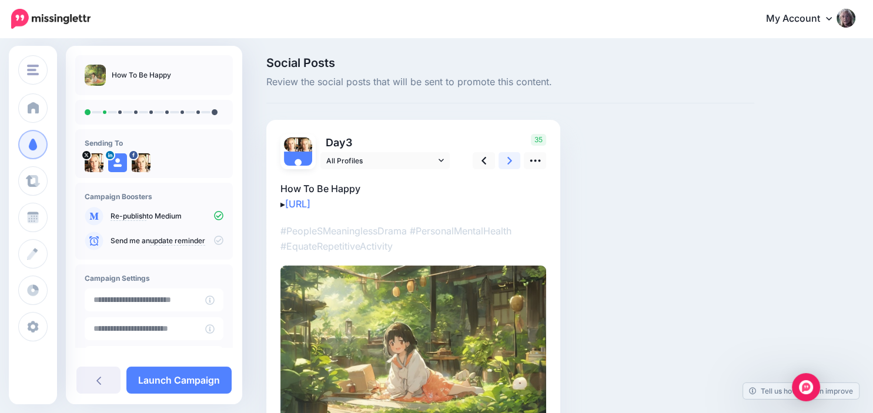
click at [511, 159] on icon at bounding box center [509, 161] width 5 height 12
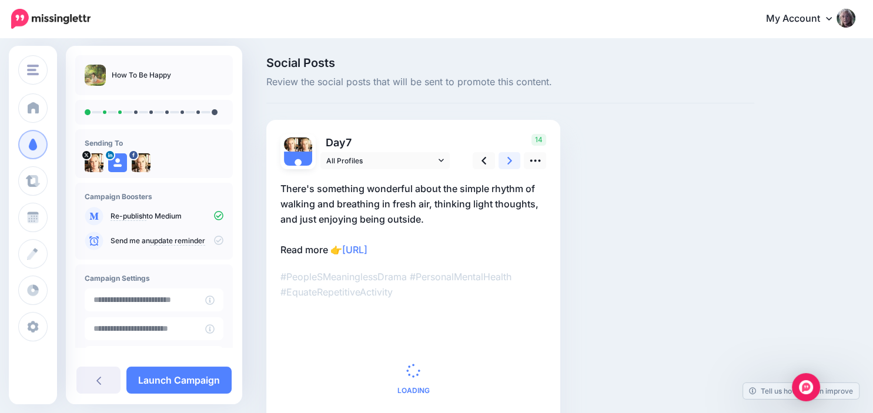
click at [511, 159] on icon at bounding box center [509, 161] width 5 height 12
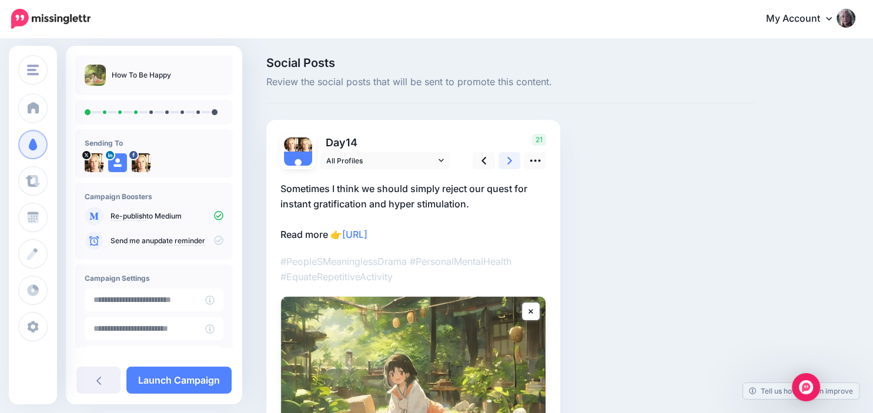
click at [511, 159] on icon at bounding box center [509, 161] width 5 height 12
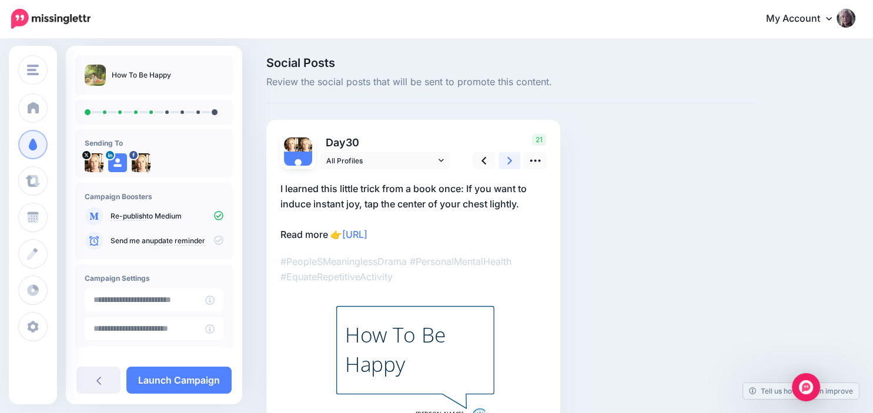
click at [511, 159] on icon at bounding box center [509, 161] width 5 height 12
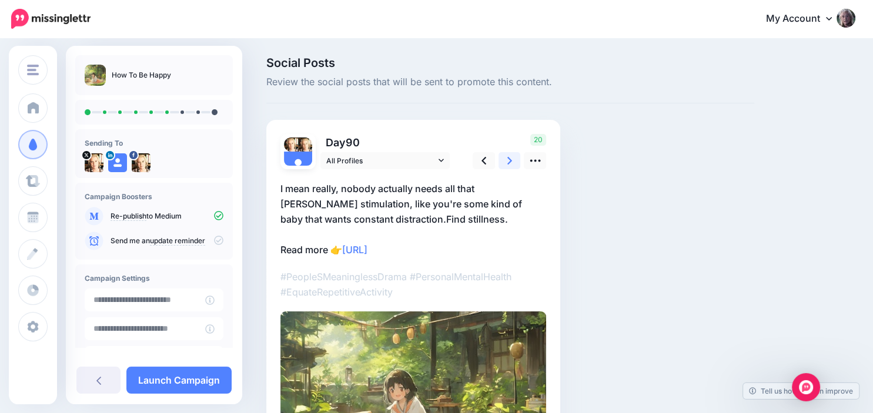
click at [511, 159] on icon at bounding box center [509, 161] width 5 height 12
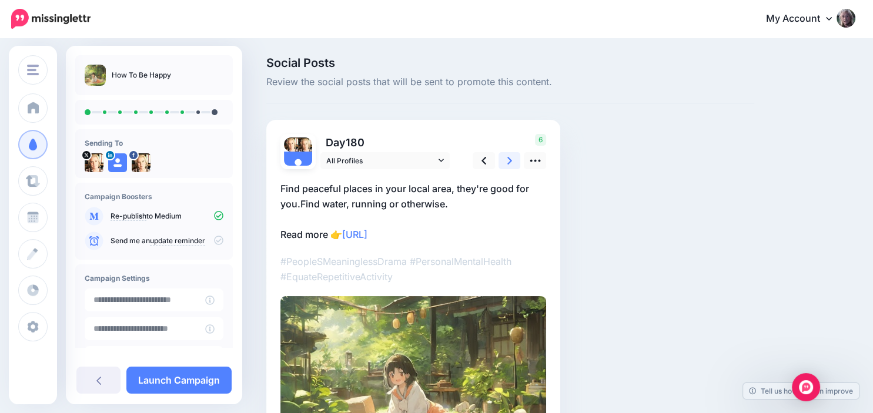
click at [511, 159] on icon at bounding box center [509, 161] width 5 height 12
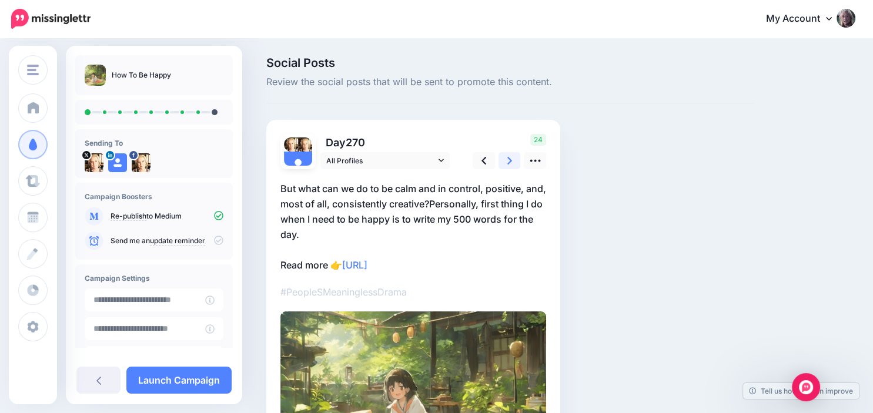
click at [511, 159] on icon at bounding box center [509, 161] width 5 height 12
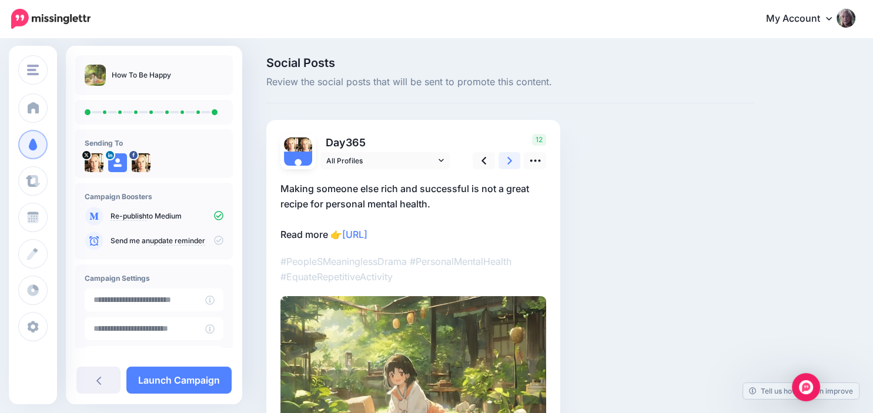
click at [511, 159] on icon at bounding box center [509, 161] width 5 height 12
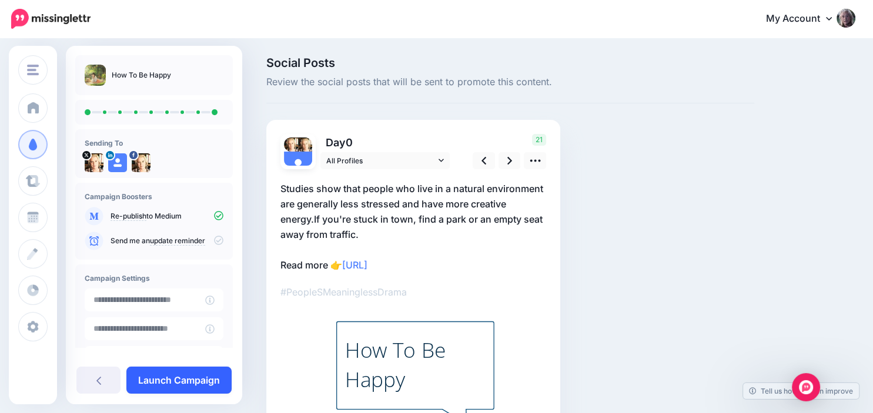
click at [182, 373] on link "Launch Campaign" at bounding box center [178, 380] width 105 height 27
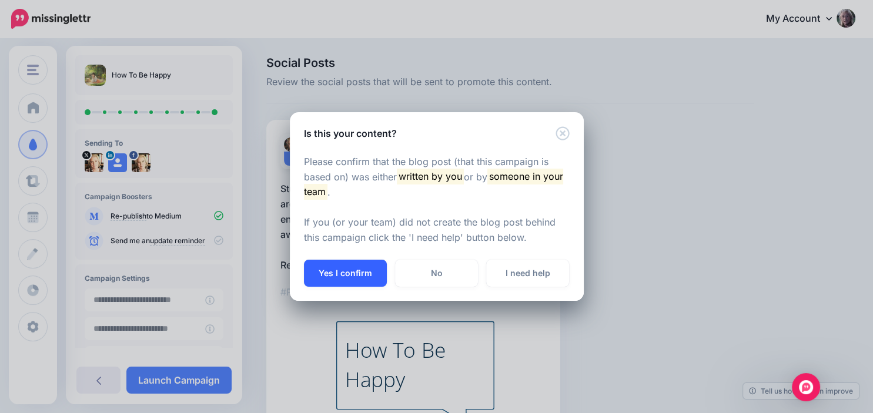
click at [361, 279] on button "Yes I confirm" at bounding box center [345, 273] width 83 height 27
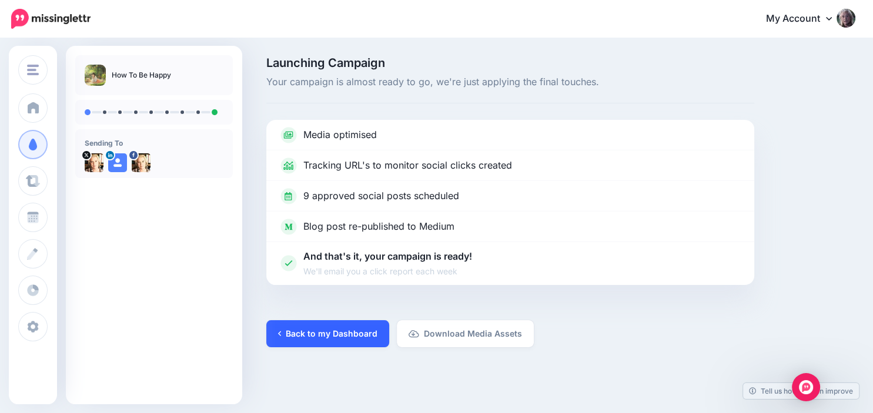
click at [344, 329] on link "Back to my Dashboard" at bounding box center [327, 333] width 123 height 27
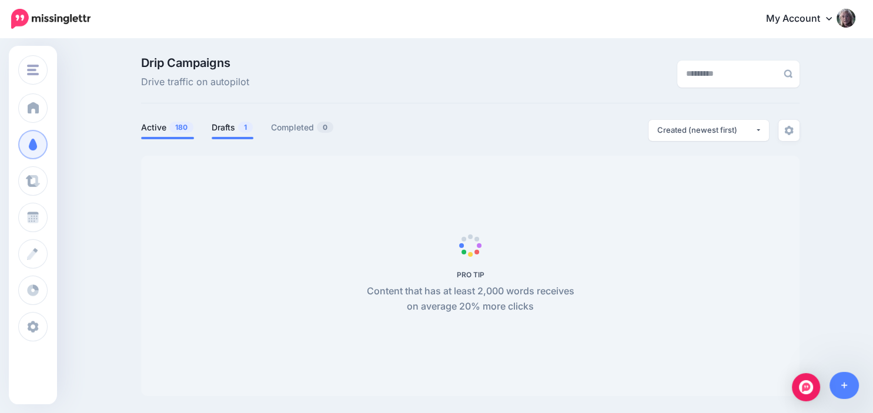
click at [225, 130] on link "Drafts 1" at bounding box center [233, 127] width 42 height 14
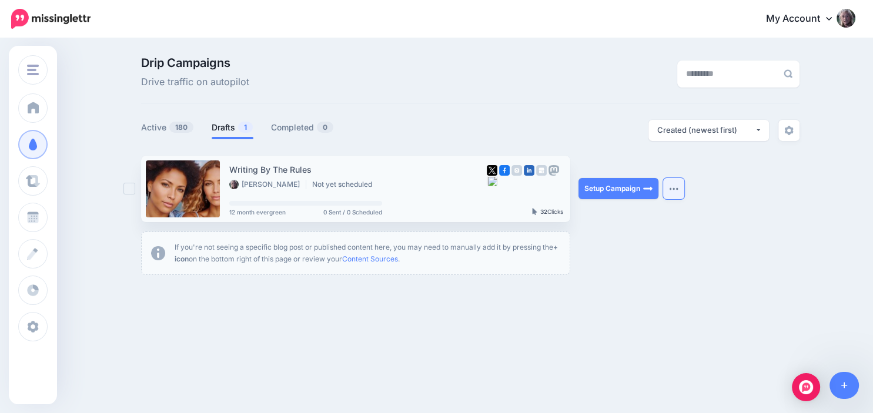
click at [677, 190] on img "button" at bounding box center [673, 189] width 9 height 4
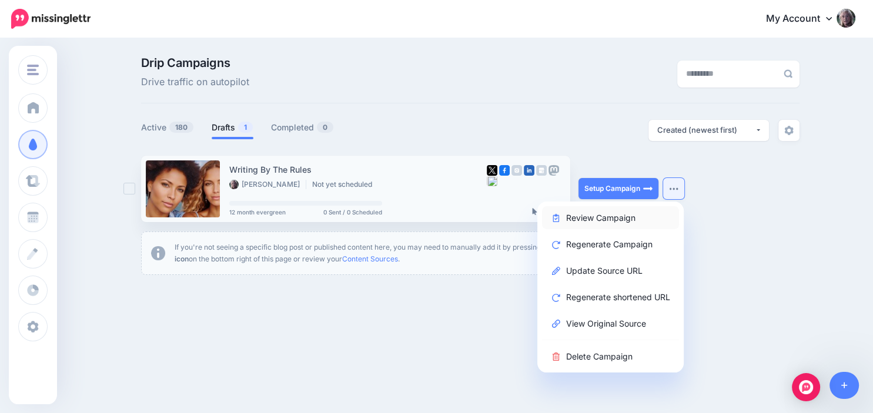
click at [651, 217] on link "Review Campaign" at bounding box center [610, 217] width 137 height 23
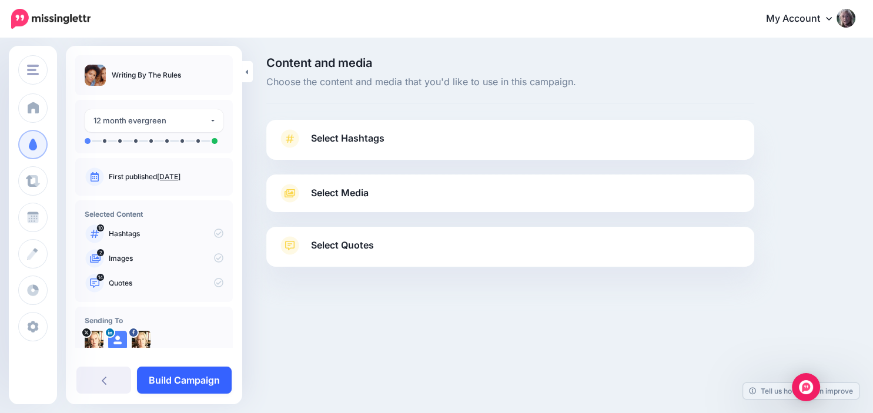
click at [199, 374] on link "Build Campaign" at bounding box center [184, 380] width 95 height 27
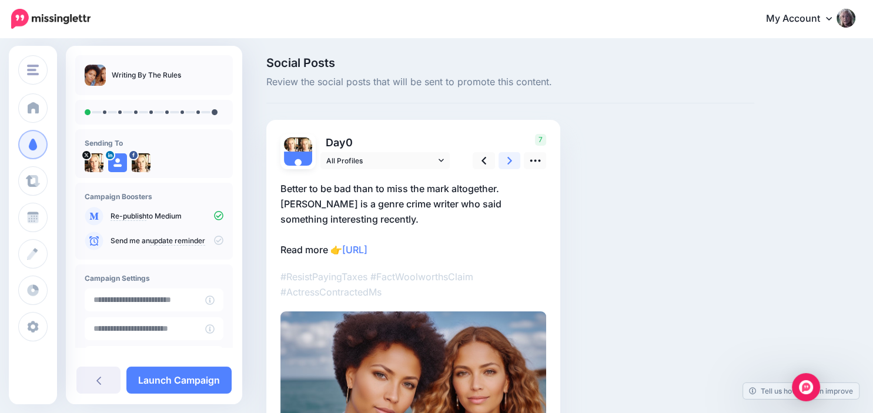
click at [509, 163] on icon at bounding box center [509, 161] width 5 height 8
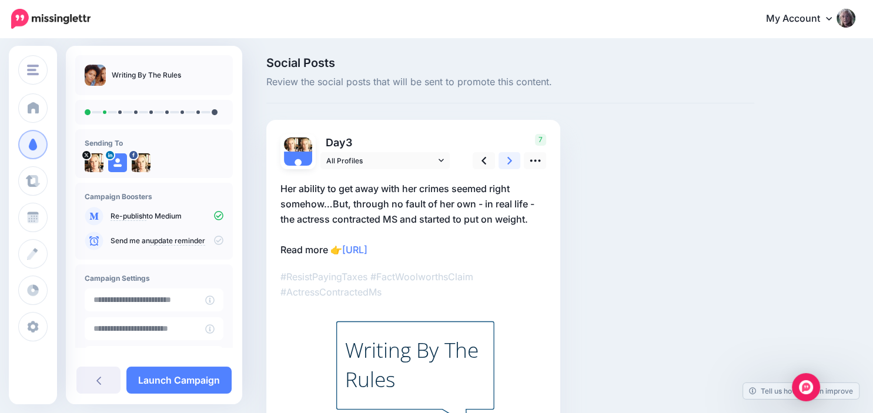
click at [509, 163] on icon at bounding box center [509, 161] width 5 height 8
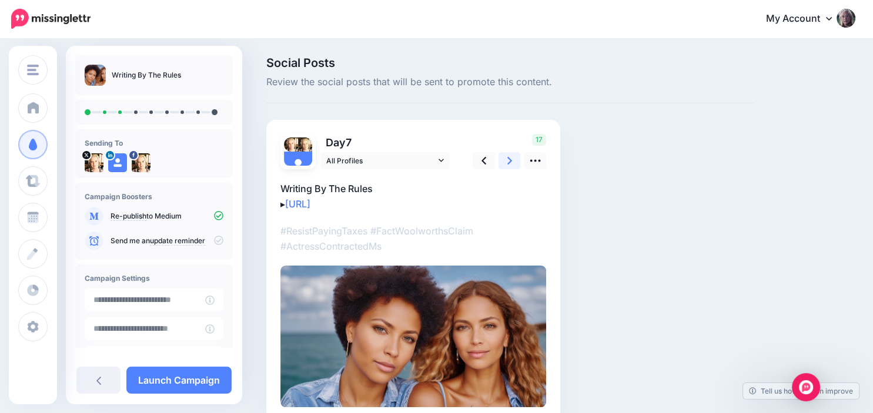
click at [509, 163] on icon at bounding box center [509, 161] width 5 height 8
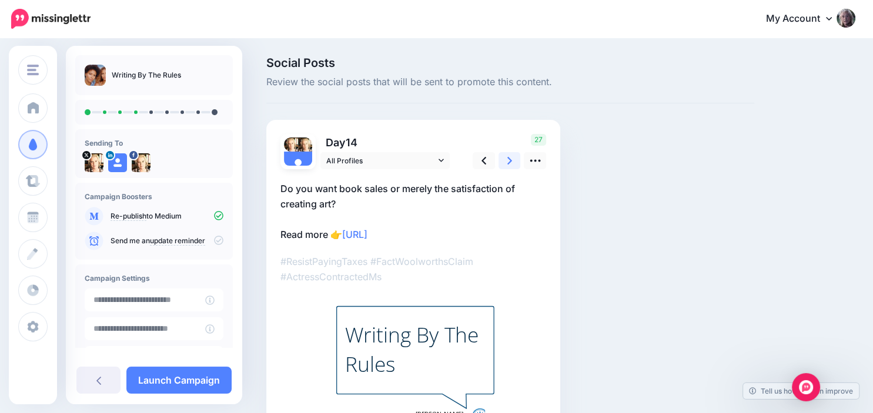
click at [509, 163] on icon at bounding box center [509, 161] width 5 height 8
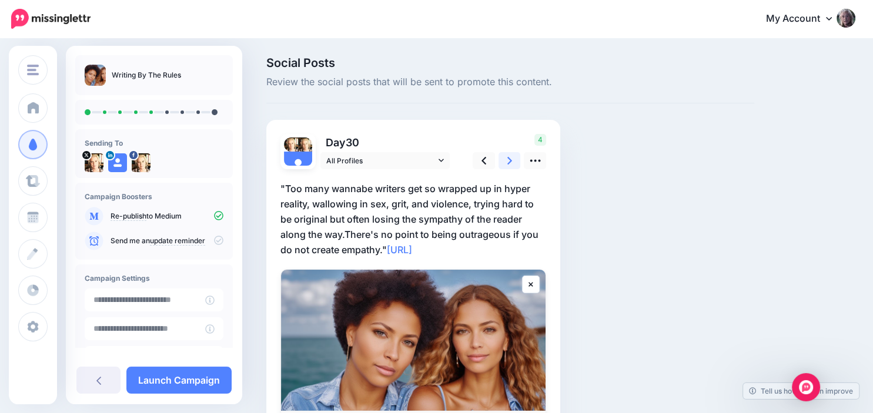
click at [509, 163] on icon at bounding box center [509, 161] width 5 height 8
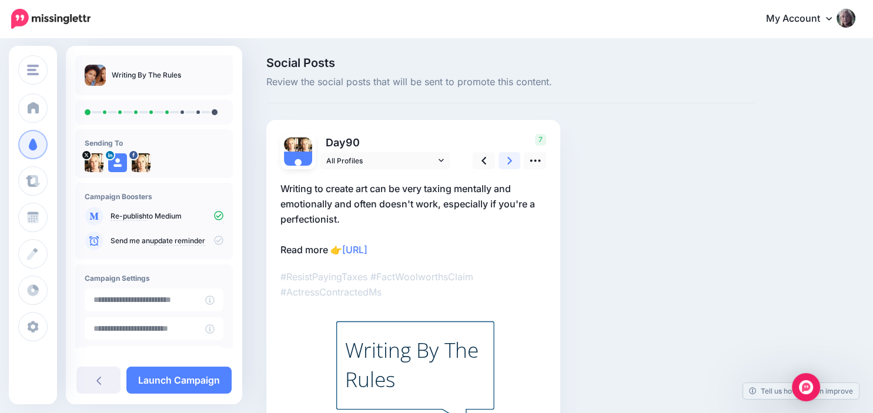
click at [509, 163] on icon at bounding box center [509, 161] width 5 height 8
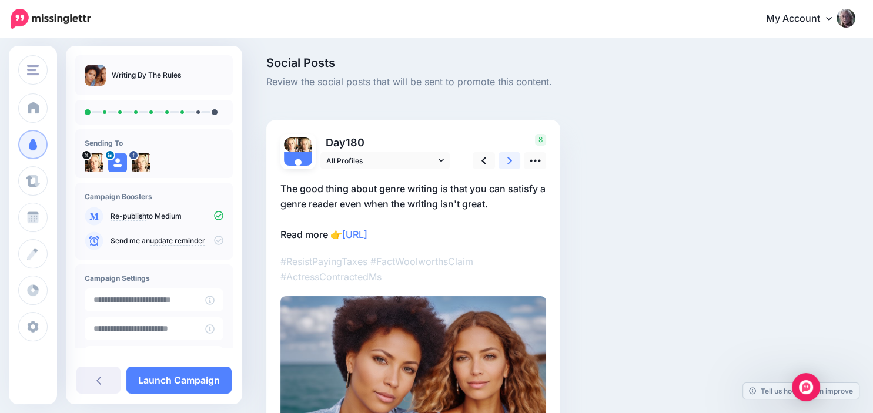
click at [509, 163] on icon at bounding box center [509, 161] width 5 height 8
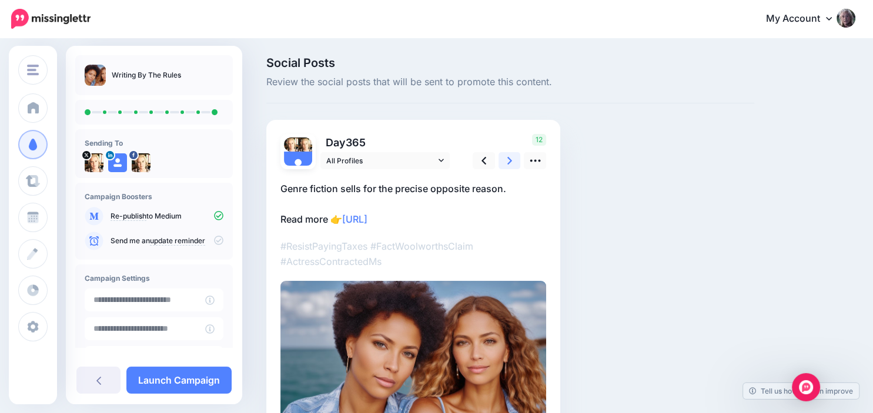
click at [509, 163] on icon at bounding box center [509, 161] width 5 height 8
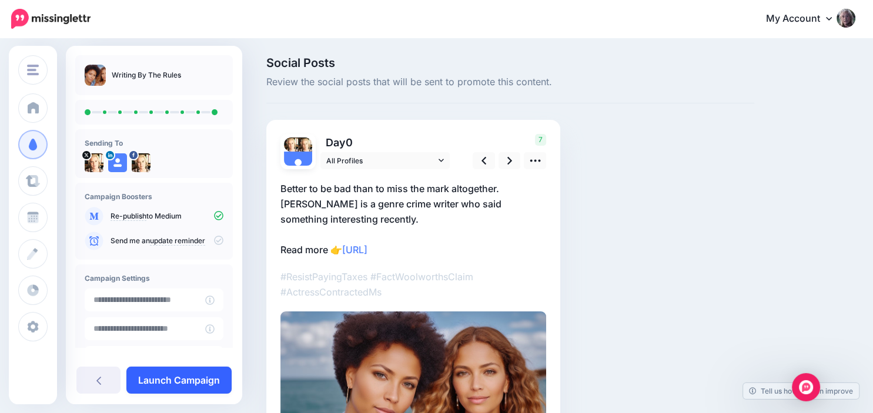
click at [153, 380] on link "Launch Campaign" at bounding box center [178, 380] width 105 height 27
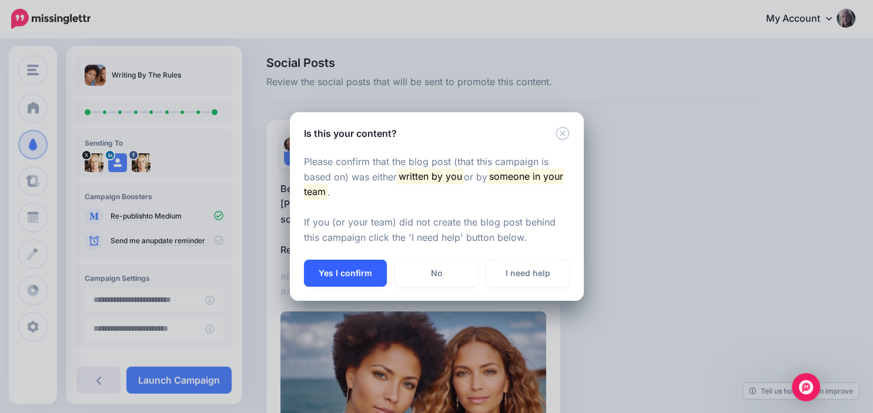
click at [350, 277] on button "Yes I confirm" at bounding box center [345, 273] width 83 height 27
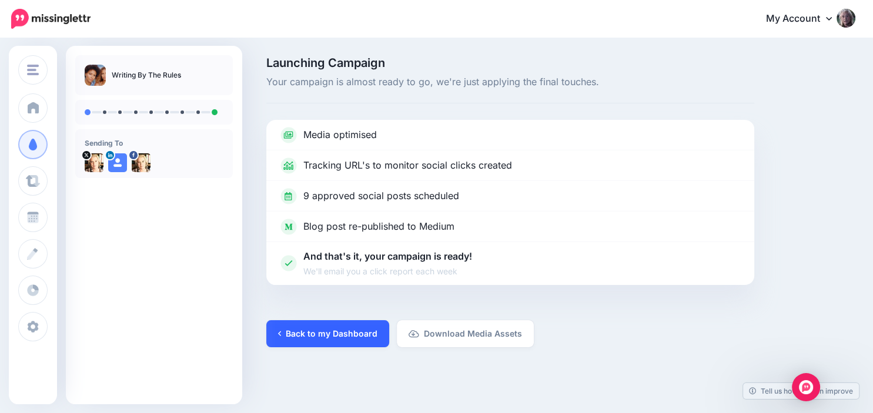
click at [329, 330] on link "Back to my Dashboard" at bounding box center [327, 333] width 123 height 27
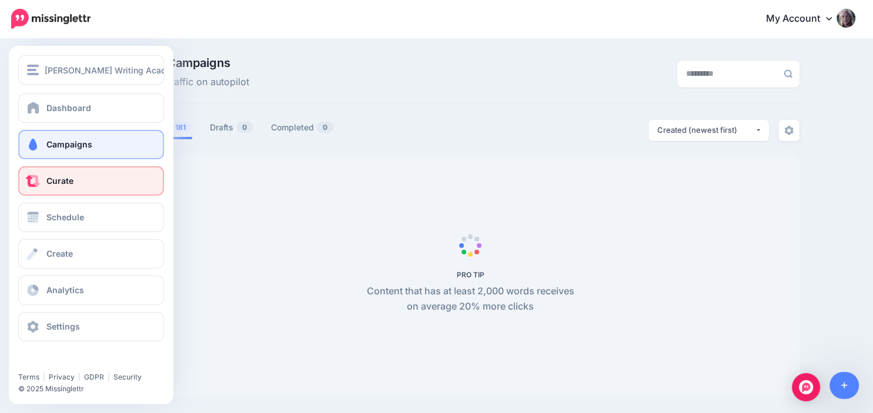
click at [53, 186] on span "Curate" at bounding box center [59, 181] width 27 height 10
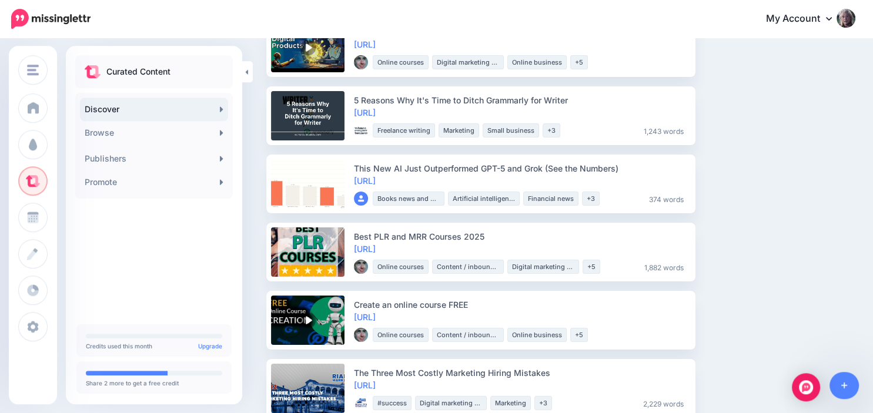
scroll to position [143, 0]
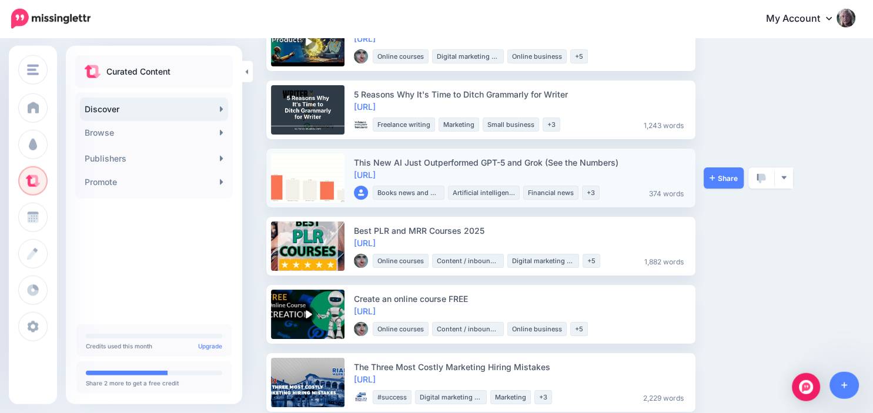
click at [308, 176] on link at bounding box center [307, 177] width 73 height 49
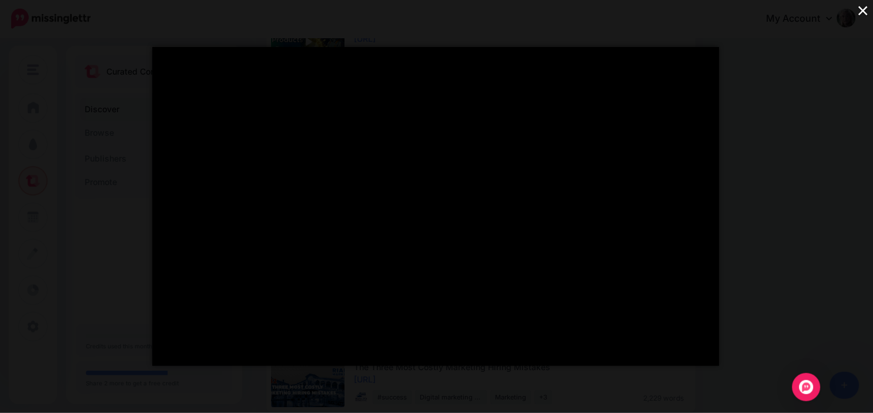
click at [861, 14] on button "×" at bounding box center [862, 10] width 21 height 21
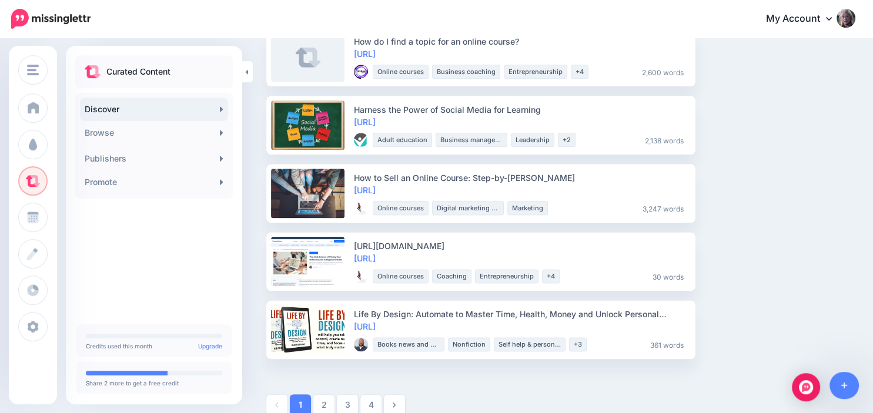
scroll to position [1443, 0]
